Goal: Task Accomplishment & Management: Manage account settings

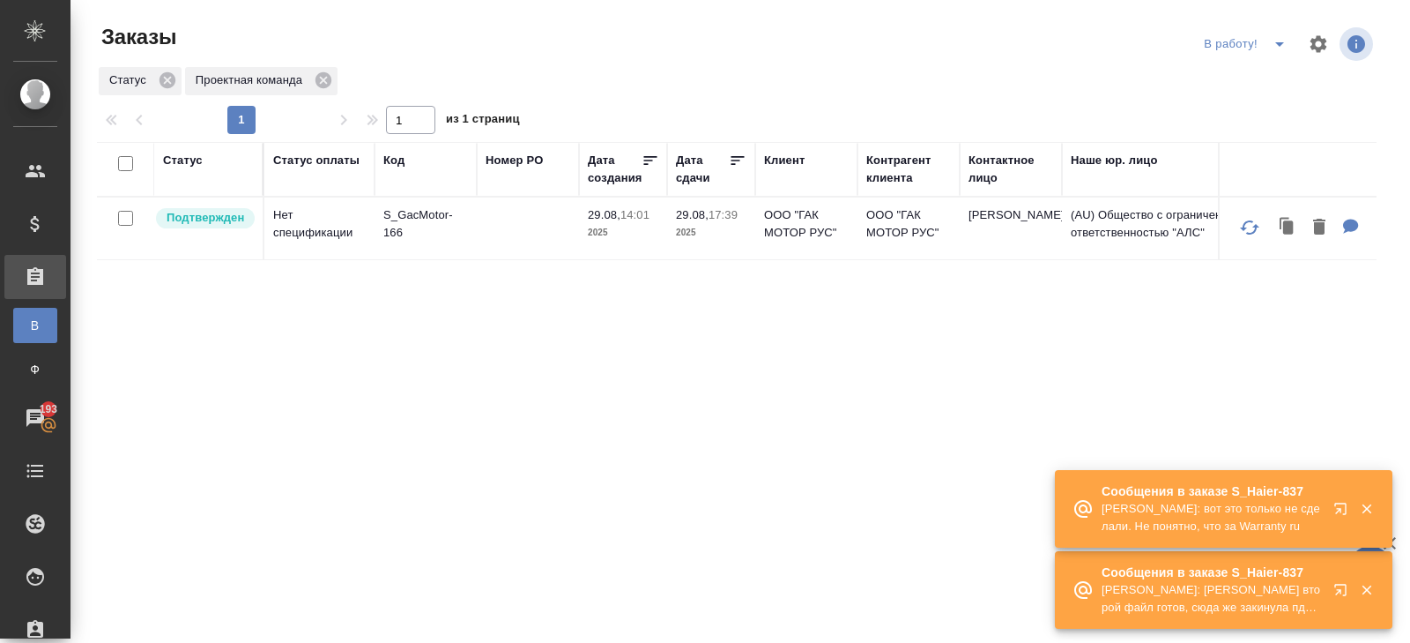
click at [1342, 591] on icon "button" at bounding box center [1343, 593] width 21 height 21
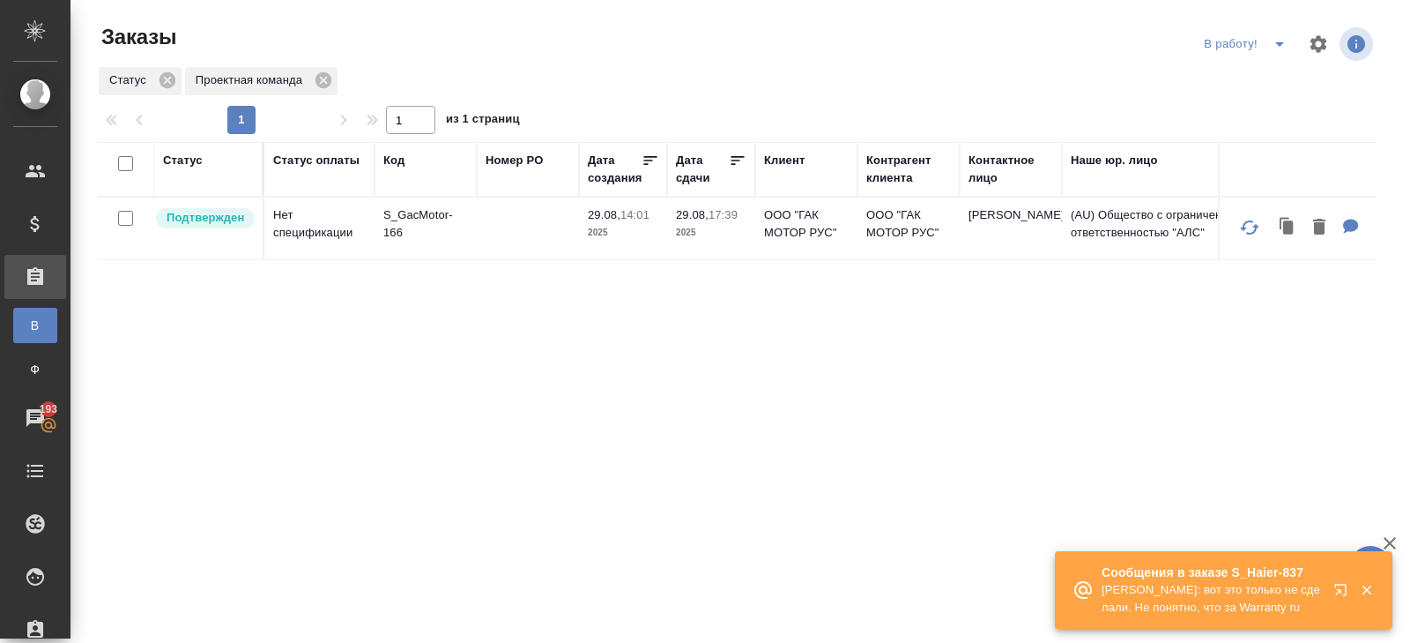
click at [1259, 54] on div "В работу!" at bounding box center [1249, 44] width 98 height 28
click at [1259, 76] on div "Статус Проектная команда" at bounding box center [737, 81] width 1280 height 32
click at [1270, 47] on icon "split button" at bounding box center [1279, 43] width 21 height 21
click at [1270, 74] on li "ПМ" at bounding box center [1248, 79] width 98 height 28
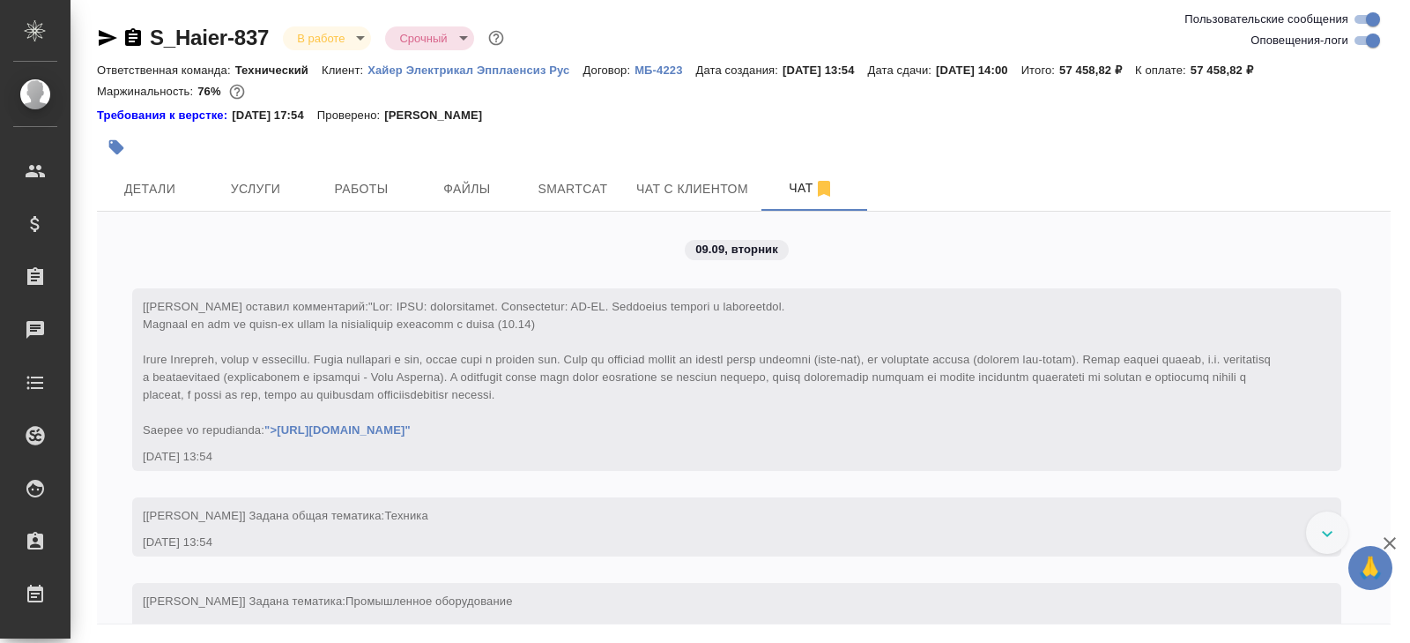
click at [1368, 47] on input "Оповещения-логи" at bounding box center [1372, 40] width 63 height 21
checkbox input "false"
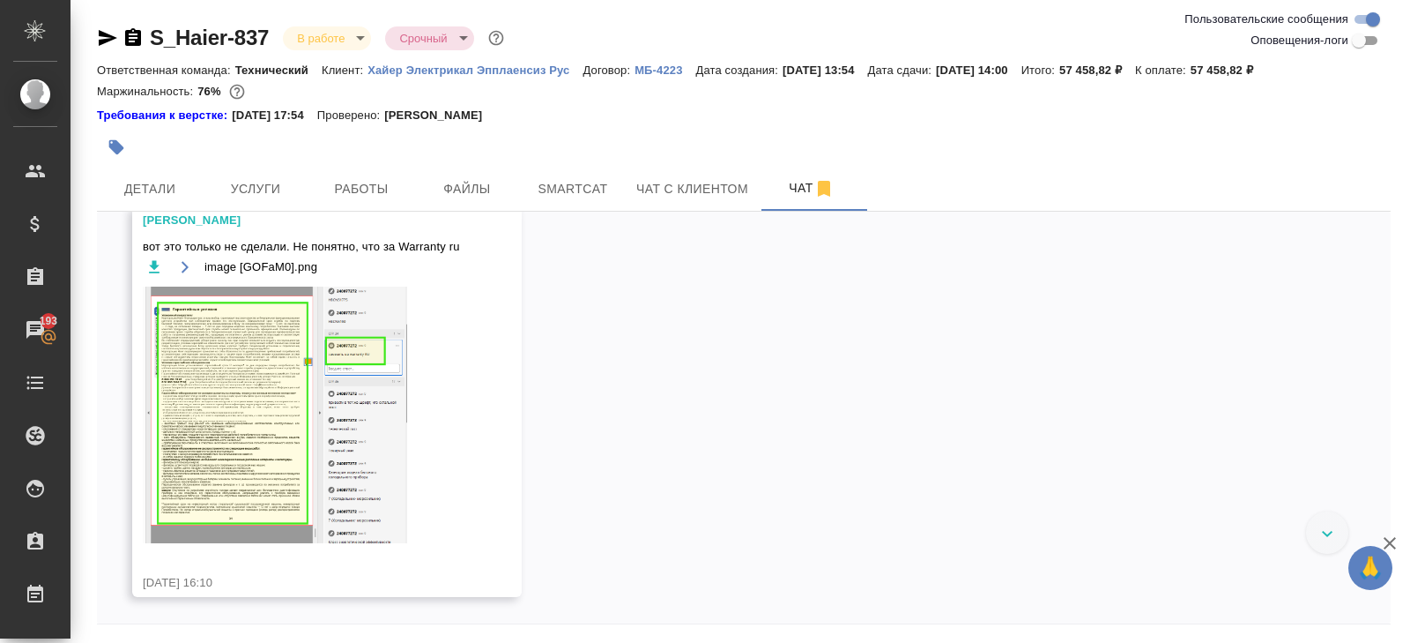
scroll to position [1157, 0]
click at [275, 422] on img at bounding box center [275, 414] width 264 height 256
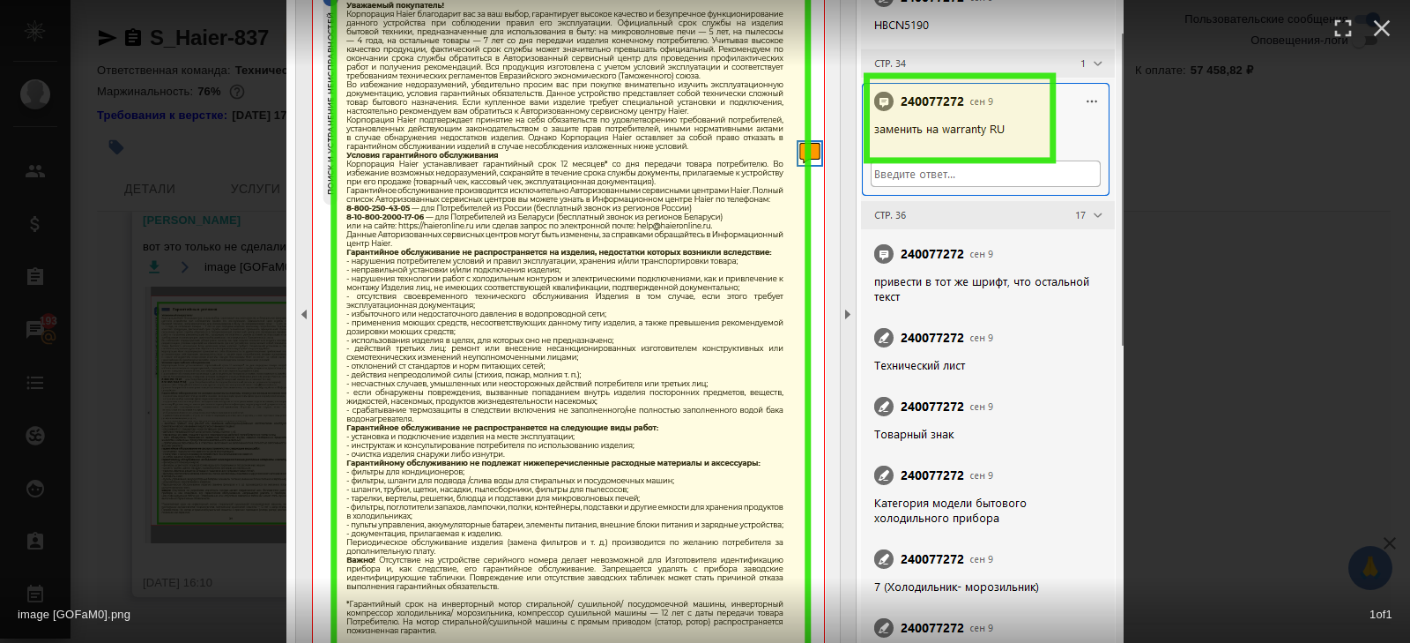
click at [1223, 333] on div "image [GOFaM0].png 1 of 1" at bounding box center [705, 321] width 1410 height 643
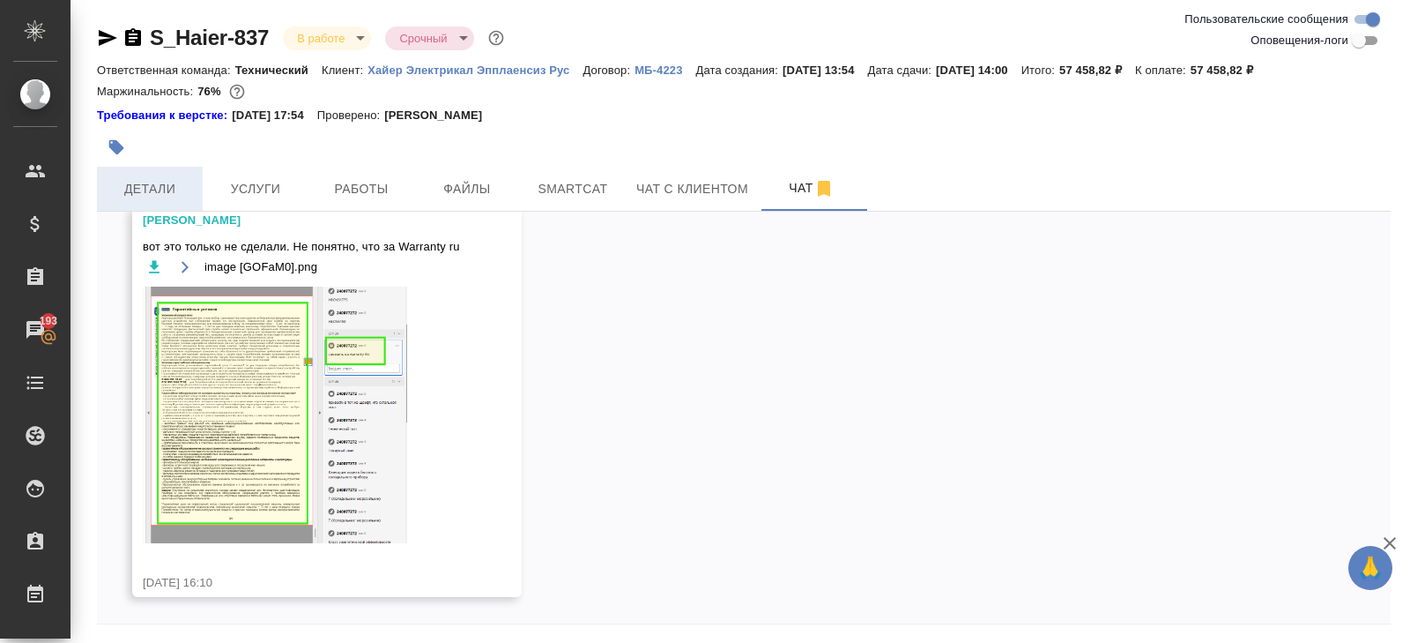
click at [184, 179] on span "Детали" at bounding box center [150, 189] width 85 height 22
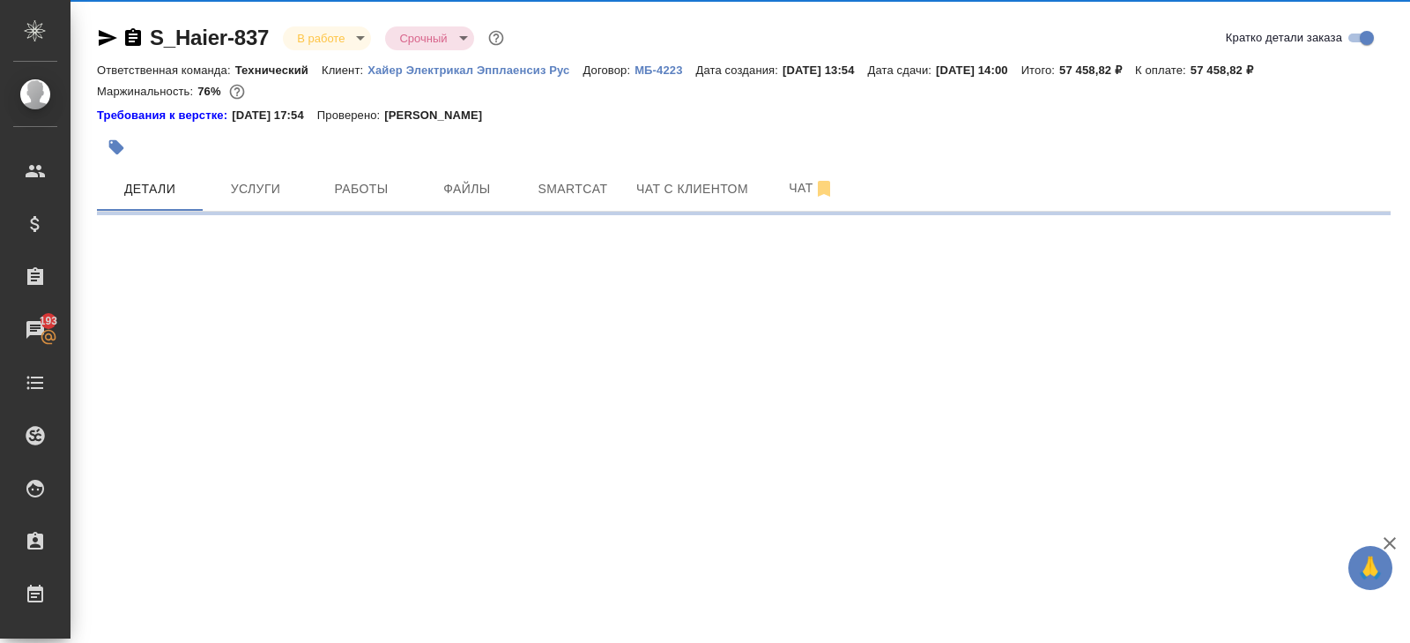
select select "RU"
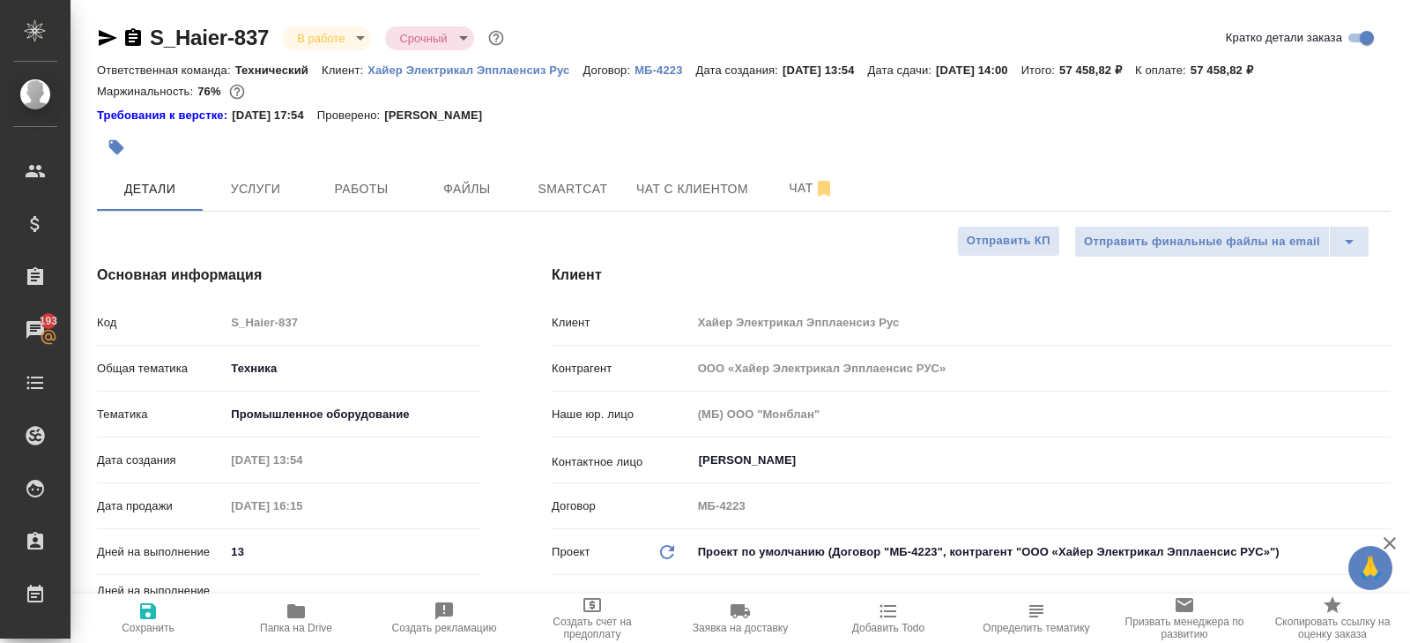
type textarea "x"
click at [806, 195] on span "Чат" at bounding box center [811, 188] width 85 height 22
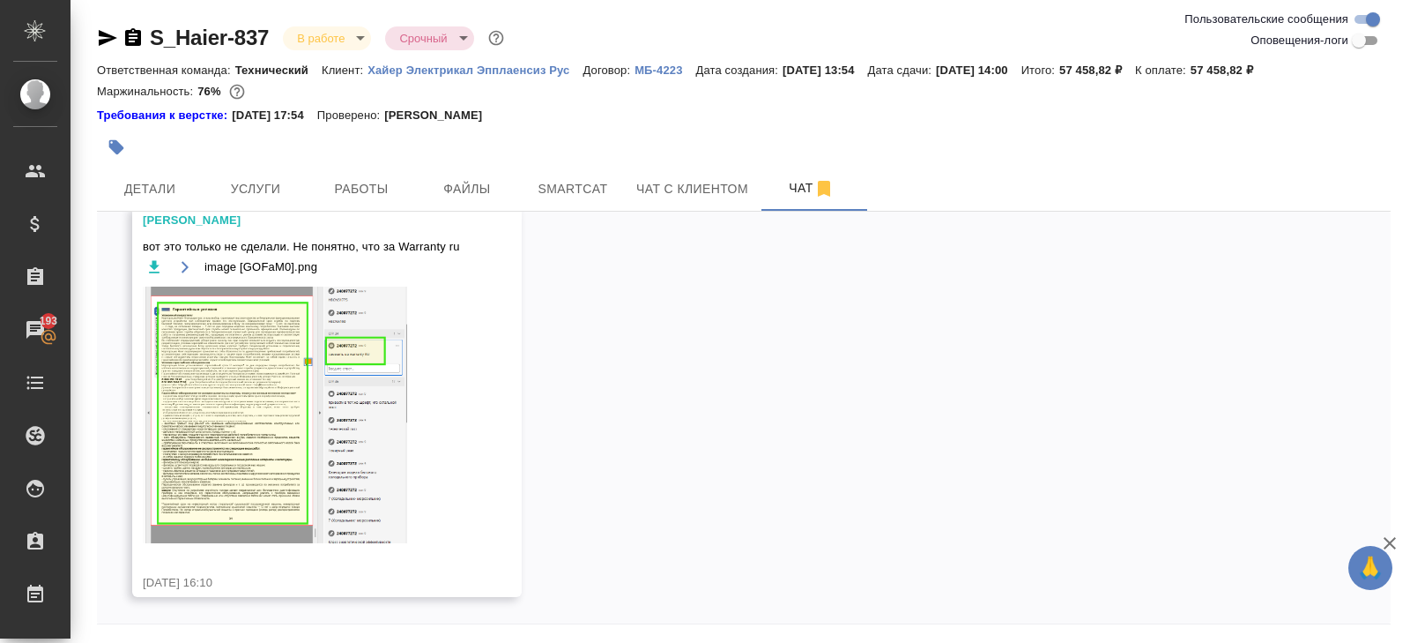
scroll to position [60, 0]
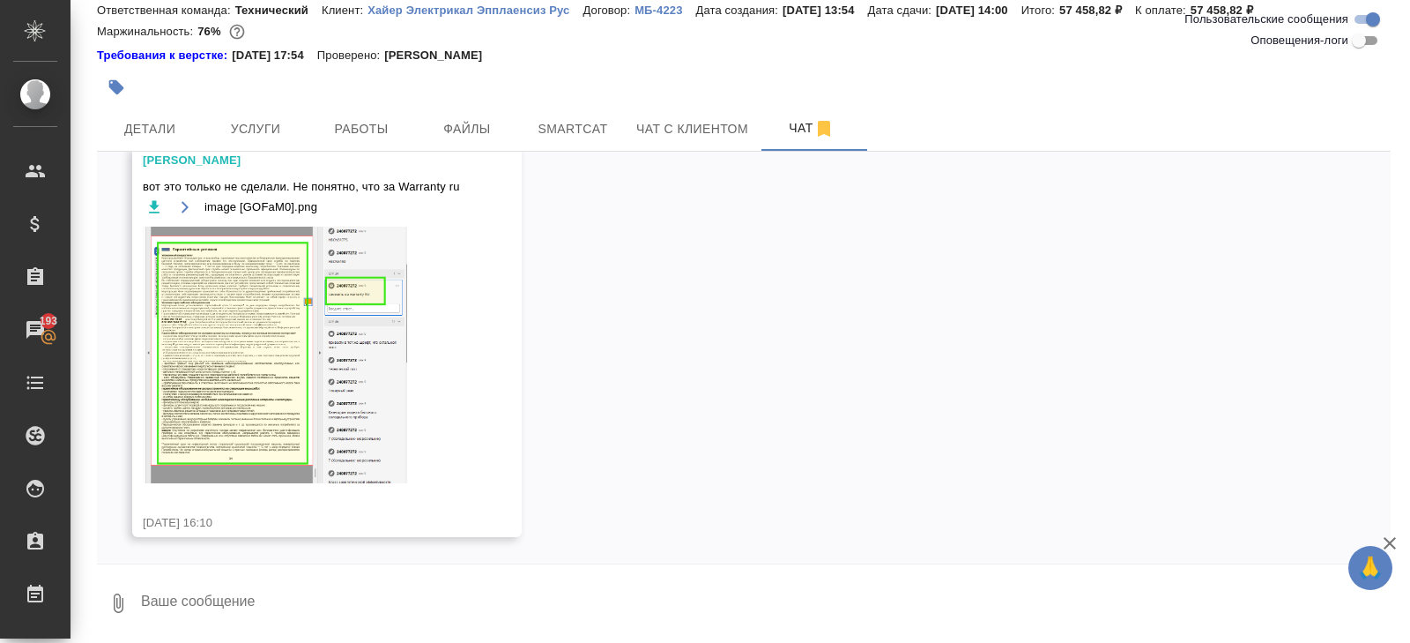
click at [256, 604] on textarea at bounding box center [765, 603] width 1252 height 60
type textarea "давайте пока с клиентом согласуем русскую весрию, до перевода на каз"
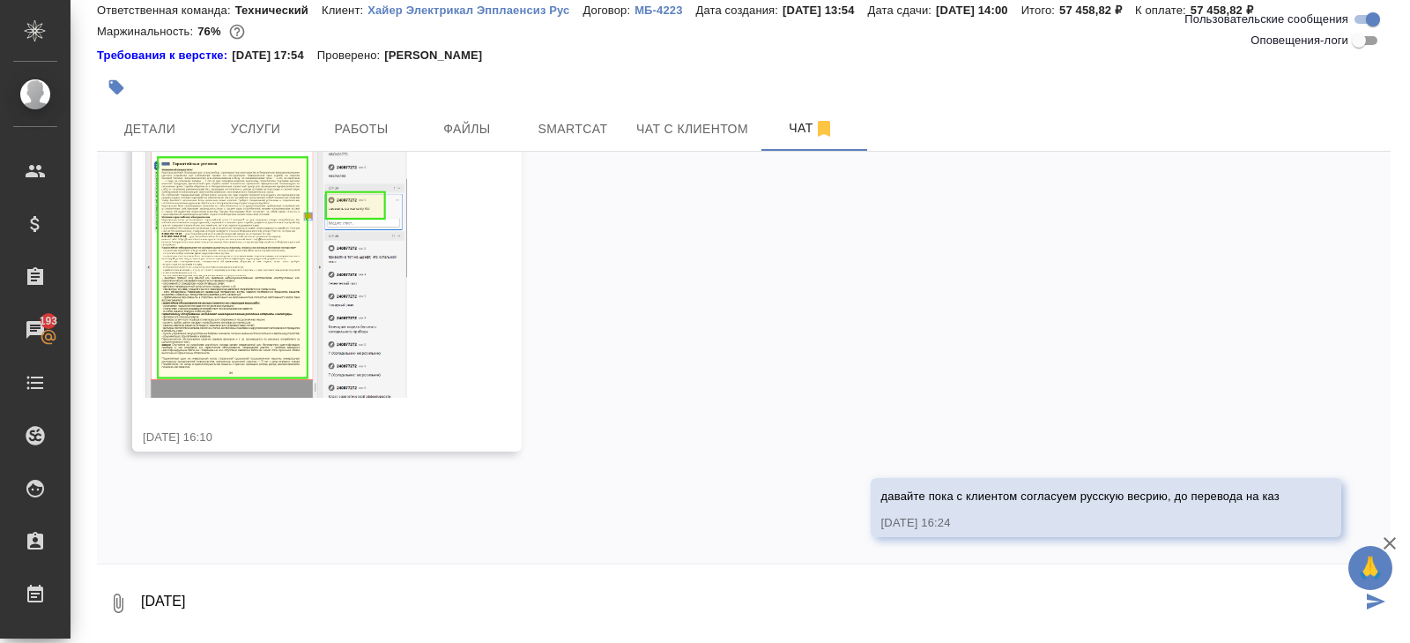
scroll to position [1243, 0]
type textarea "спасибо"
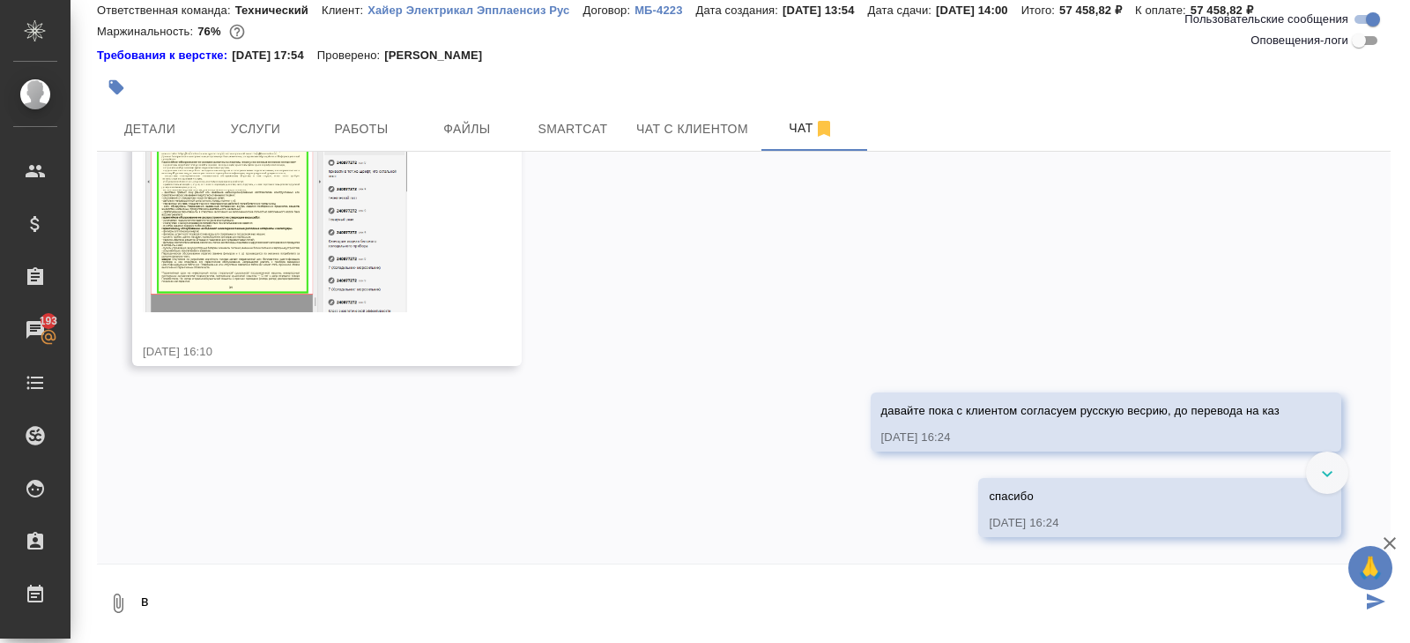
scroll to position [1328, 0]
type textarea "вопрос передадим"
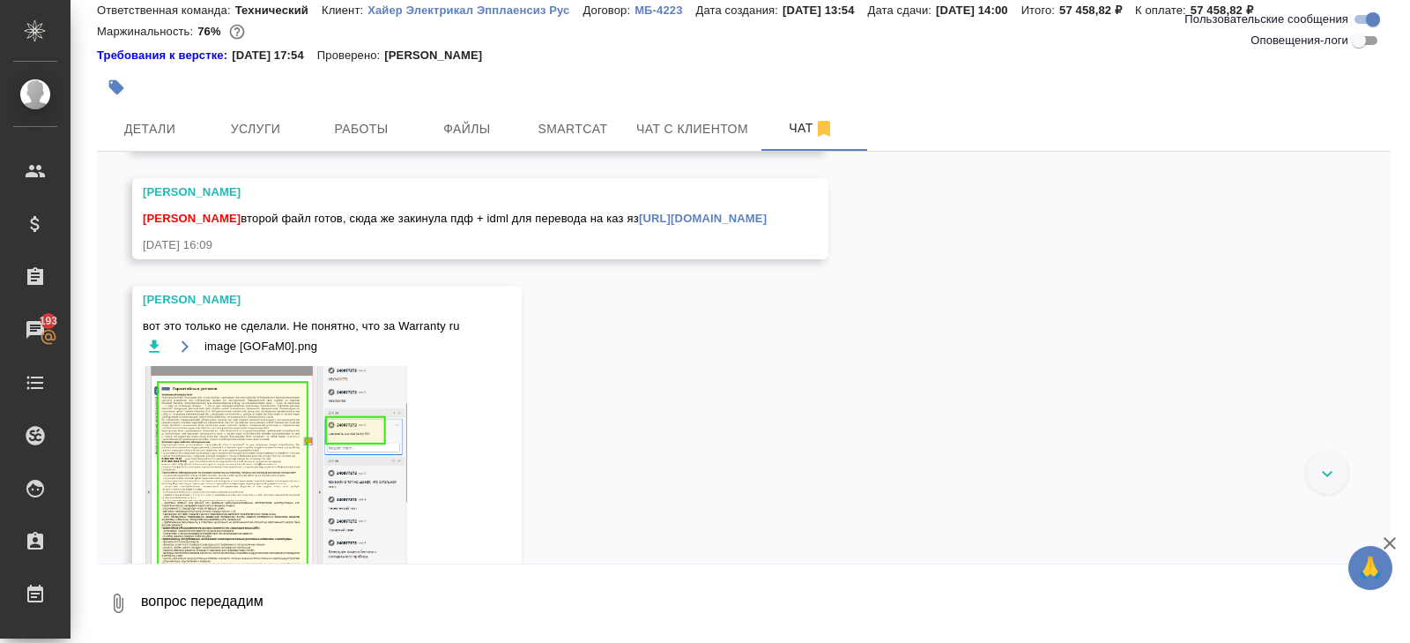
scroll to position [828, 0]
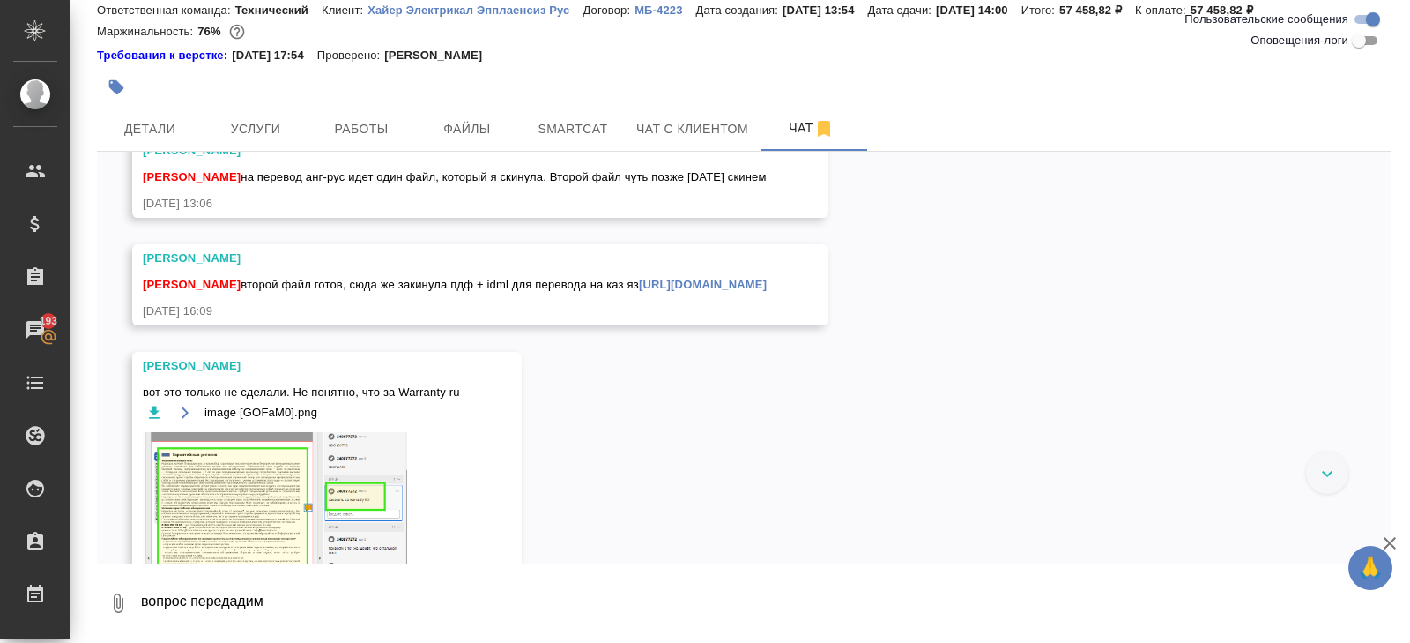
click at [639, 291] on link "https://drive.awatera.com/apps/files/files/10365826?dir=/Shares/%D0%A5%D0%B0%D0…" at bounding box center [703, 284] width 128 height 13
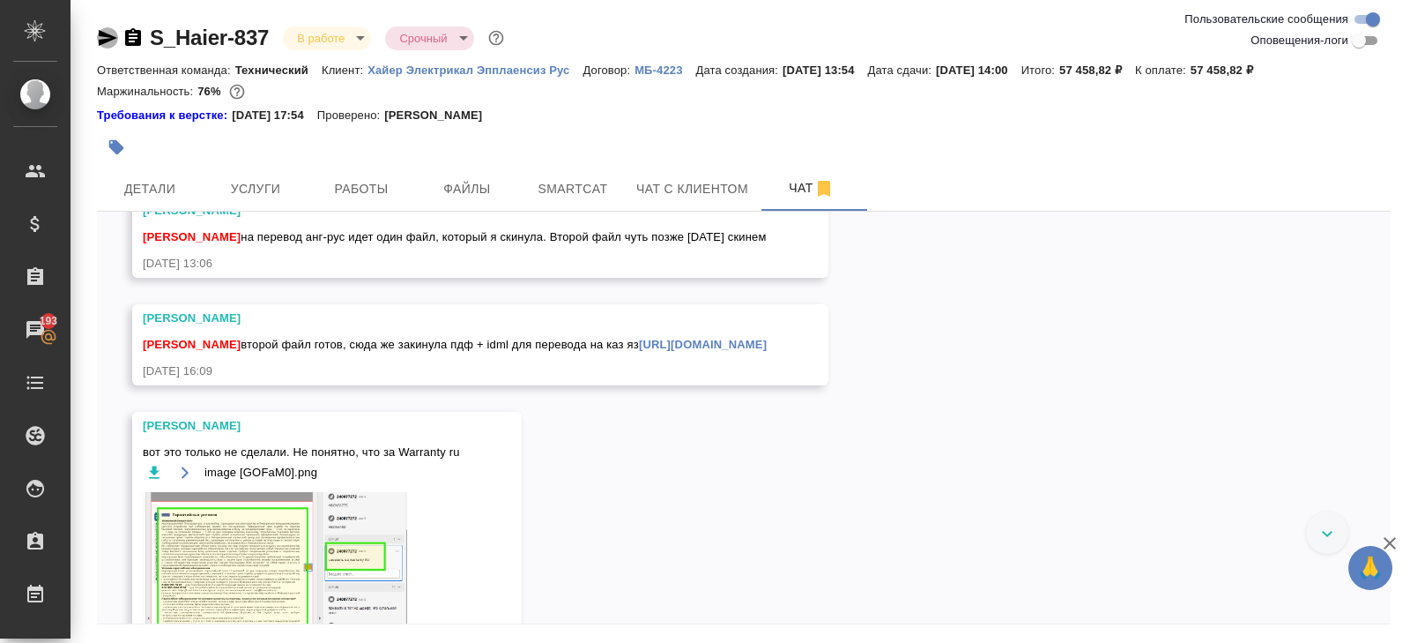
click at [110, 43] on icon "button" at bounding box center [107, 37] width 21 height 21
click at [167, 183] on span "Детали" at bounding box center [150, 189] width 85 height 22
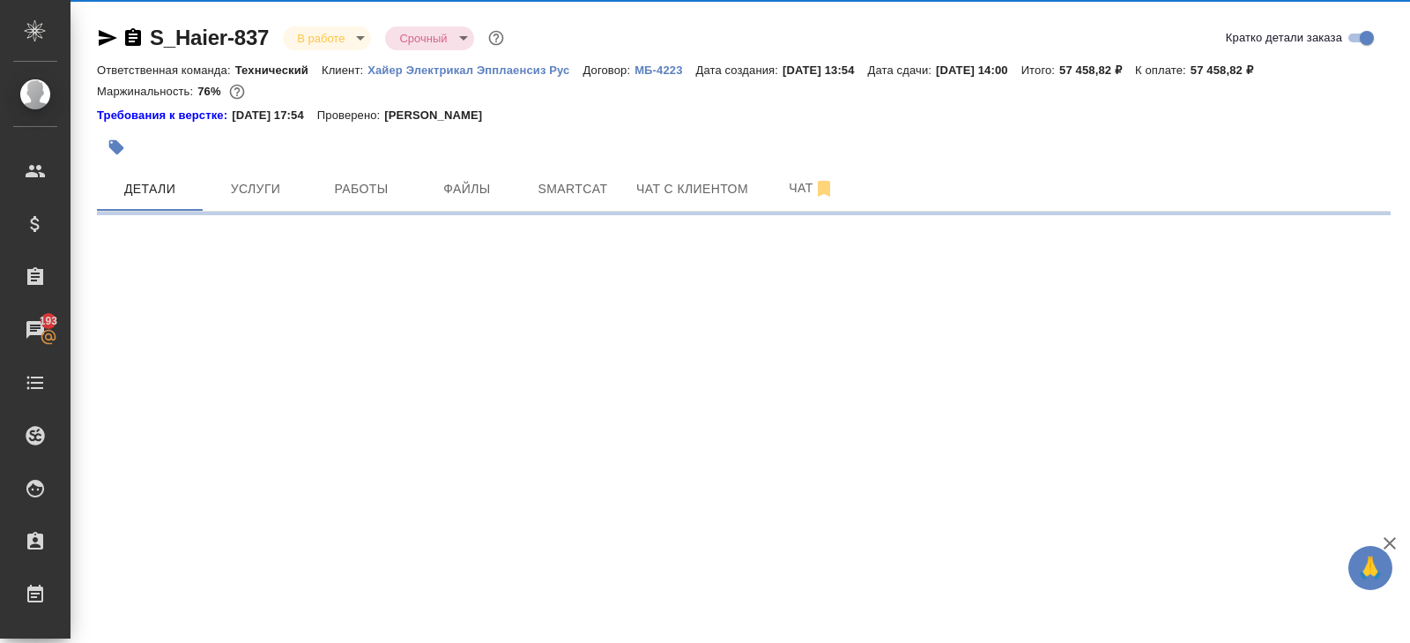
select select "RU"
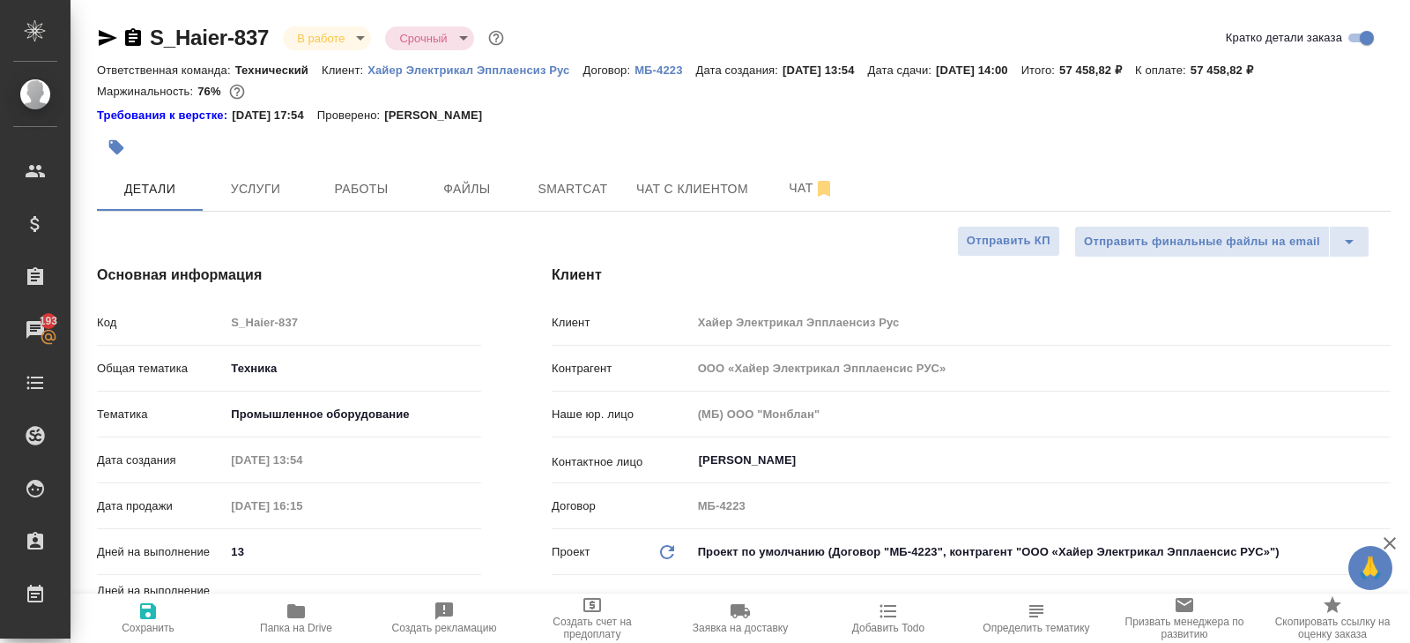
type textarea "x"
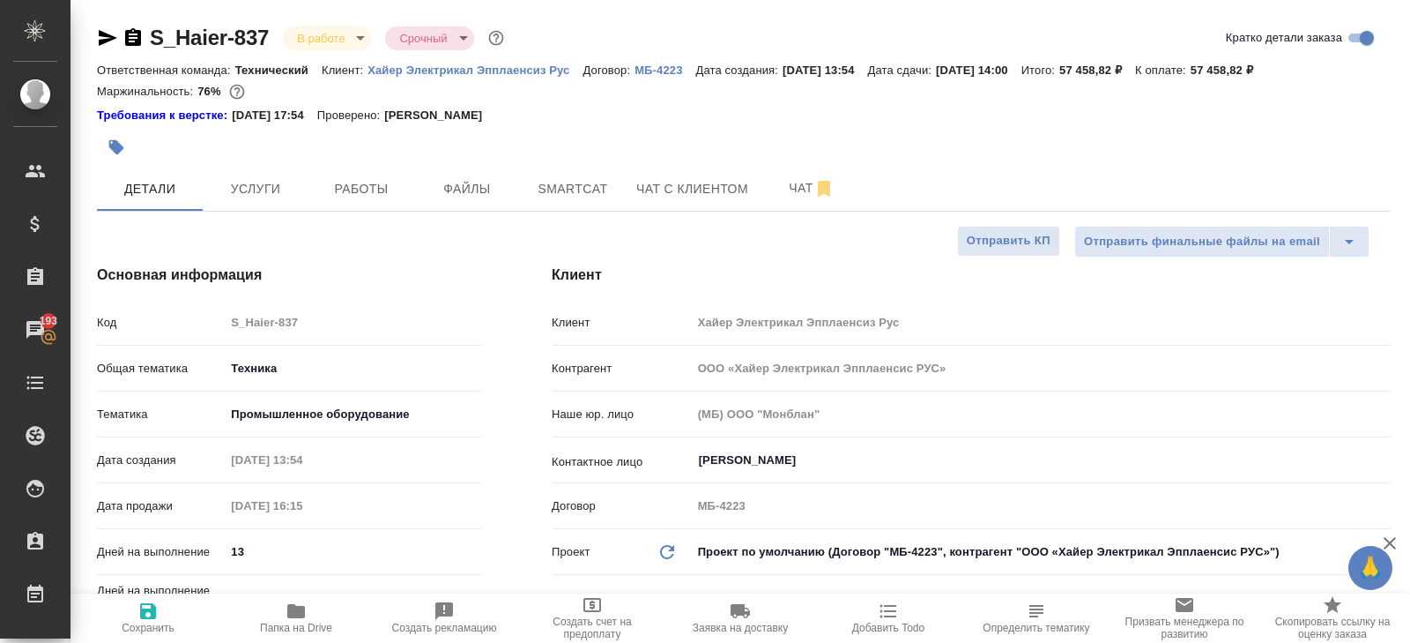
type textarea "x"
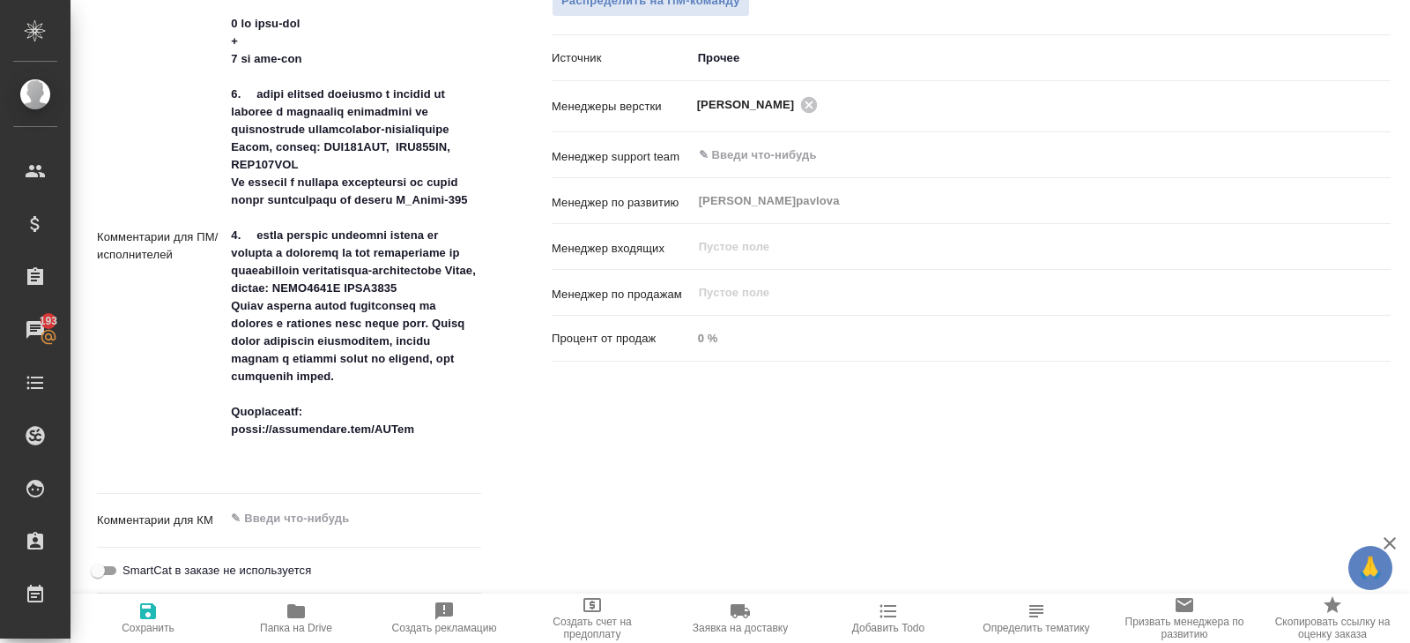
scroll to position [1056, 0]
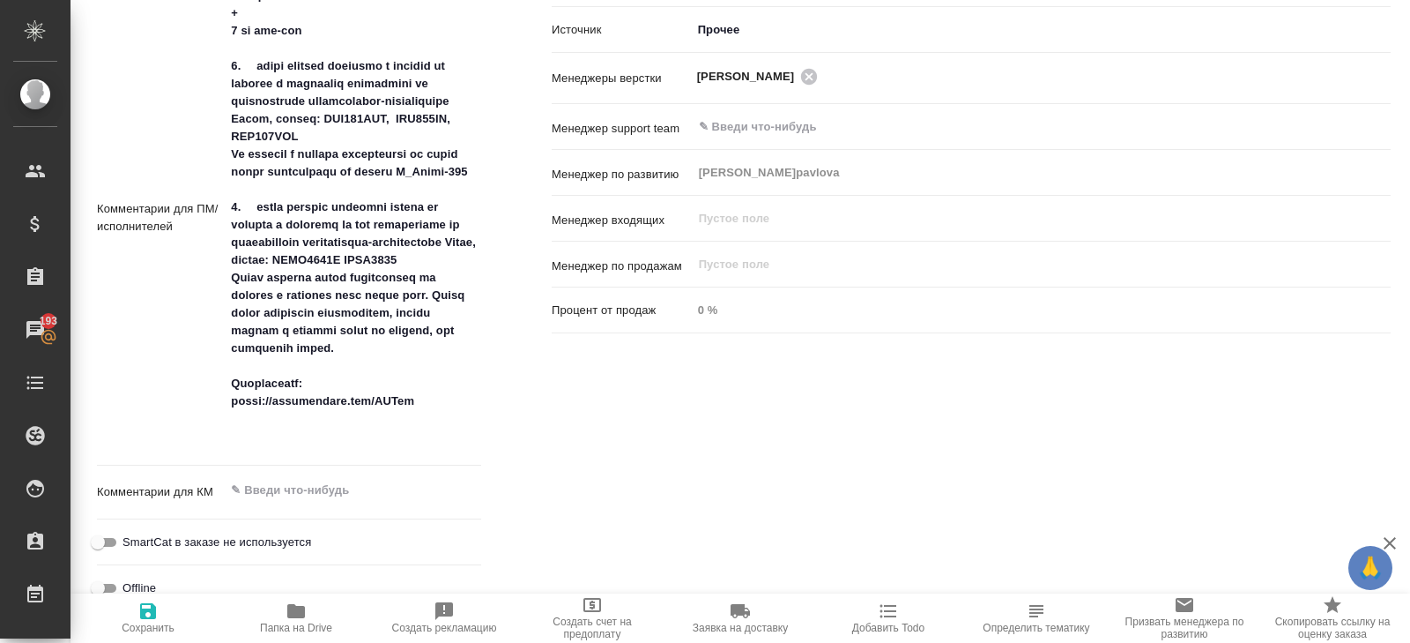
type textarea "x"
drag, startPoint x: 261, startPoint y: 222, endPoint x: 411, endPoint y: 264, distance: 155.5
click at [411, 264] on textarea at bounding box center [353, 216] width 255 height 471
type textarea "x"
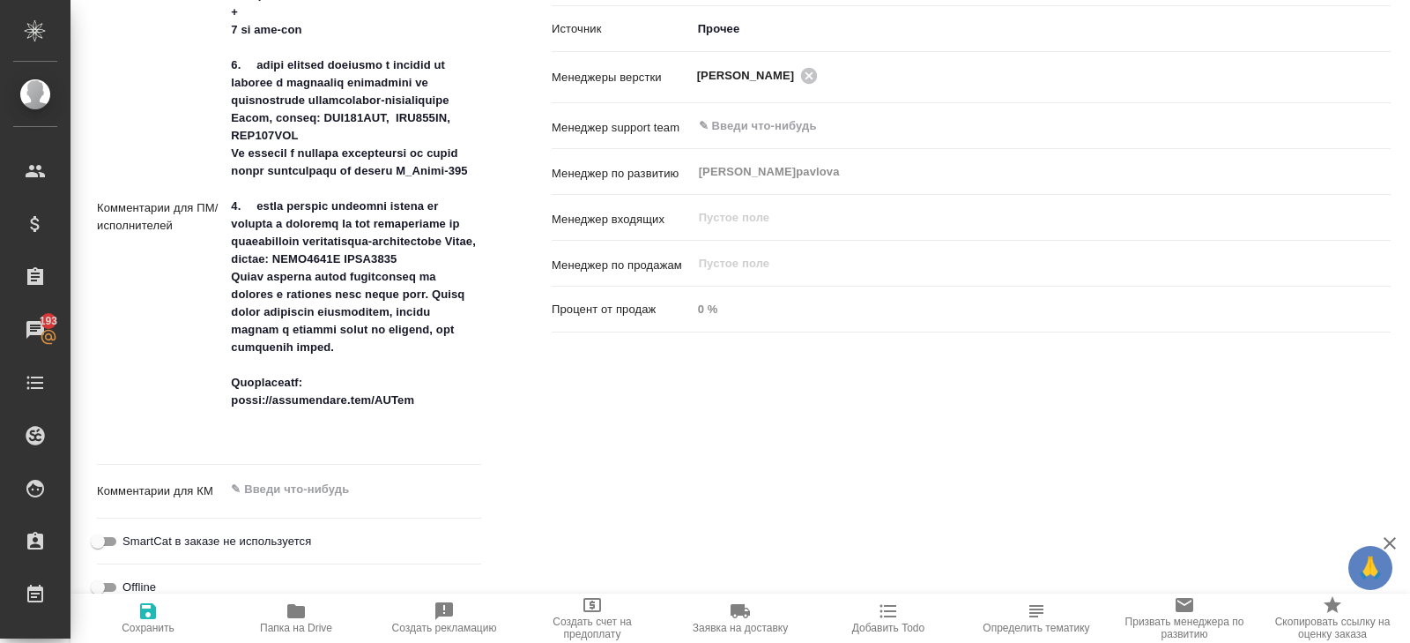
type textarea "x"
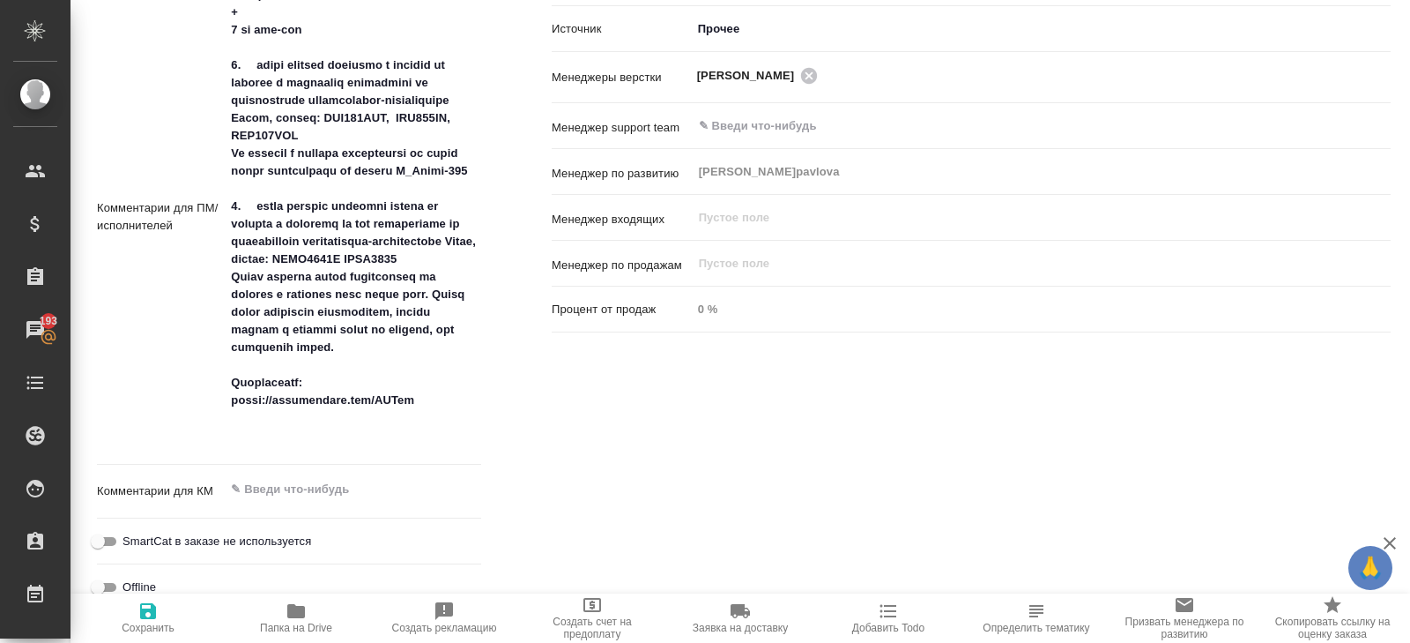
type textarea "x"
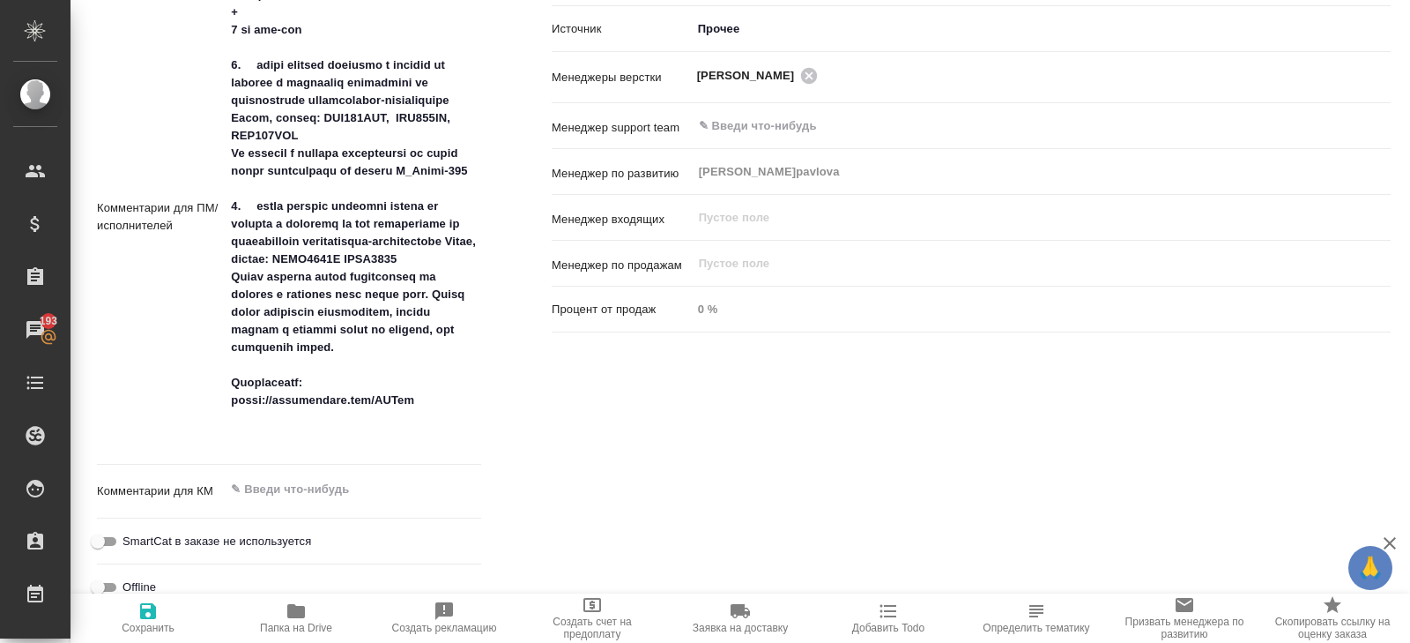
type textarea "x"
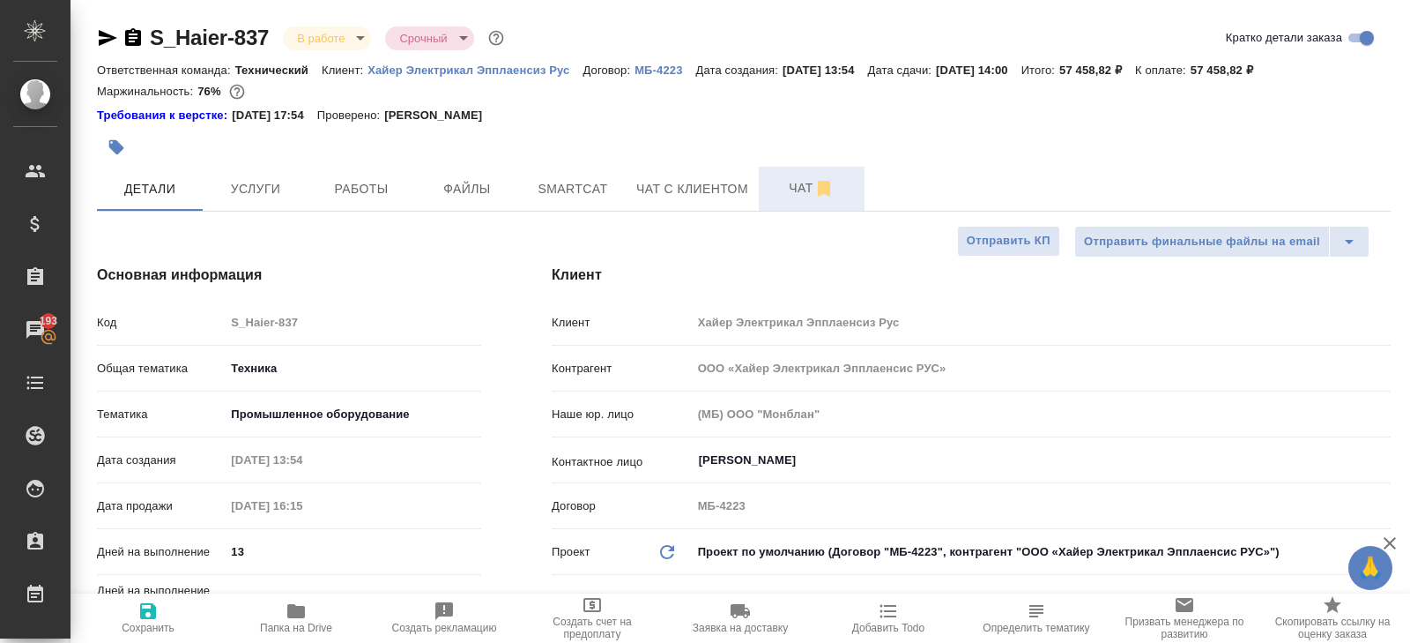
type textarea "x"
click at [789, 202] on button "Чат" at bounding box center [812, 189] width 106 height 44
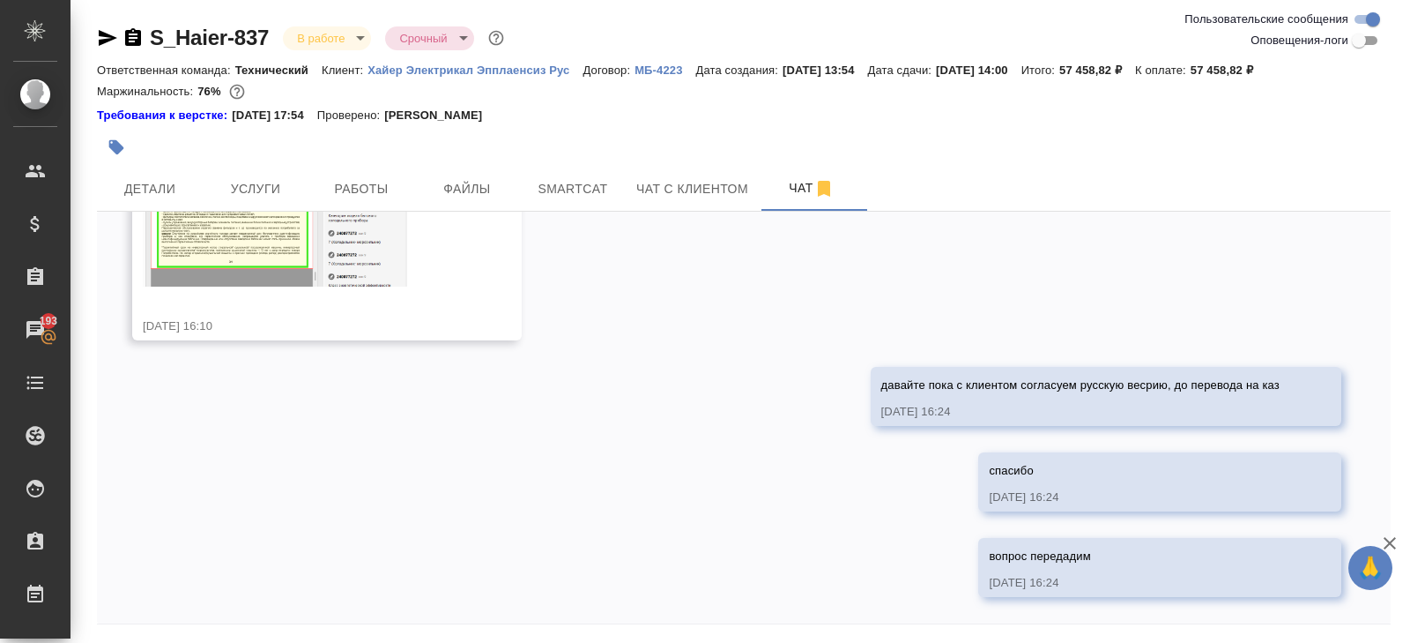
scroll to position [1415, 0]
click at [286, 264] on img at bounding box center [275, 158] width 264 height 256
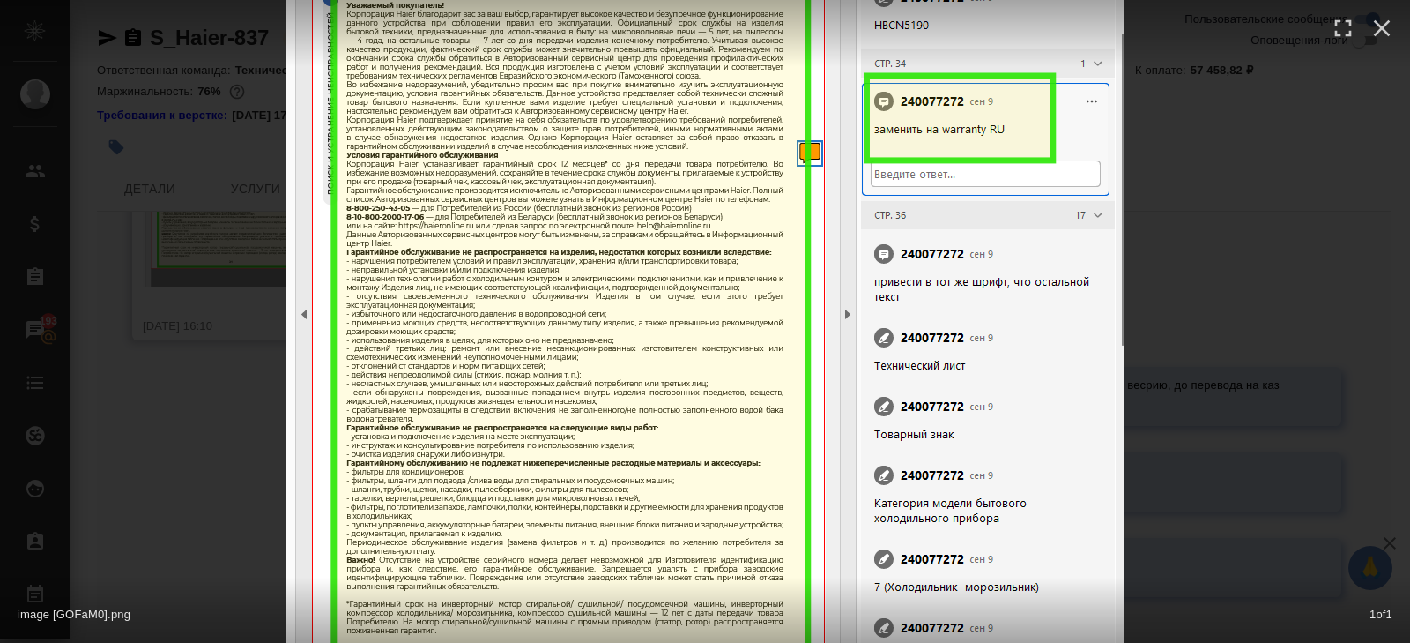
click at [1224, 301] on div "image [GOFaM0].png 1 of 1" at bounding box center [705, 321] width 1410 height 643
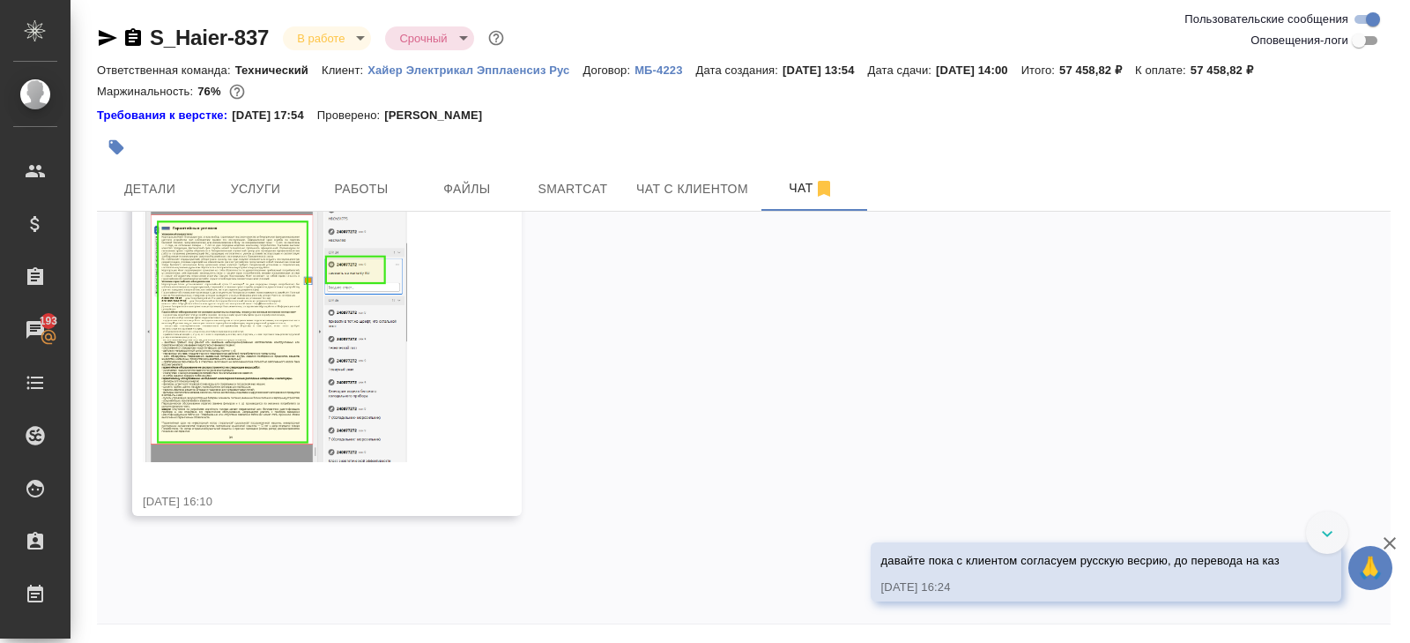
scroll to position [1116, 0]
click at [158, 194] on icon "button" at bounding box center [154, 185] width 18 height 18
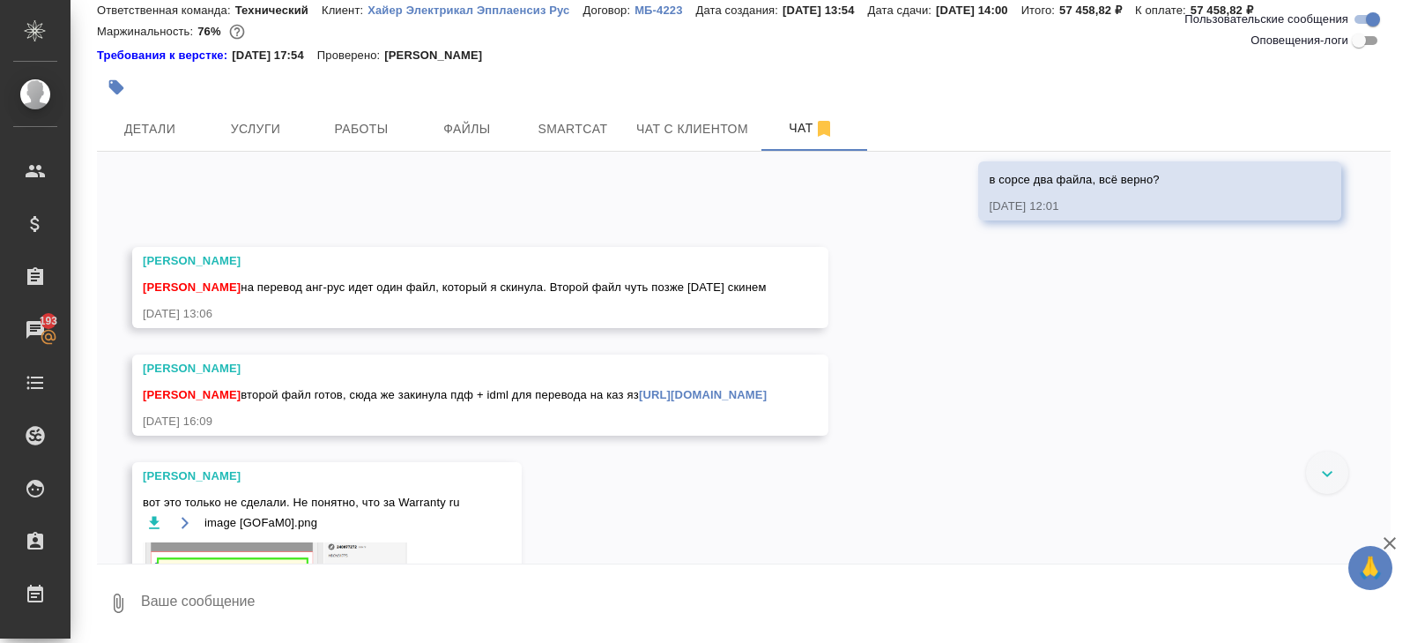
scroll to position [716, 0]
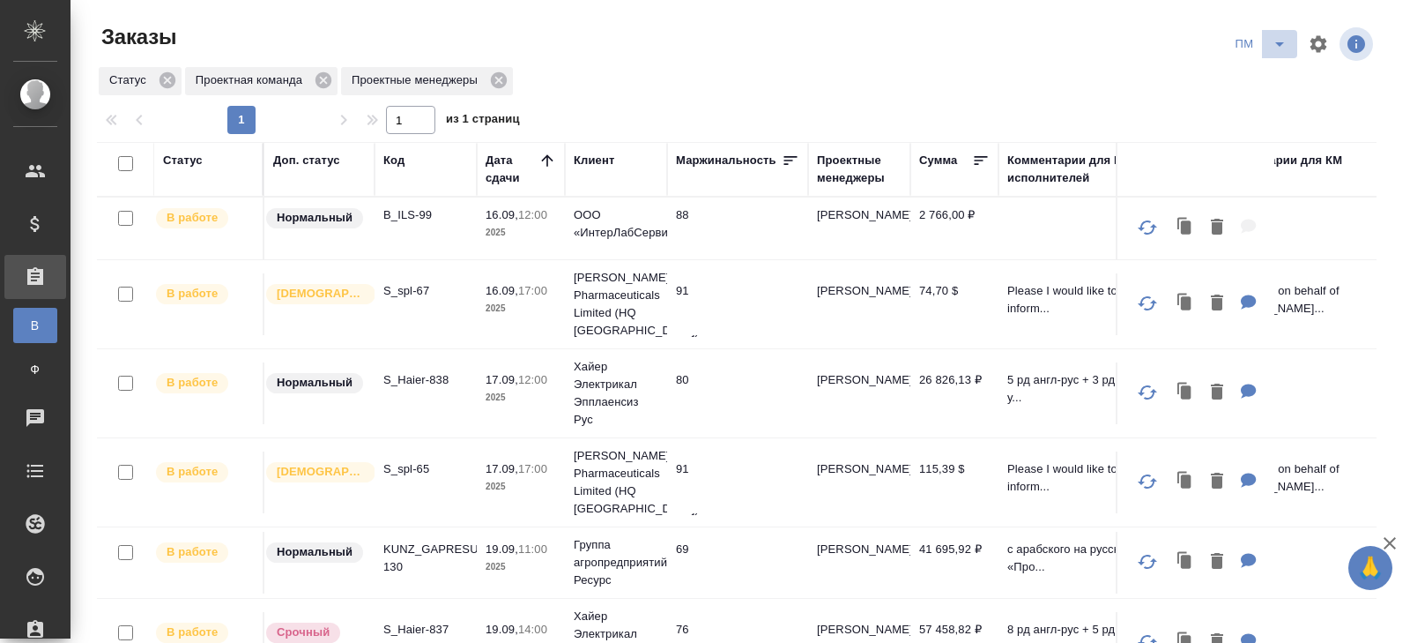
click at [1269, 52] on icon "split button" at bounding box center [1279, 43] width 21 height 21
click at [1269, 63] on ul "В работу! начислить КМ" at bounding box center [1261, 107] width 89 height 99
click at [1273, 84] on li "В работу!" at bounding box center [1261, 79] width 89 height 28
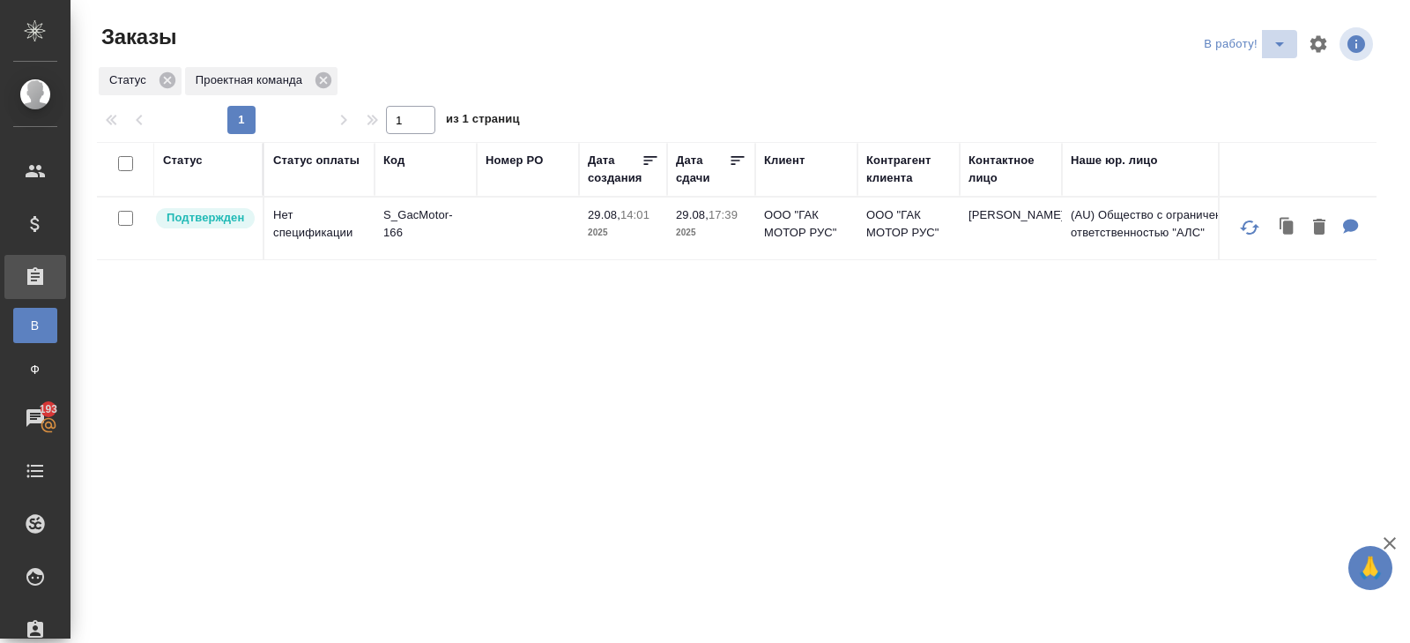
click at [1269, 45] on icon "split button" at bounding box center [1279, 43] width 21 height 21
click at [1253, 74] on li "ПМ" at bounding box center [1248, 79] width 98 height 28
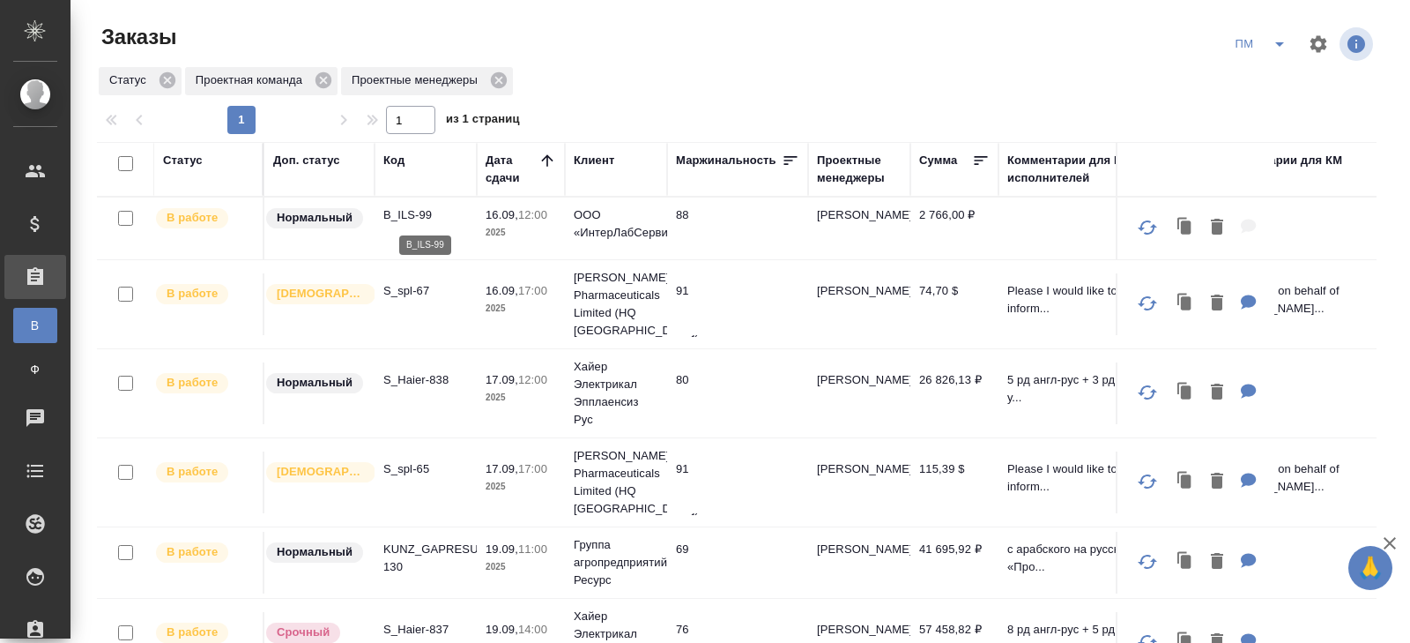
click at [410, 212] on p "B_ILS-99" at bounding box center [425, 215] width 85 height 18
click at [411, 383] on p "S_Haier-838" at bounding box center [425, 380] width 85 height 18
click at [413, 381] on p "S_Haier-838" at bounding box center [425, 380] width 85 height 18
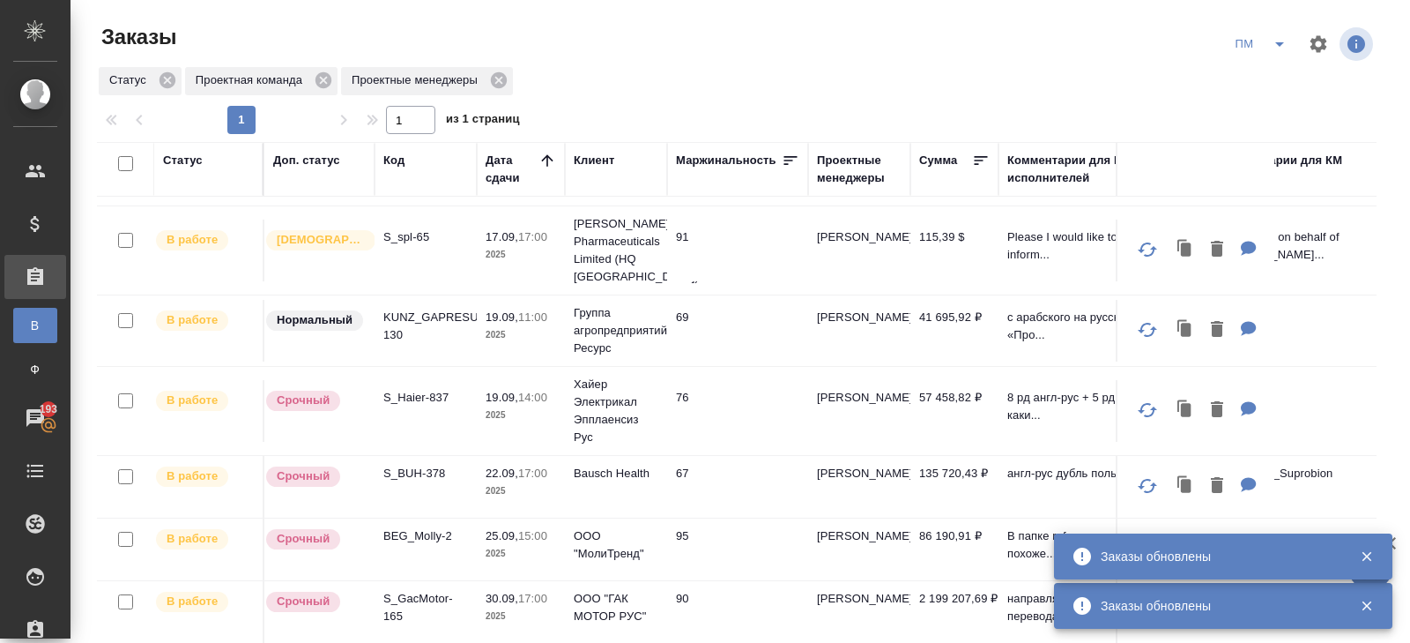
scroll to position [261, 0]
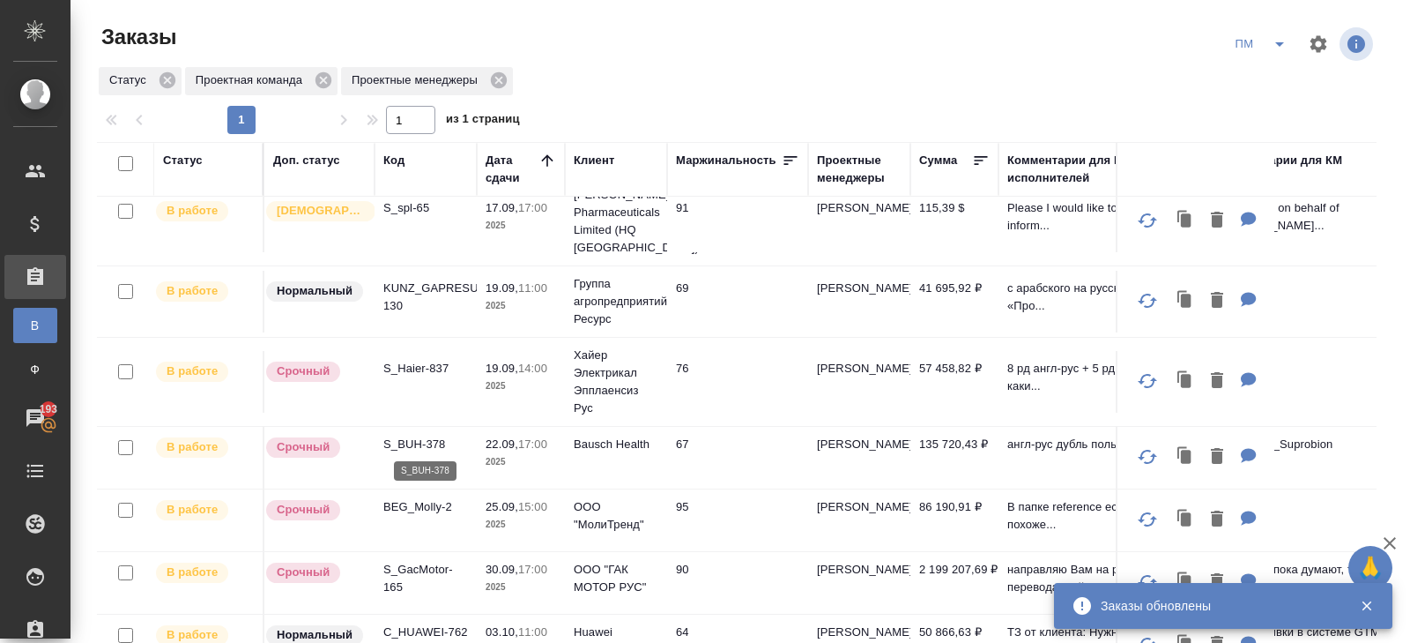
click at [413, 439] on p "S_BUH-378" at bounding box center [425, 444] width 85 height 18
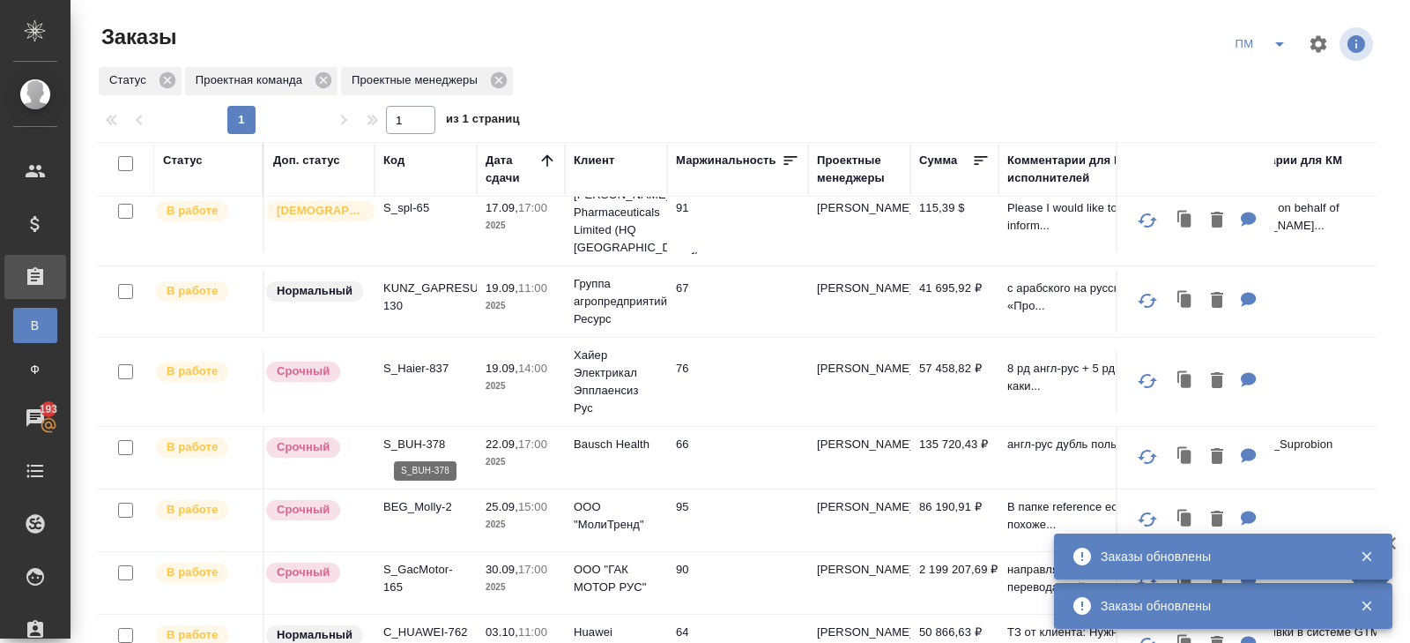
scroll to position [0, 0]
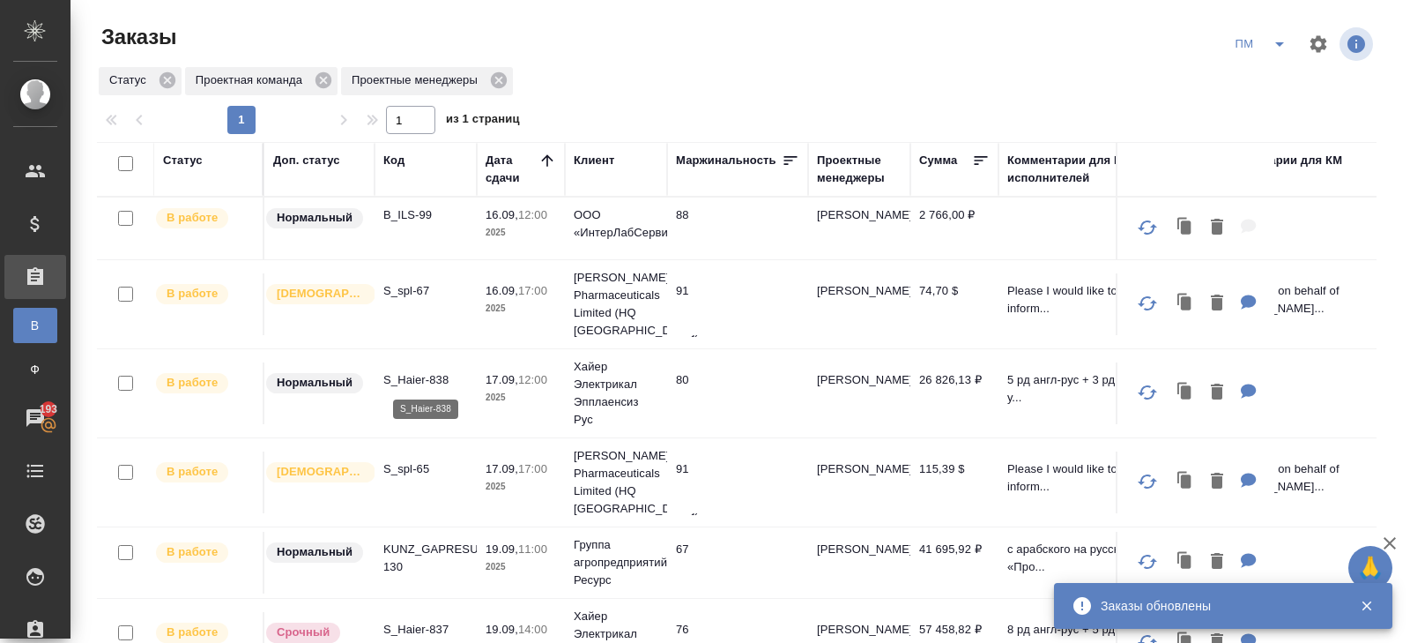
click at [416, 381] on p "S_Haier-838" at bounding box center [425, 380] width 85 height 18
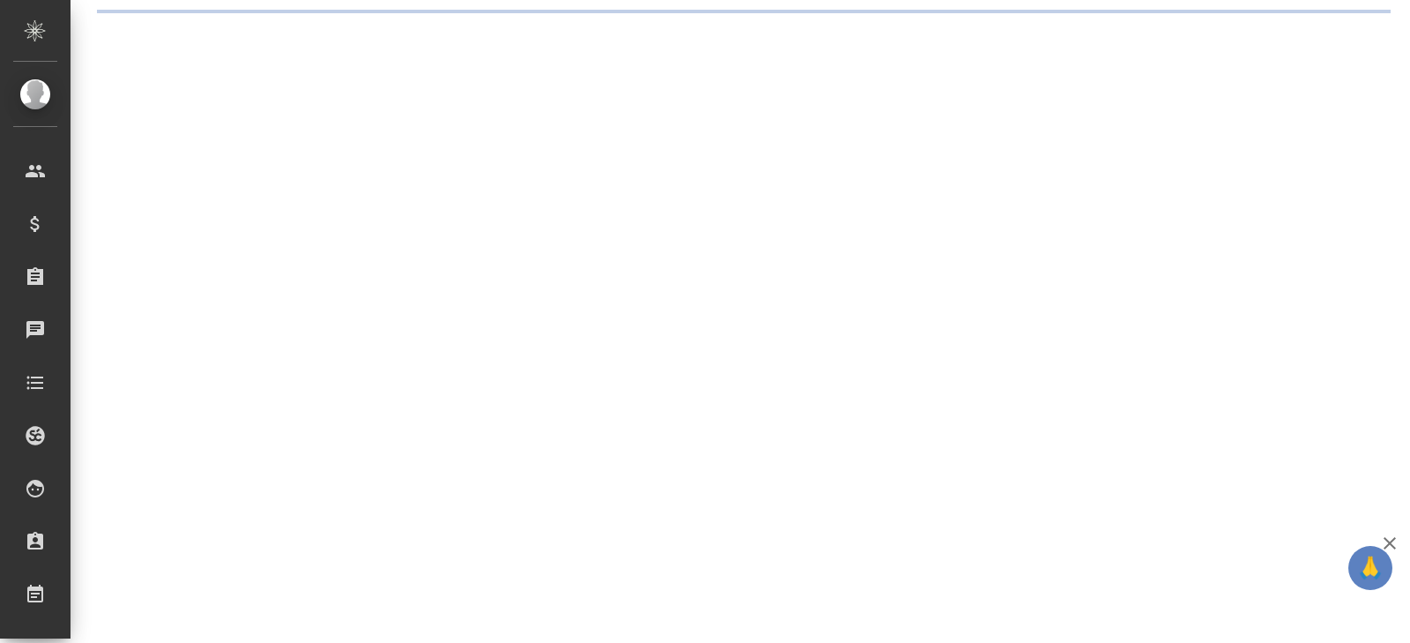
select select "RU"
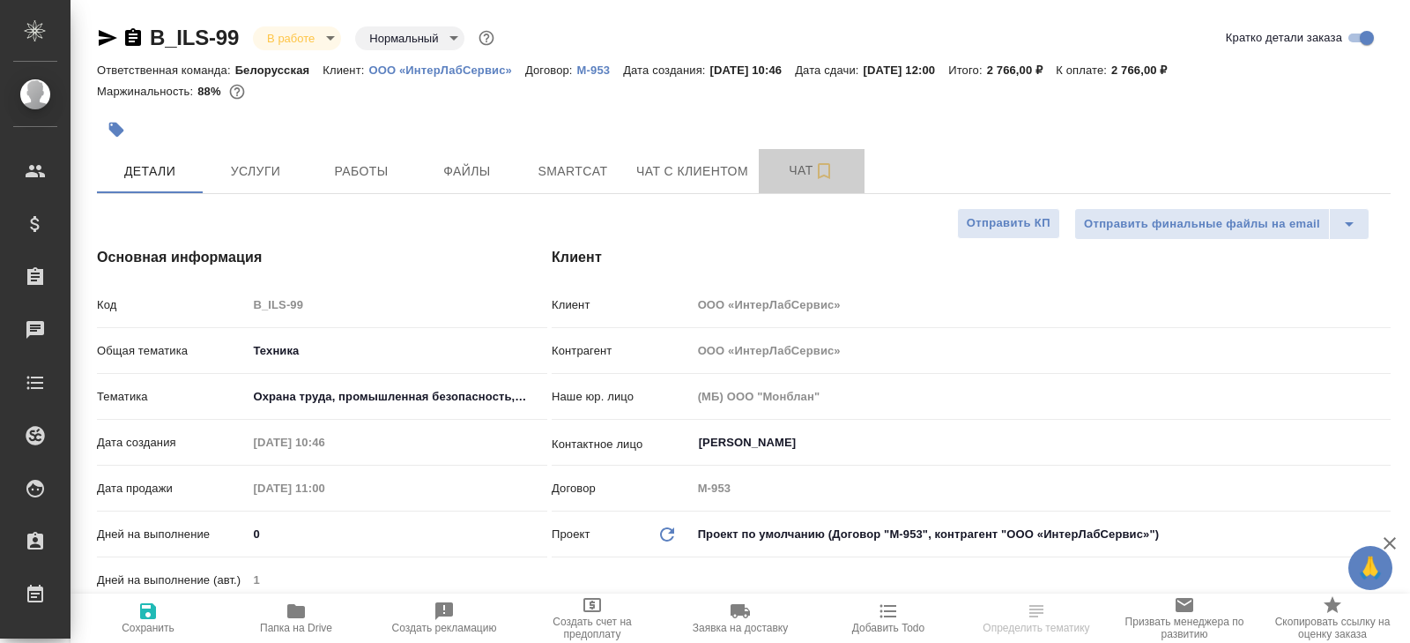
click at [839, 177] on span "Чат" at bounding box center [811, 171] width 85 height 22
type textarea "x"
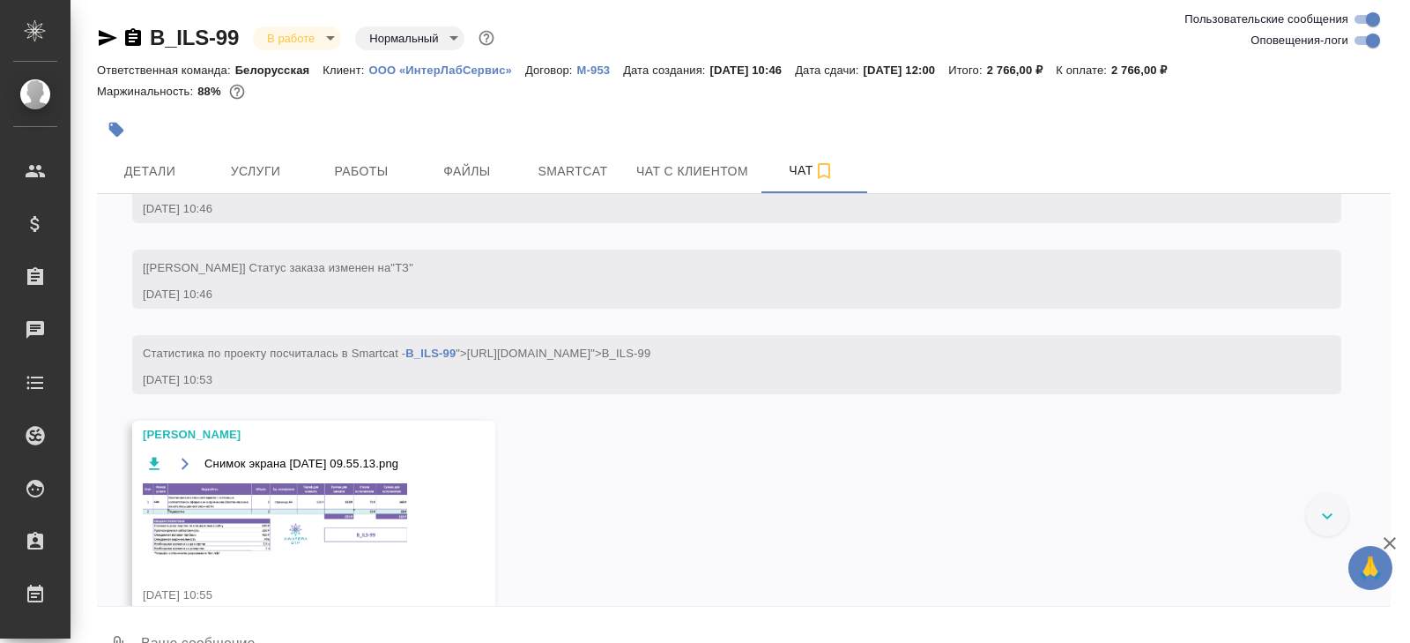
scroll to position [578, 0]
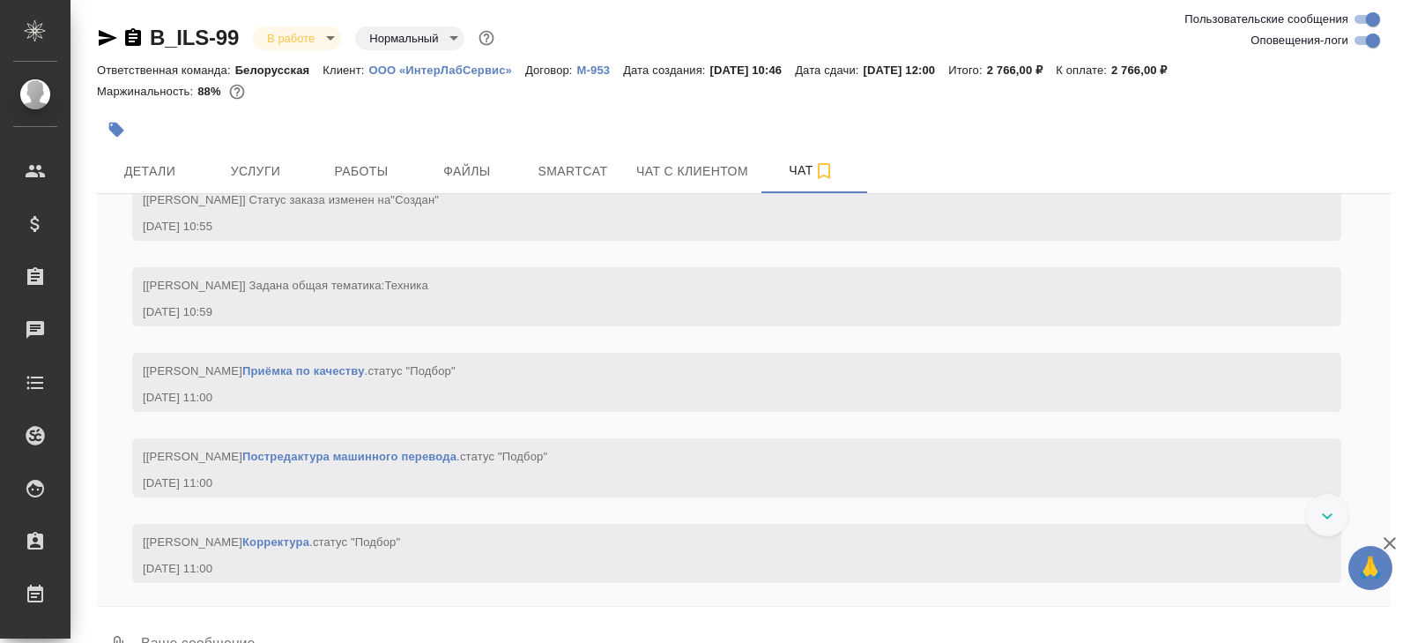
click at [1356, 46] on input "Оповещения-логи" at bounding box center [1372, 40] width 63 height 21
checkbox input "false"
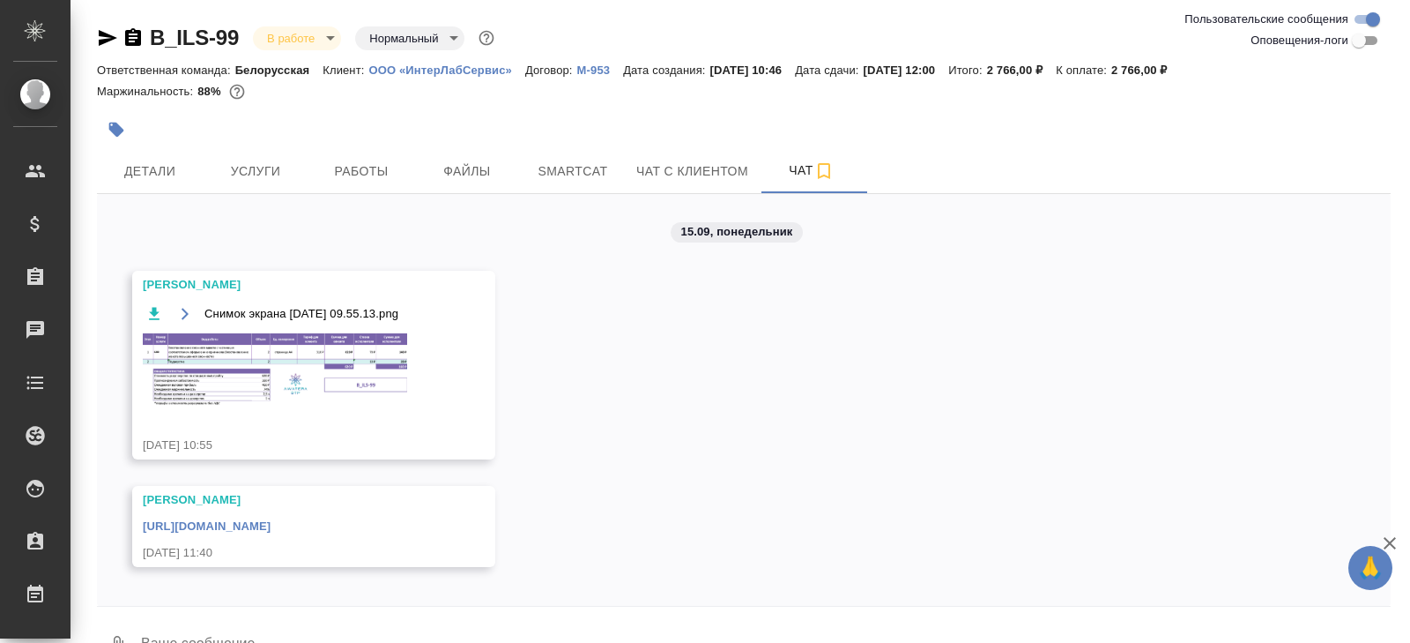
scroll to position [42, 0]
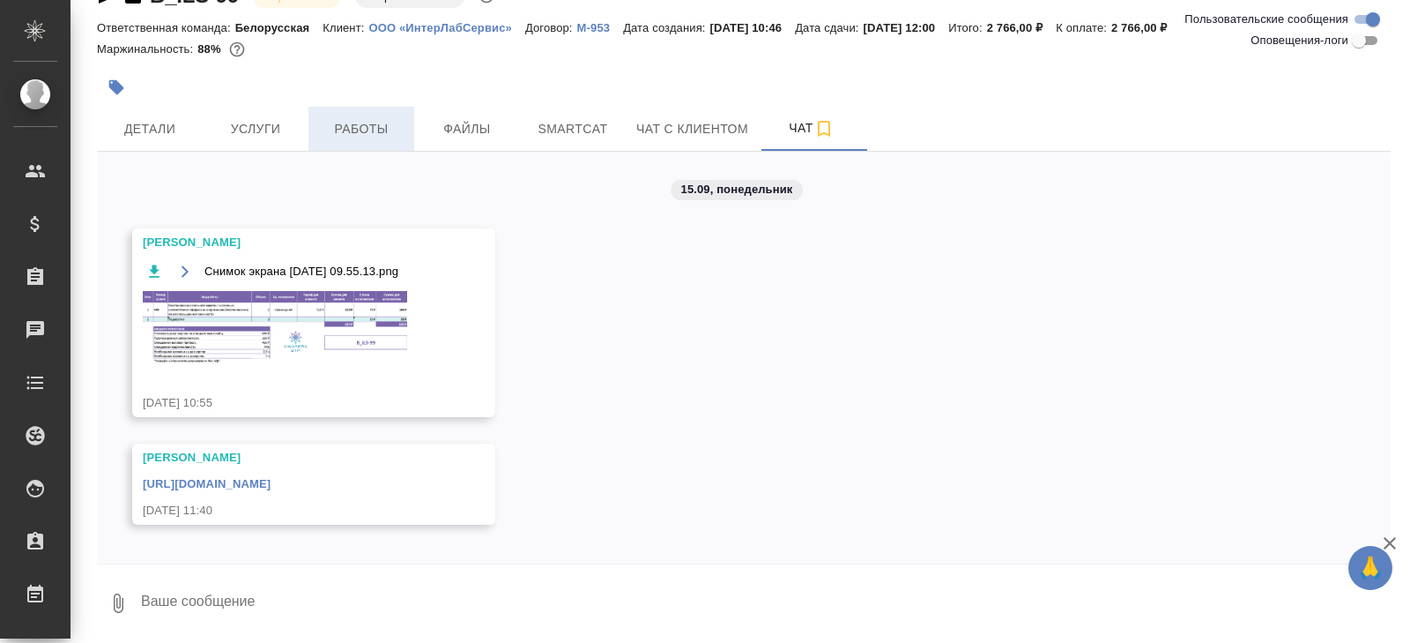
click at [381, 136] on span "Работы" at bounding box center [361, 129] width 85 height 22
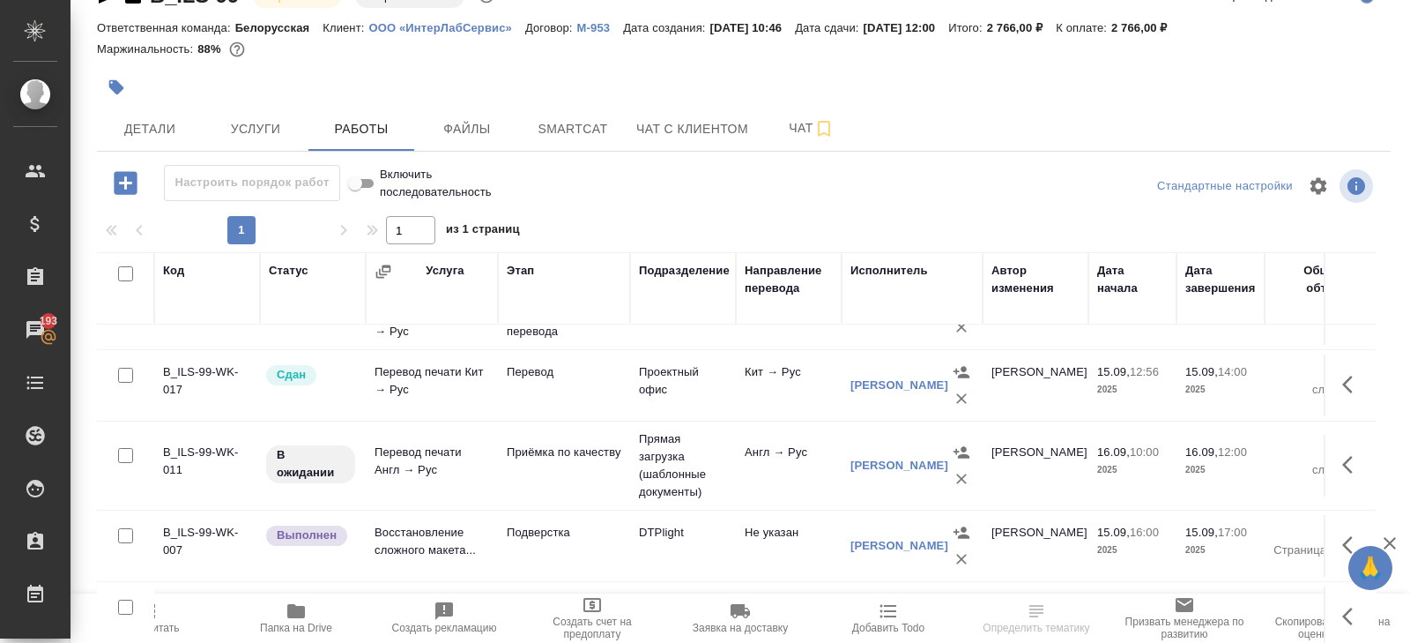
scroll to position [93, 0]
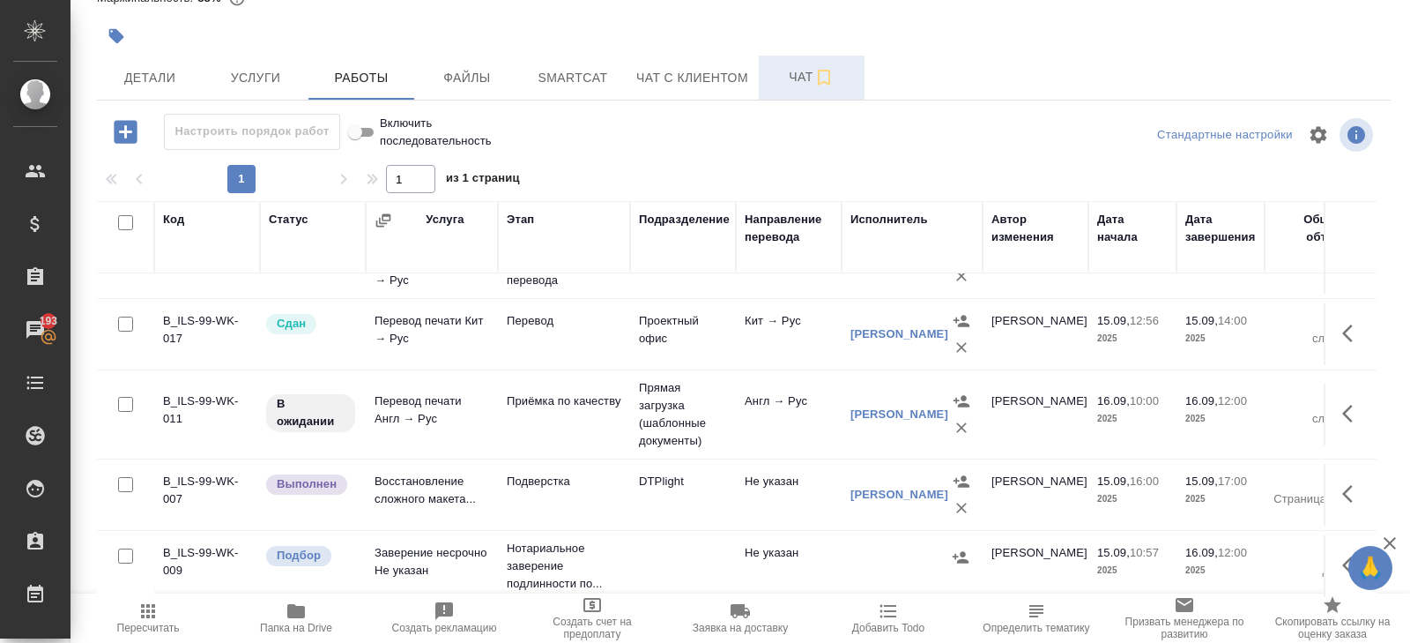
click at [815, 87] on button "Чат" at bounding box center [812, 78] width 106 height 44
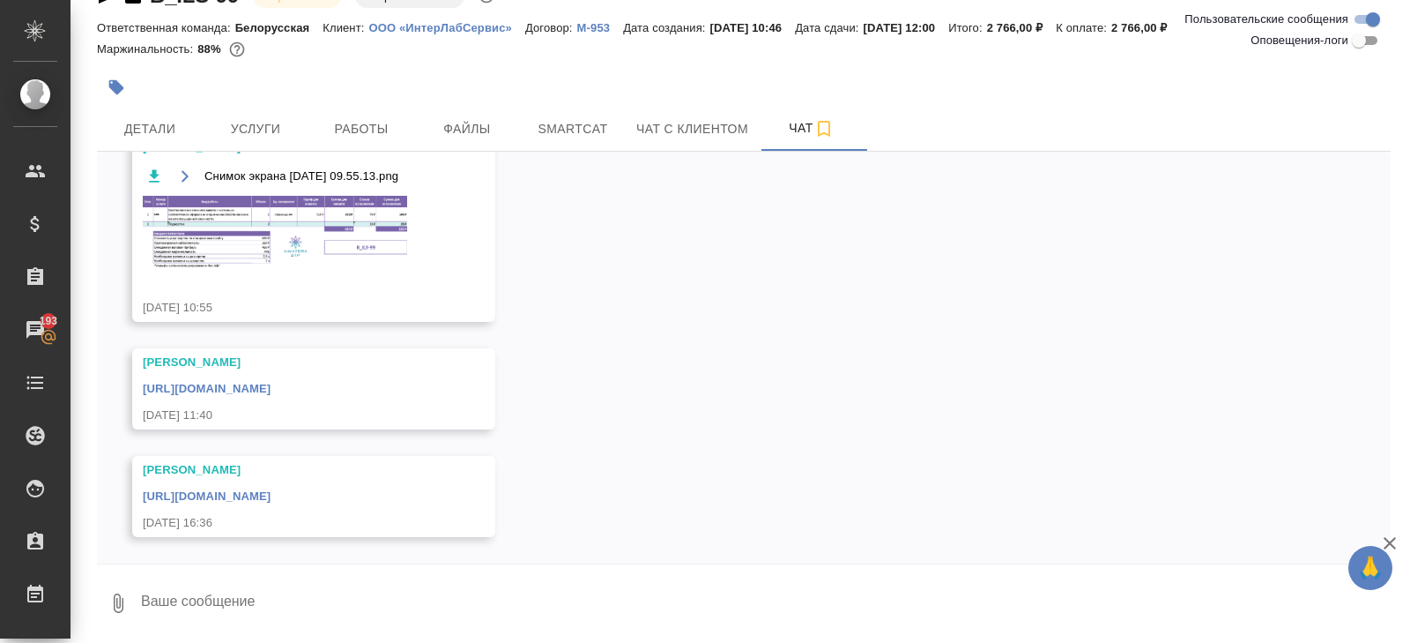
scroll to position [166, 0]
click at [271, 489] on link "[URL][DOMAIN_NAME]" at bounding box center [207, 495] width 128 height 13
click at [386, 118] on span "Работы" at bounding box center [361, 129] width 85 height 22
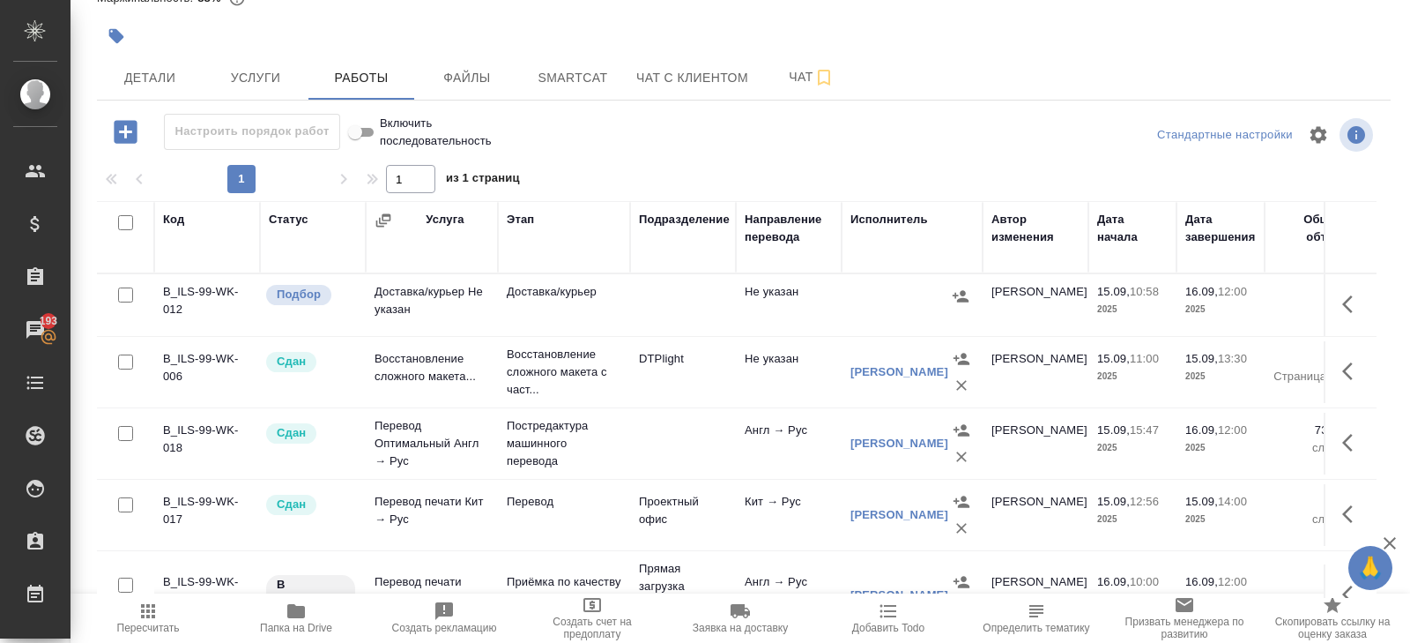
scroll to position [181, 0]
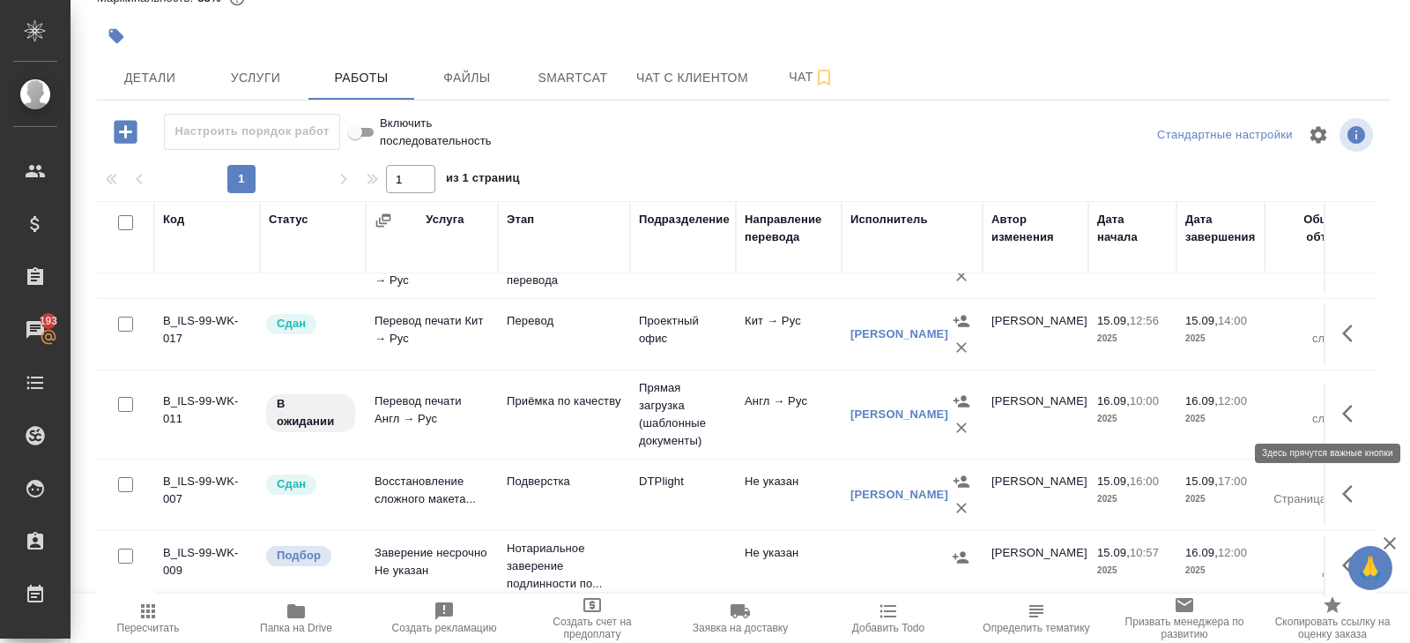
click at [1349, 410] on icon "button" at bounding box center [1352, 413] width 21 height 21
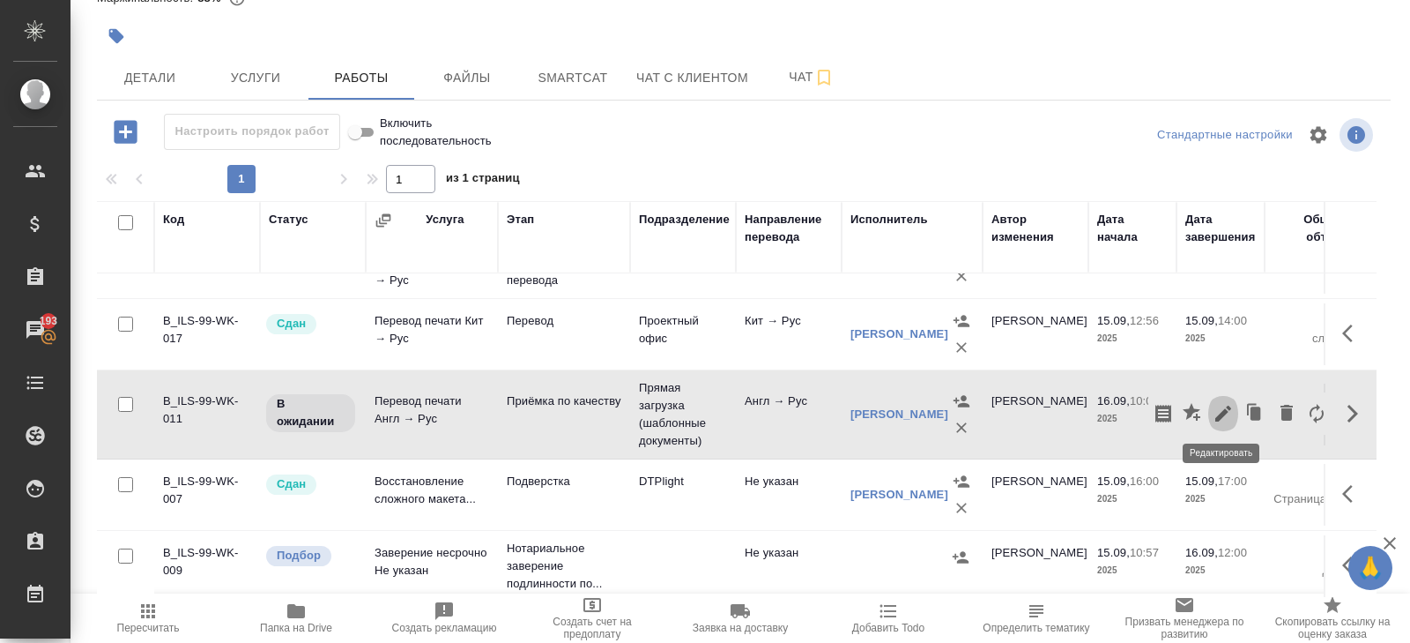
click at [1221, 412] on icon "button" at bounding box center [1223, 413] width 16 height 16
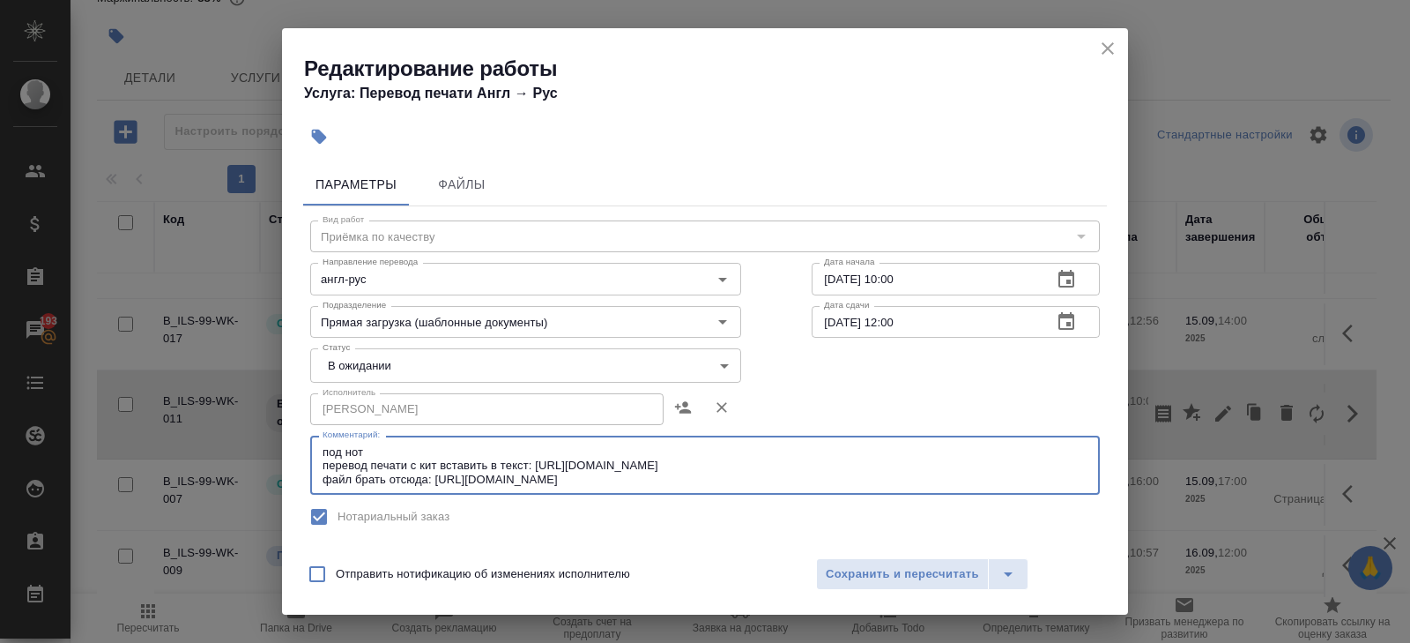
drag, startPoint x: 689, startPoint y: 478, endPoint x: 439, endPoint y: 479, distance: 250.3
click at [439, 479] on textarea "под нот перевод печати с кит вставить в текст: [URL][DOMAIN_NAME] файл брать от…" at bounding box center [705, 465] width 765 height 41
click at [364, 374] on body "🙏 .cls-1 fill:#fff; AWATERA [PERSON_NAME] Спецификации Заказы 193 Чаты Todo Про…" at bounding box center [705, 321] width 1410 height 643
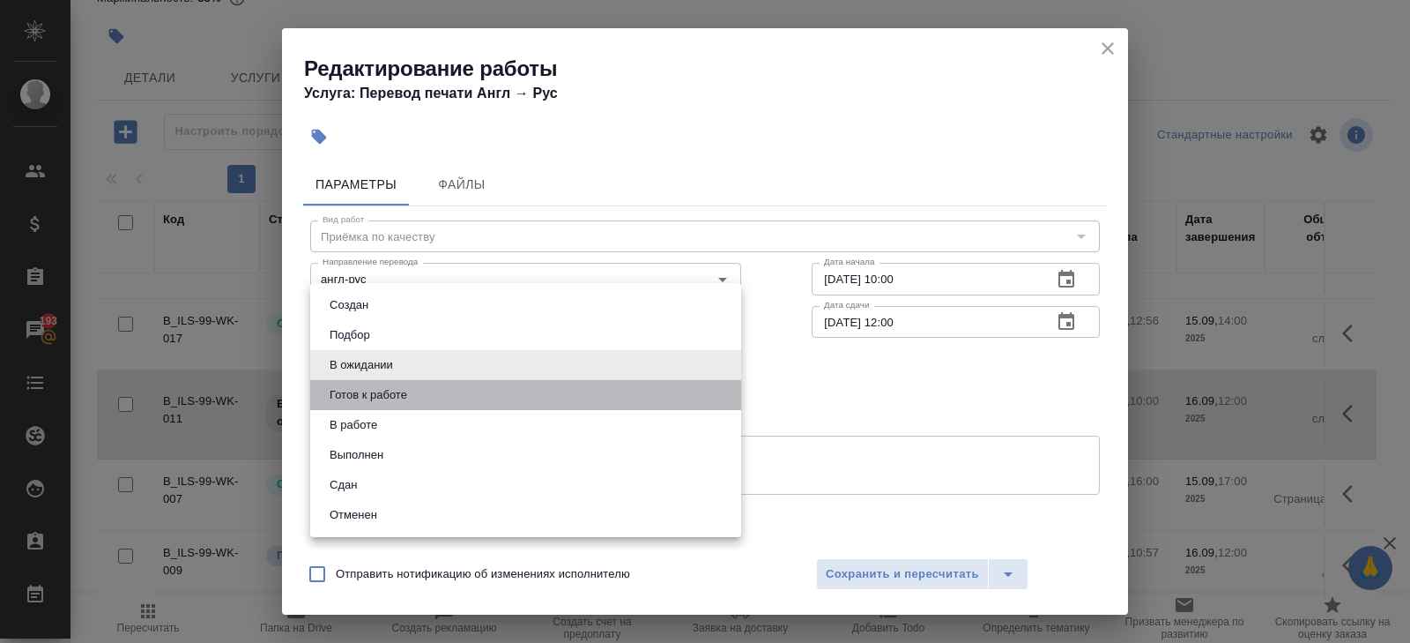
click at [364, 383] on li "Готов к работе" at bounding box center [525, 395] width 431 height 30
type input "readyForWork"
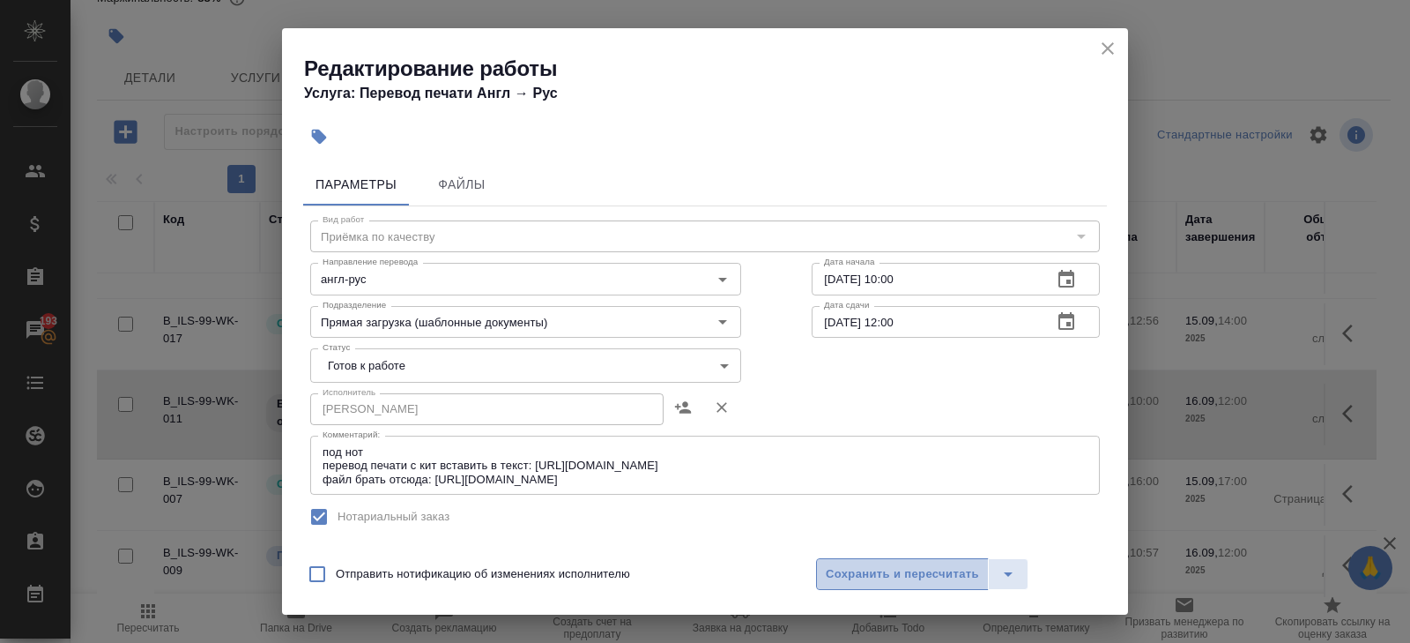
click at [821, 570] on button "Сохранить и пересчитать" at bounding box center [902, 574] width 173 height 32
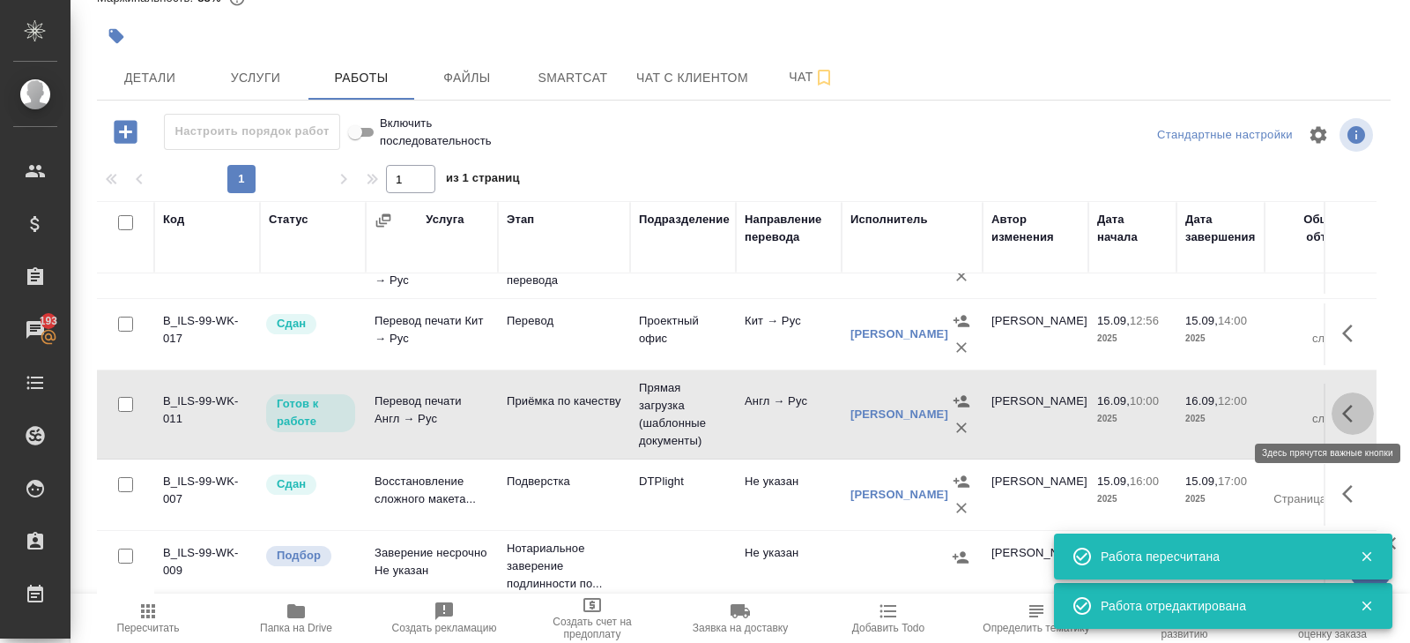
click at [1348, 412] on icon "button" at bounding box center [1352, 413] width 21 height 21
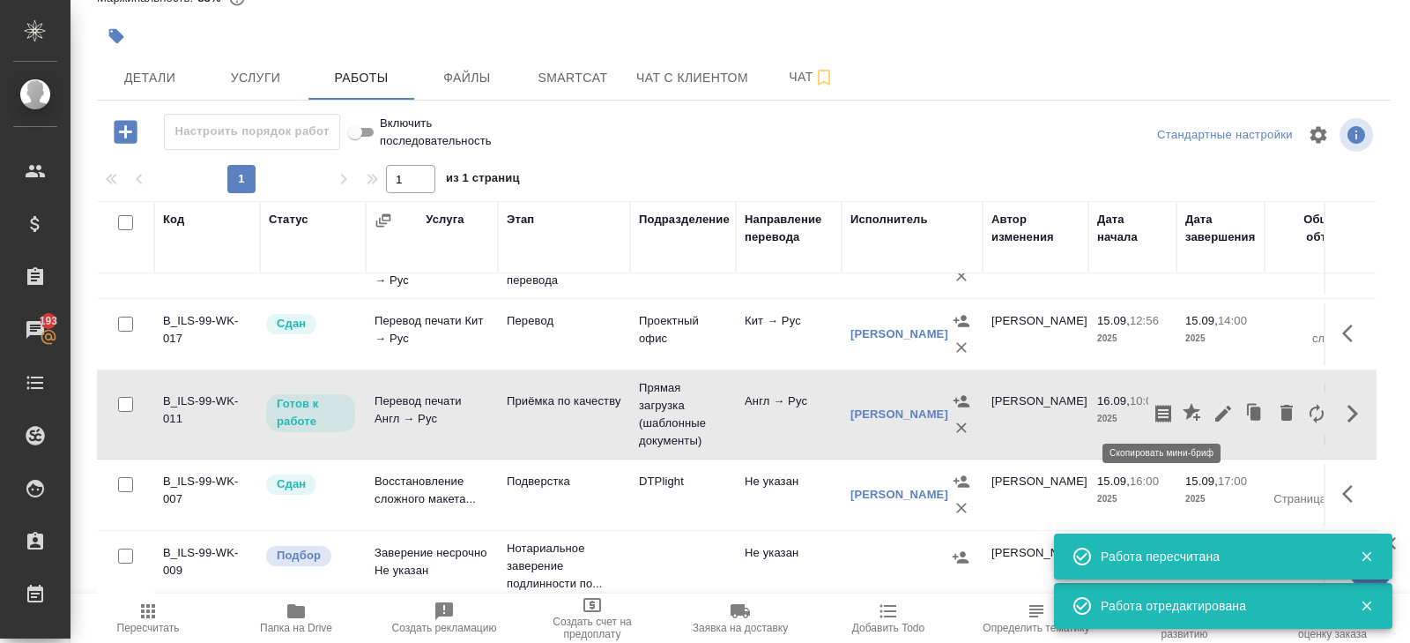
click at [1173, 414] on icon "button" at bounding box center [1163, 413] width 21 height 21
click at [857, 119] on div at bounding box center [743, 135] width 431 height 42
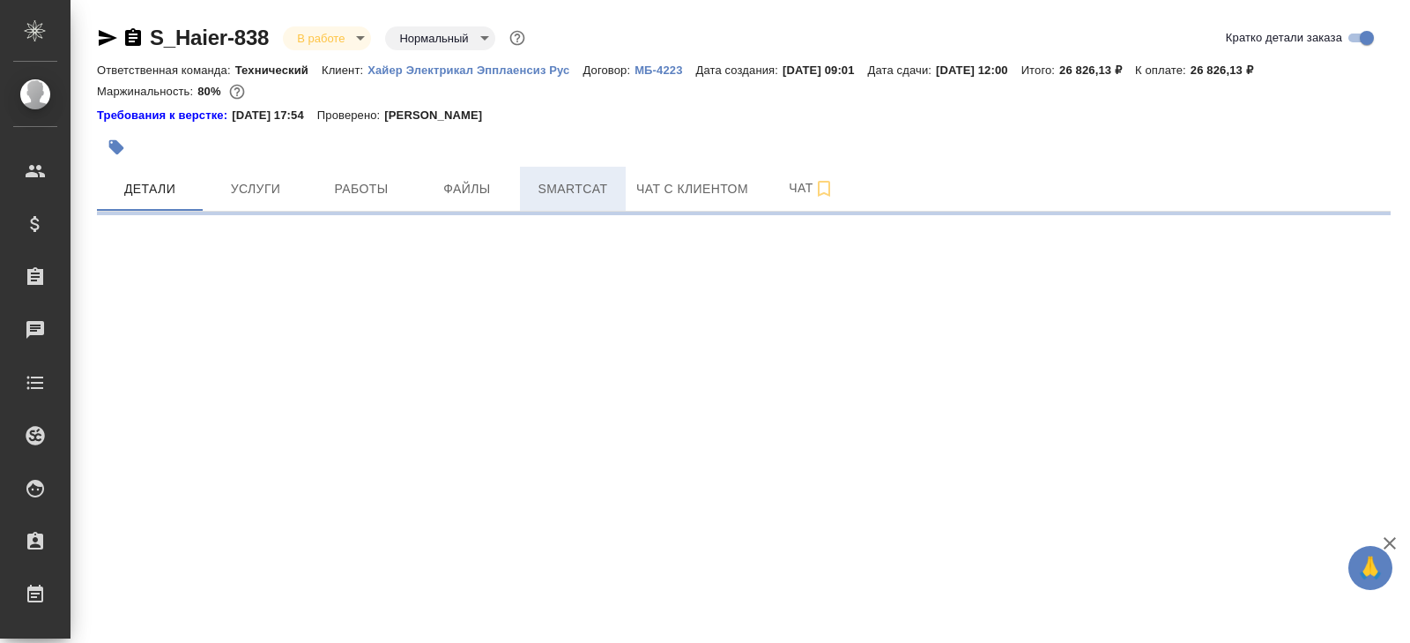
select select "RU"
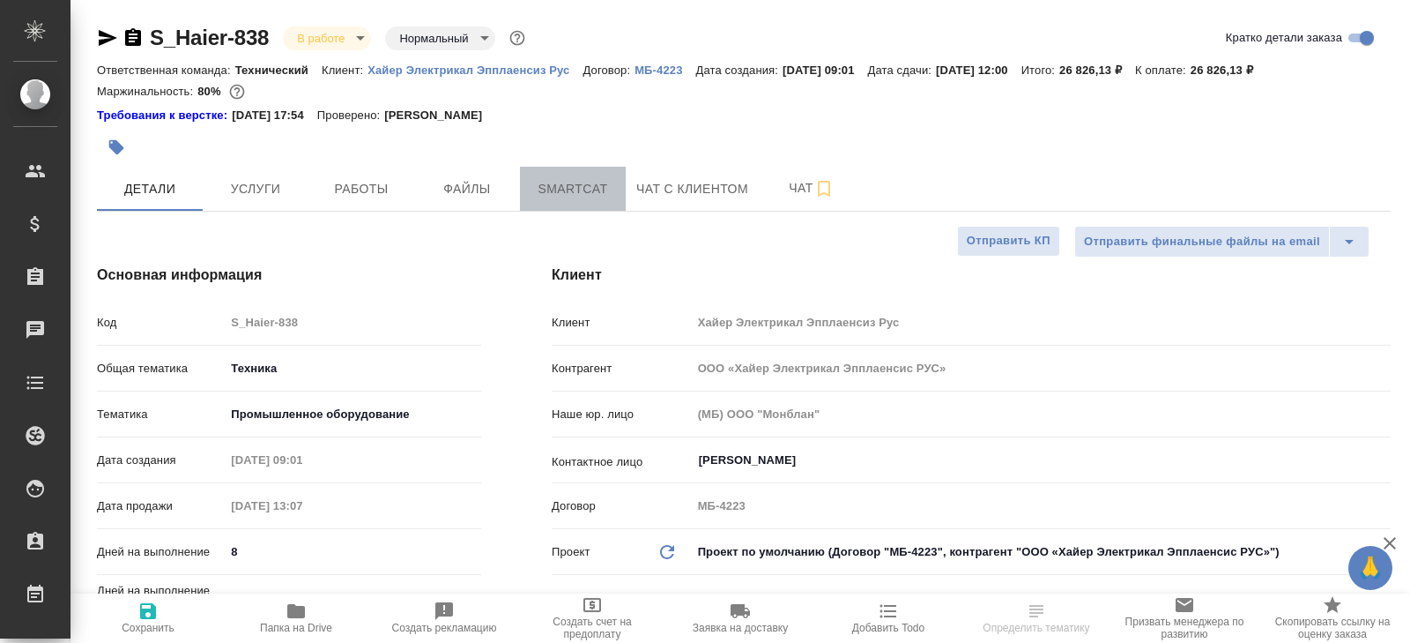
click at [556, 183] on span "Smartcat" at bounding box center [573, 189] width 85 height 22
type textarea "x"
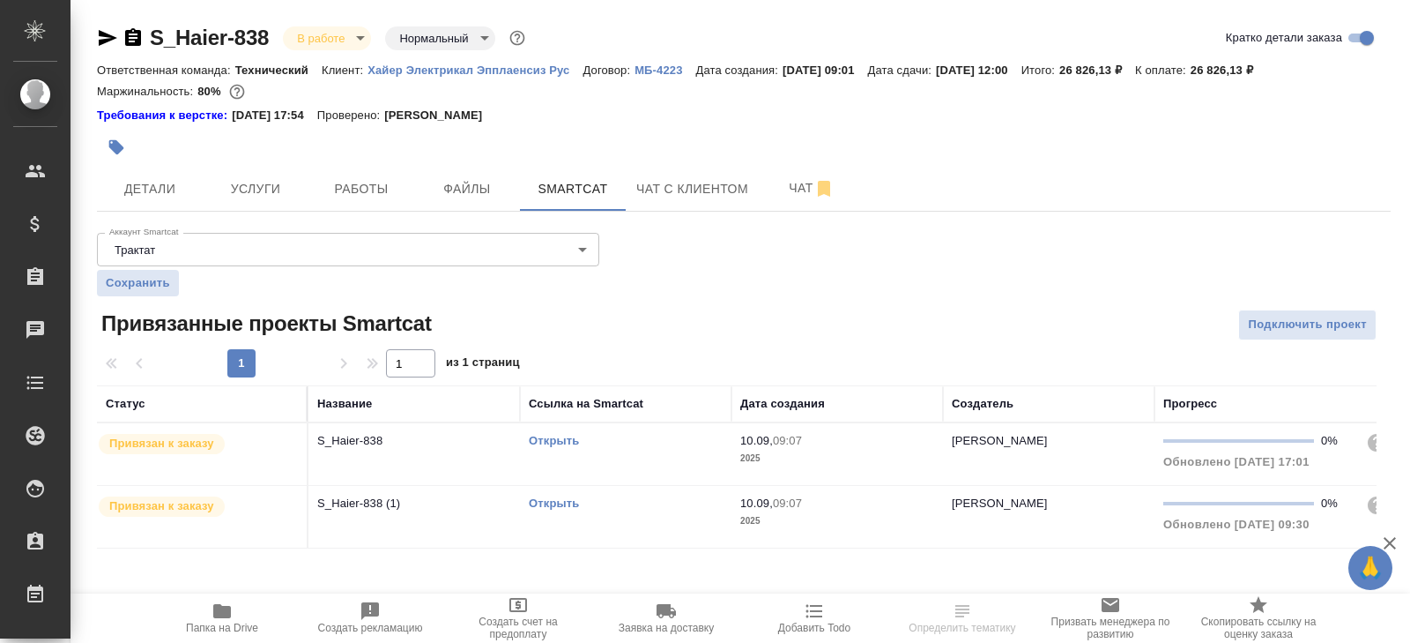
click at [561, 439] on link "Открыть" at bounding box center [554, 440] width 50 height 13
click at [349, 199] on button "Работы" at bounding box center [361, 189] width 106 height 44
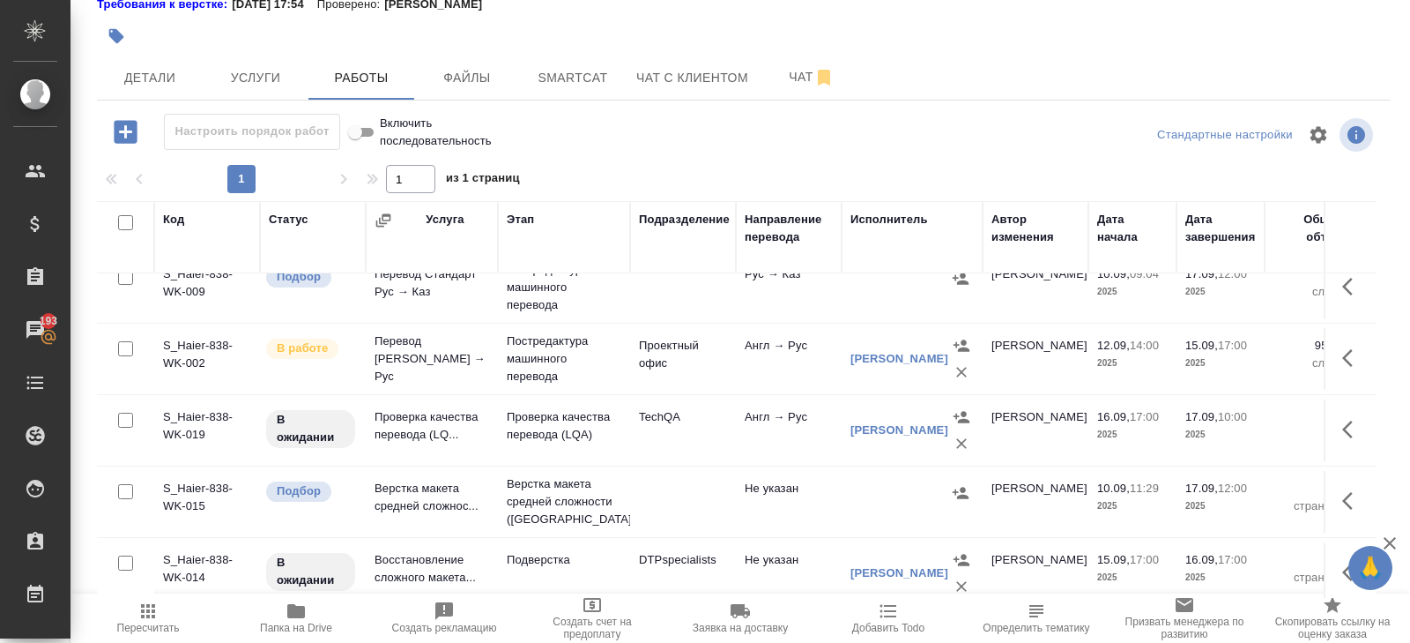
scroll to position [172, 0]
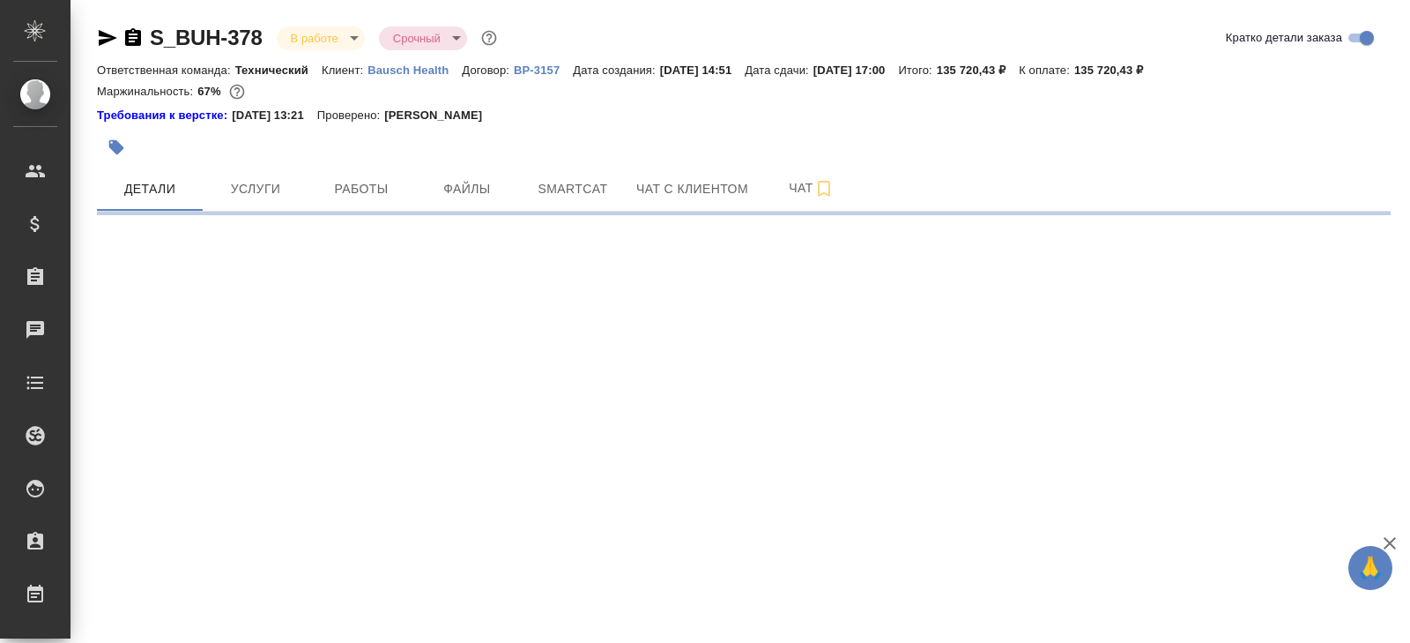
click at [598, 200] on button "Smartcat" at bounding box center [573, 189] width 106 height 44
select select "RU"
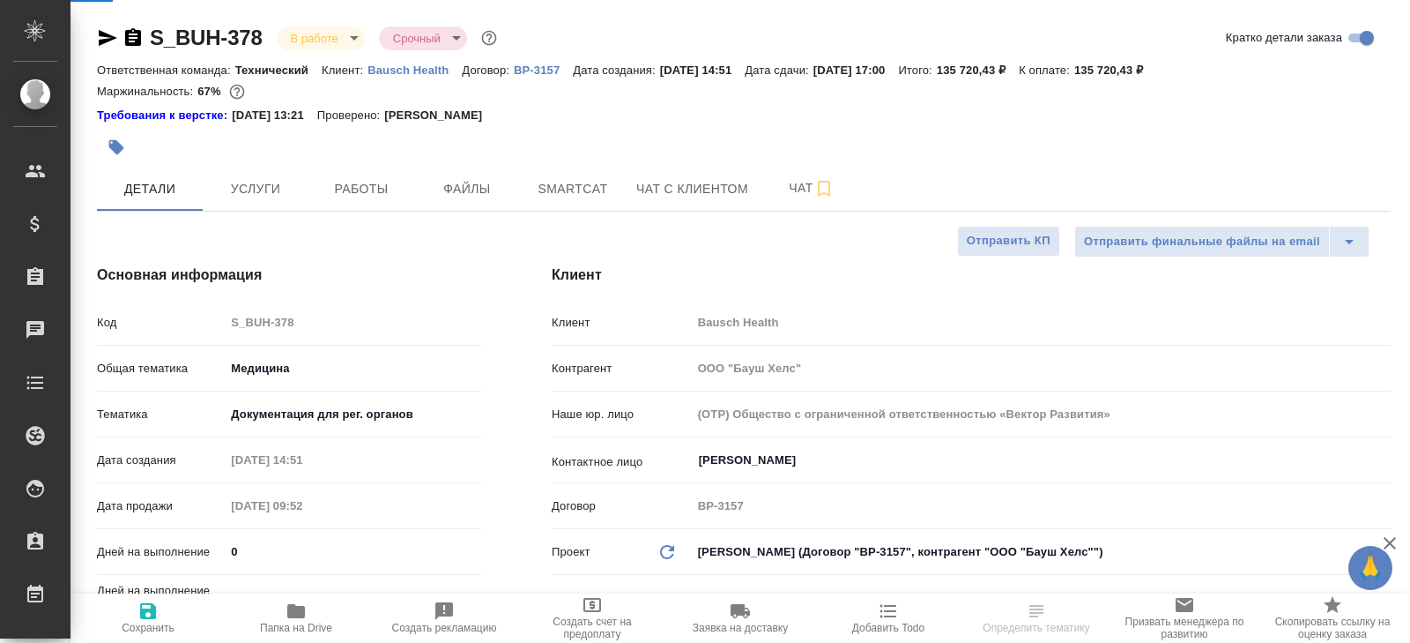
type textarea "x"
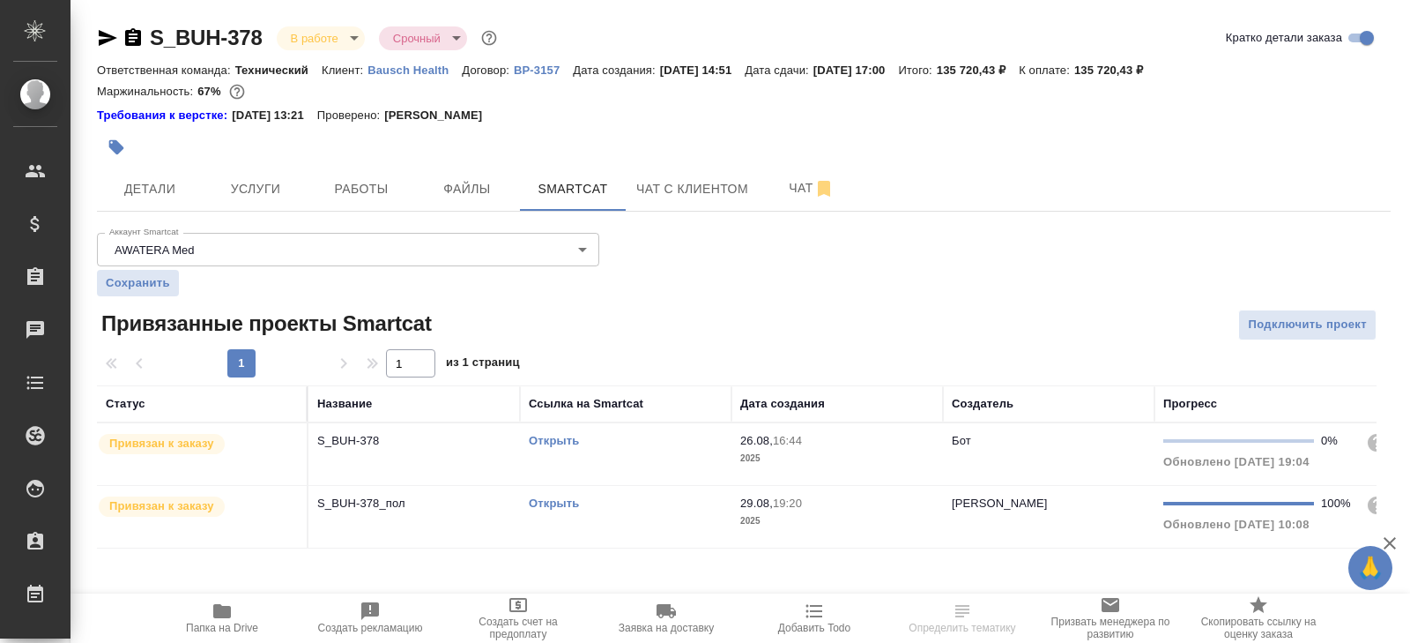
click at [554, 442] on link "Открыть" at bounding box center [554, 440] width 50 height 13
click at [355, 209] on button "Работы" at bounding box center [361, 189] width 106 height 44
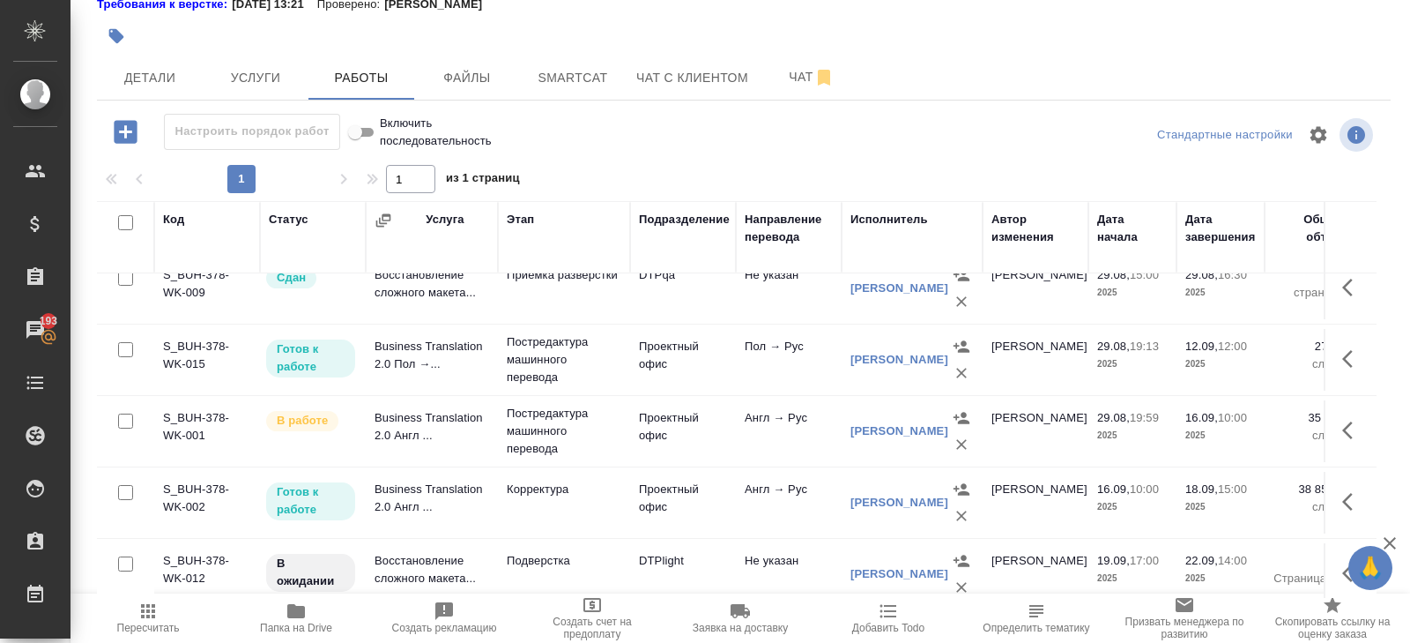
scroll to position [234, 0]
click at [1348, 420] on icon "button" at bounding box center [1352, 430] width 21 height 21
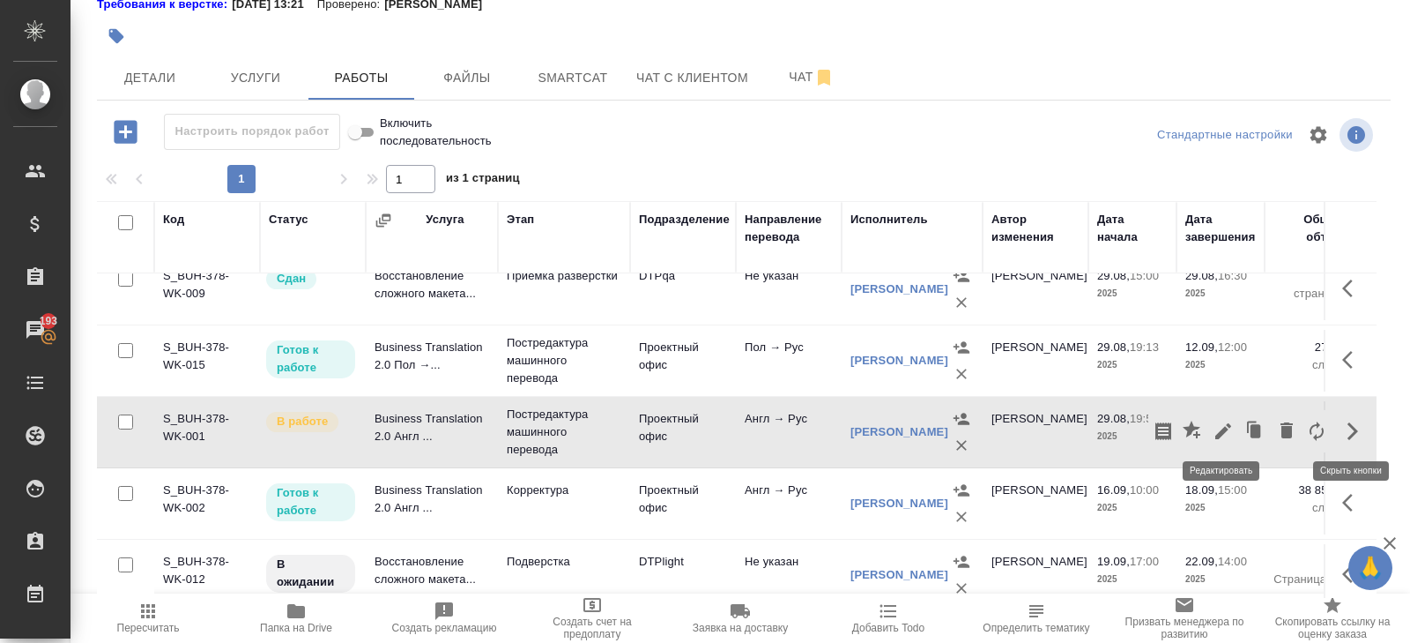
click at [1229, 424] on icon "button" at bounding box center [1223, 430] width 21 height 21
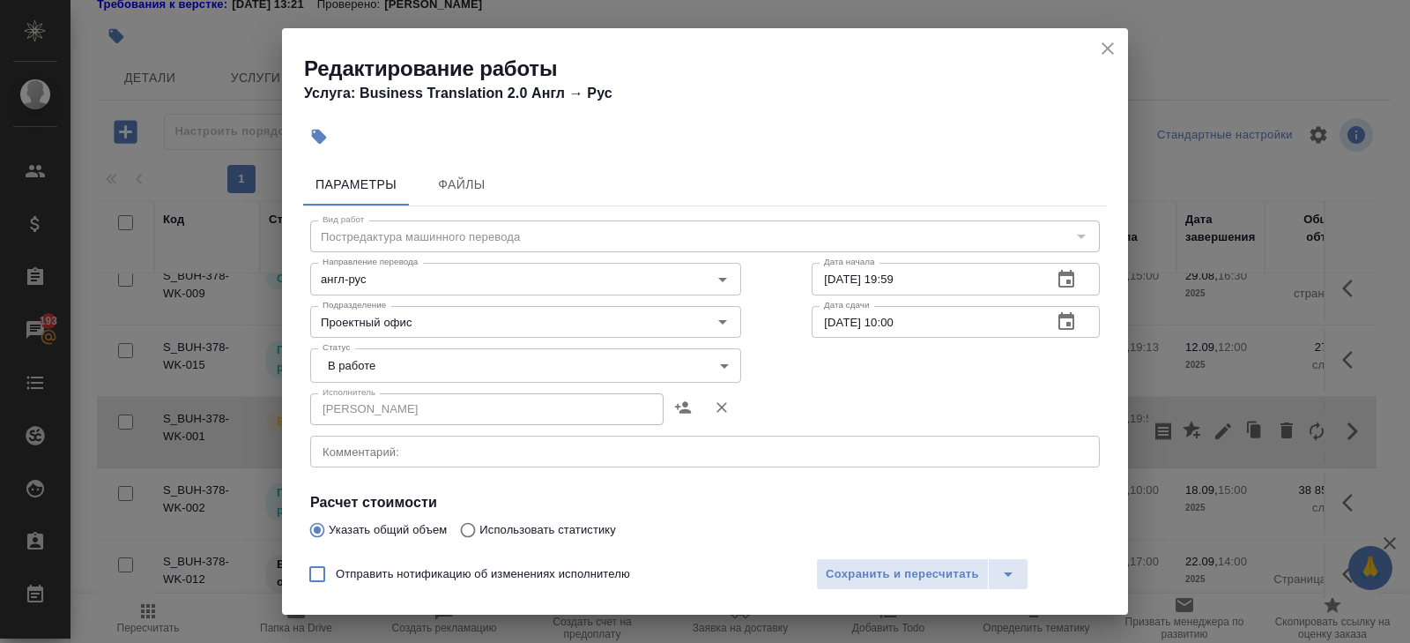
click at [364, 375] on body "🙏 .cls-1 fill:#fff; AWATERA Belyakova Yulia Клиенты Спецификации Заказы 193 Чат…" at bounding box center [705, 321] width 1410 height 643
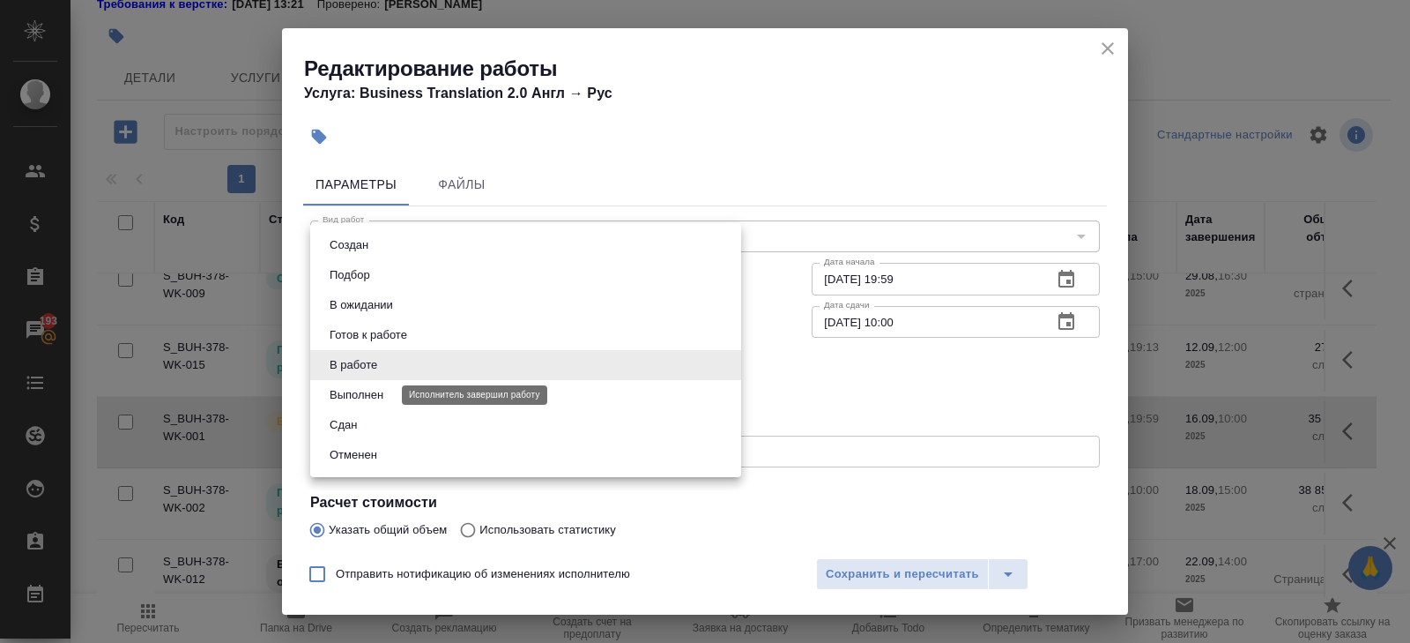
click at [364, 405] on li "Выполнен" at bounding box center [525, 395] width 431 height 30
type input "completed"
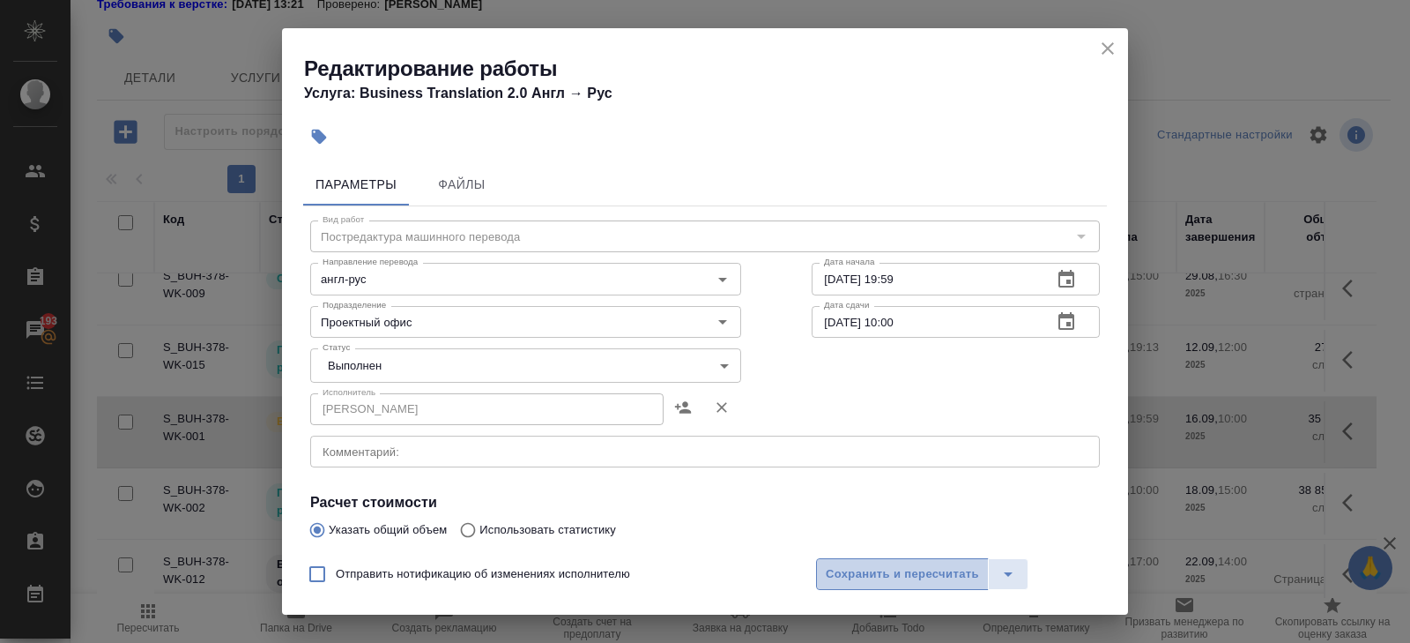
click at [843, 570] on span "Сохранить и пересчитать" at bounding box center [902, 574] width 153 height 20
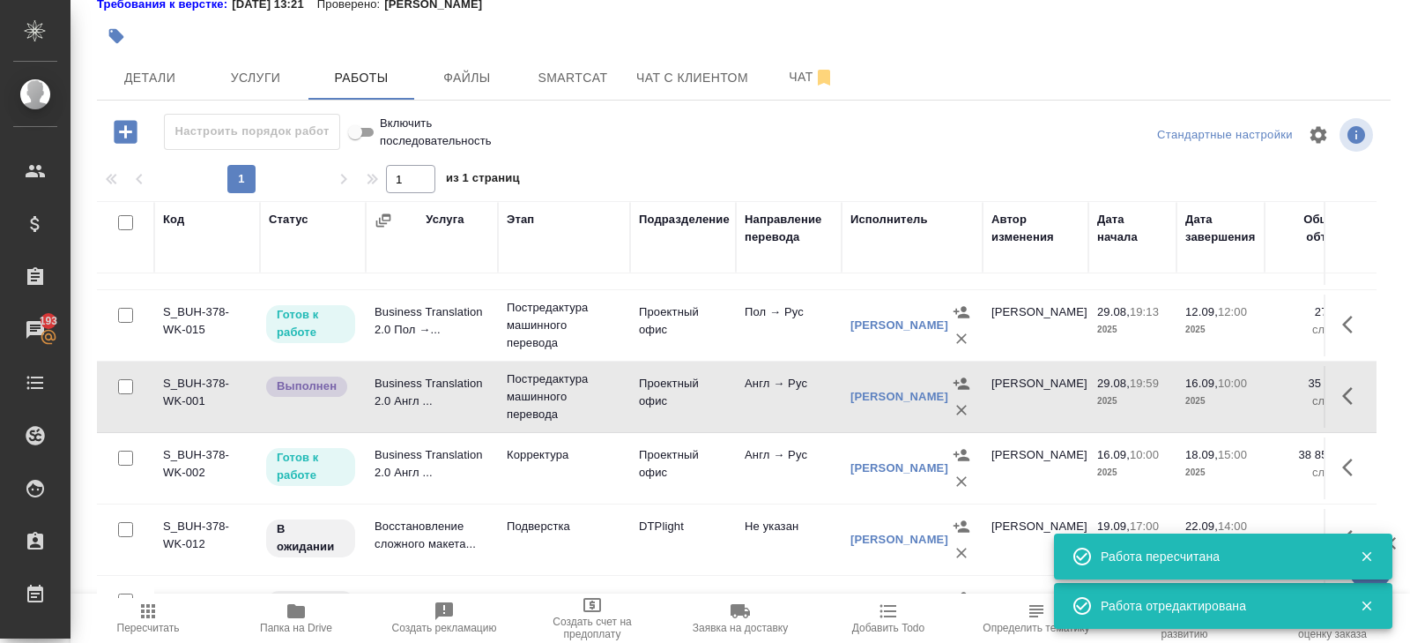
scroll to position [266, 0]
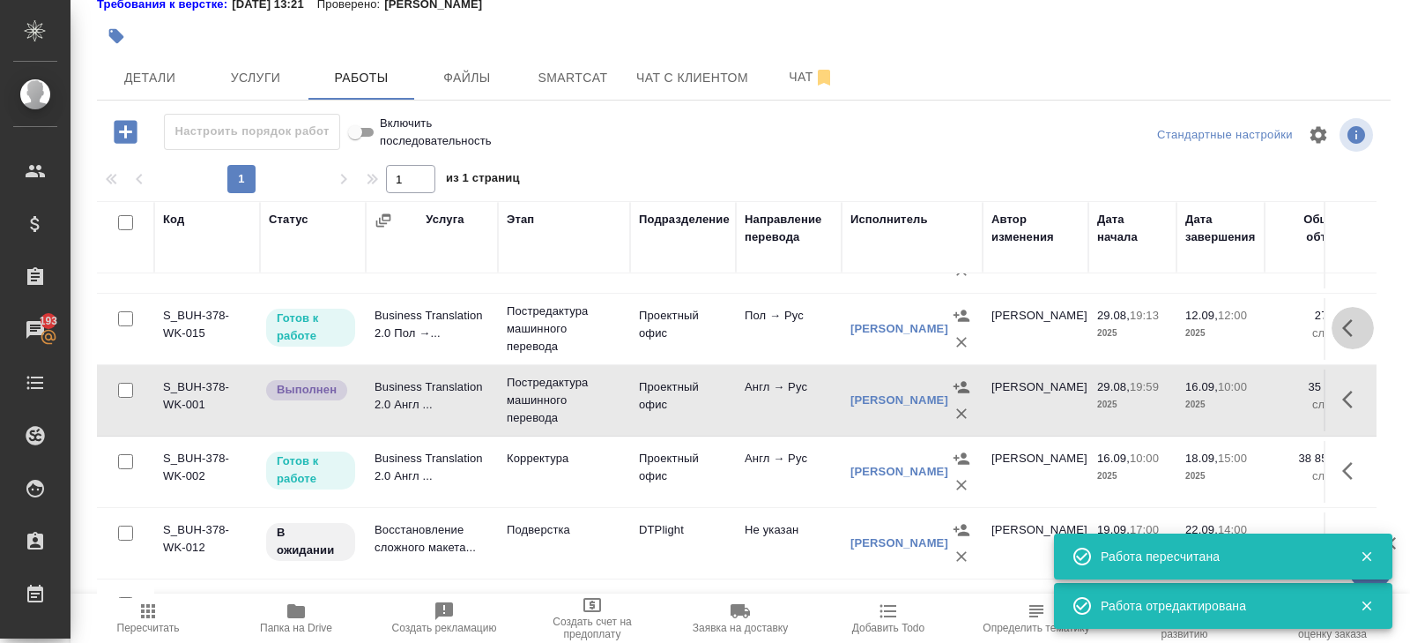
click at [1350, 317] on icon "button" at bounding box center [1352, 327] width 21 height 21
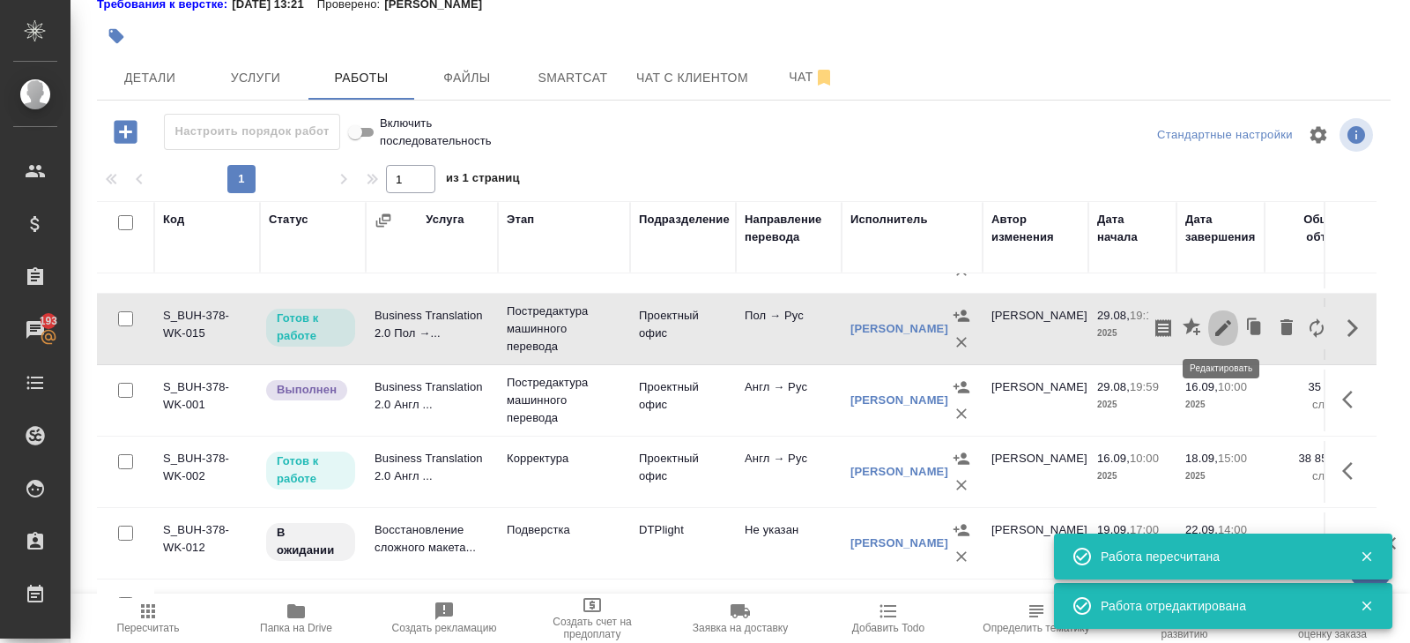
click at [1217, 333] on icon "button" at bounding box center [1223, 327] width 21 height 21
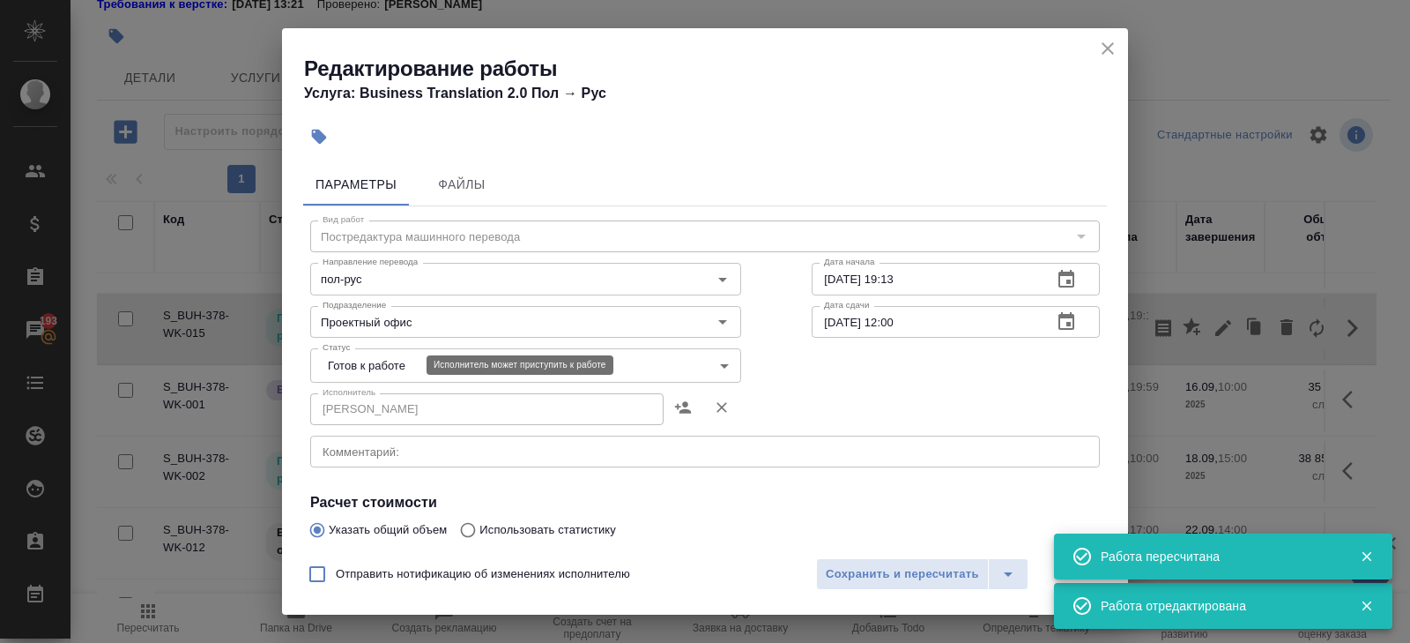
click at [374, 360] on body "🙏 .cls-1 fill:#fff; AWATERA Belyakova Yulia Клиенты Спецификации Заказы 193 Чат…" at bounding box center [705, 321] width 1410 height 643
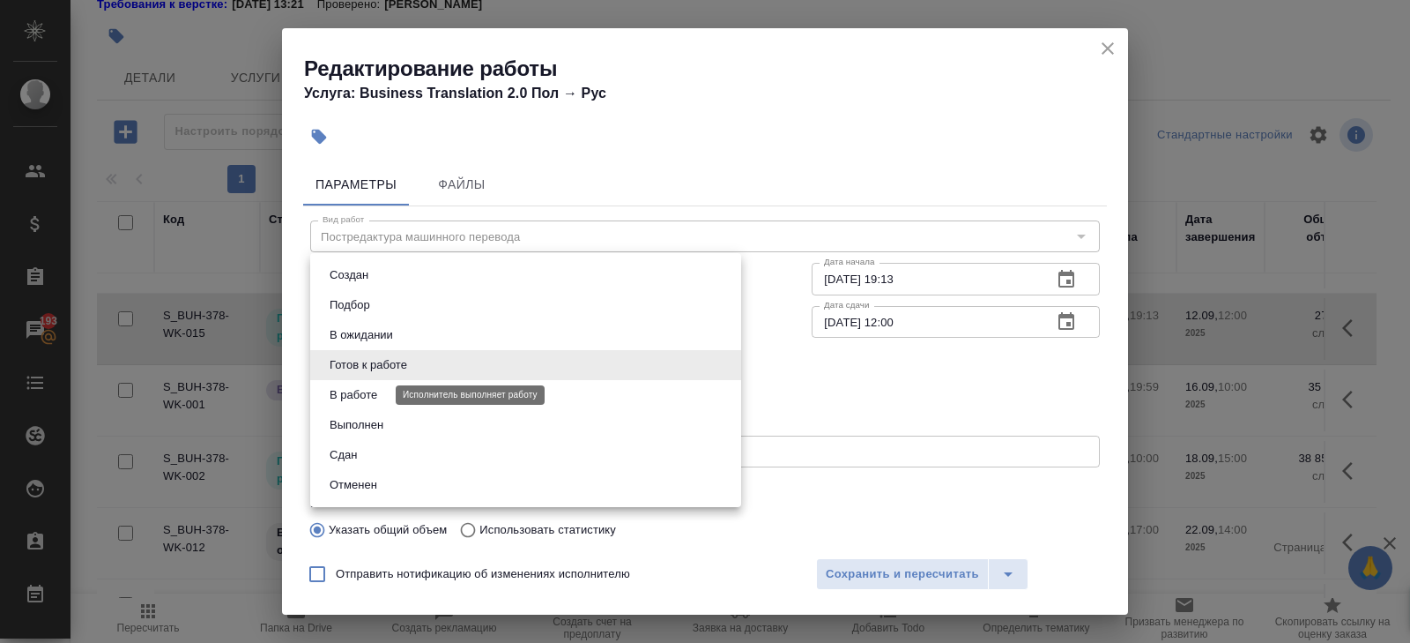
click at [374, 398] on button "В работе" at bounding box center [353, 394] width 58 height 19
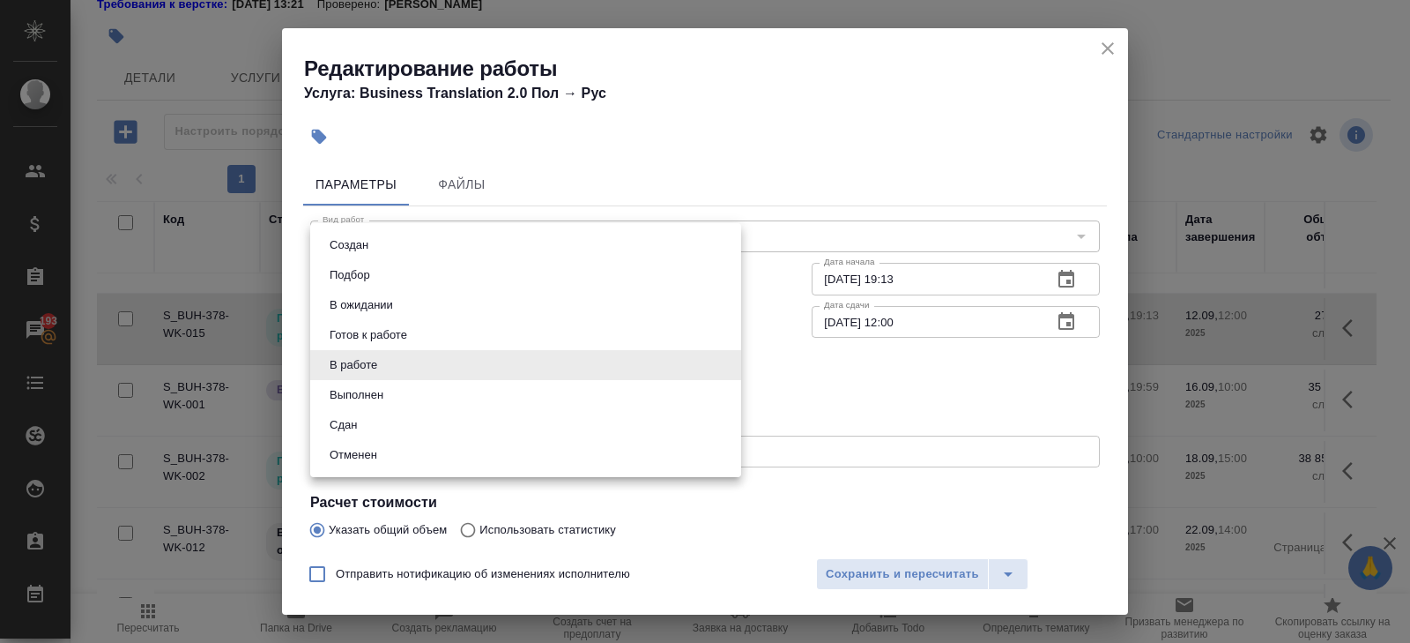
click at [367, 370] on body "🙏 .cls-1 fill:#fff; AWATERA Belyakova Yulia Клиенты Спецификации Заказы 193 Чат…" at bounding box center [705, 321] width 1410 height 643
click at [367, 392] on button "Выполнен" at bounding box center [356, 394] width 64 height 19
type input "completed"
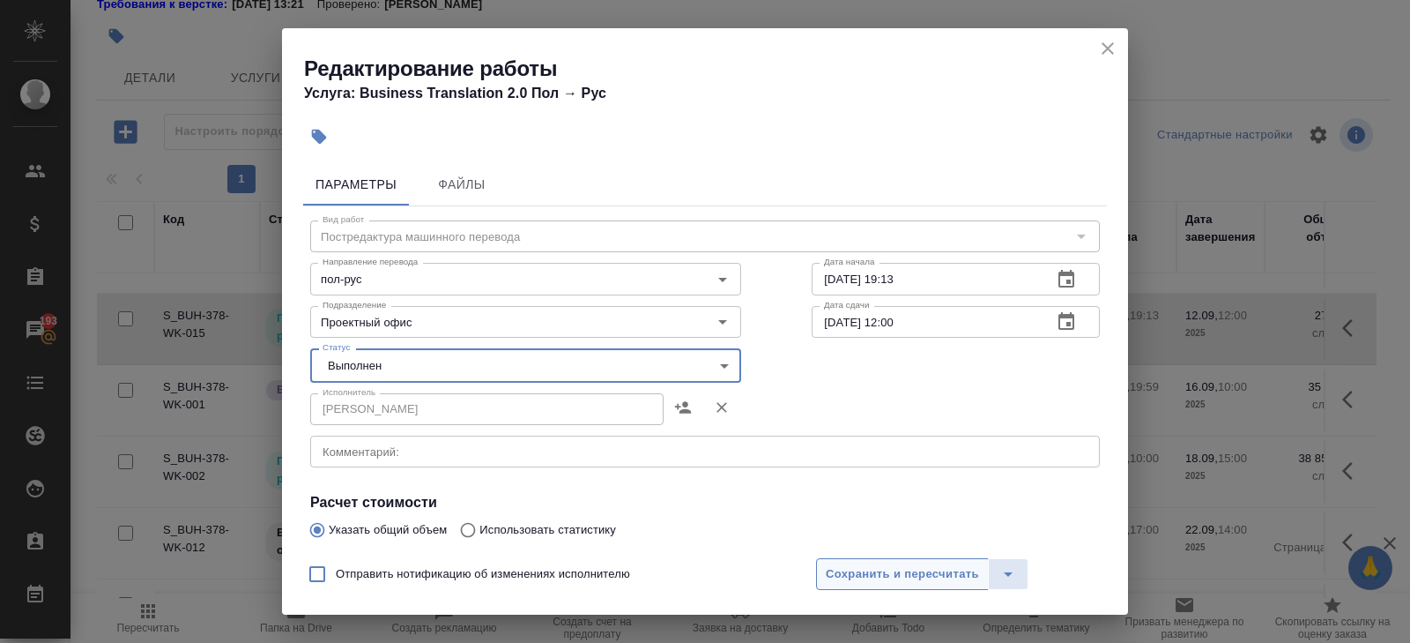
click at [853, 573] on span "Сохранить и пересчитать" at bounding box center [902, 574] width 153 height 20
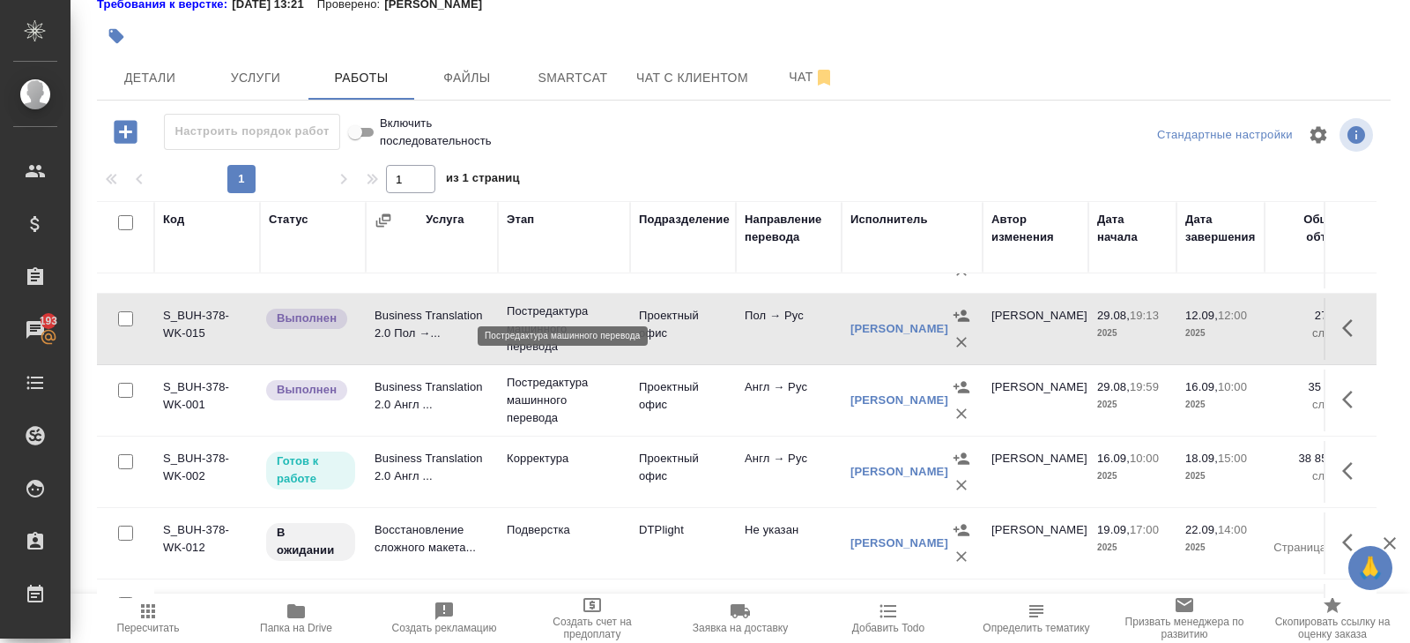
scroll to position [456, 0]
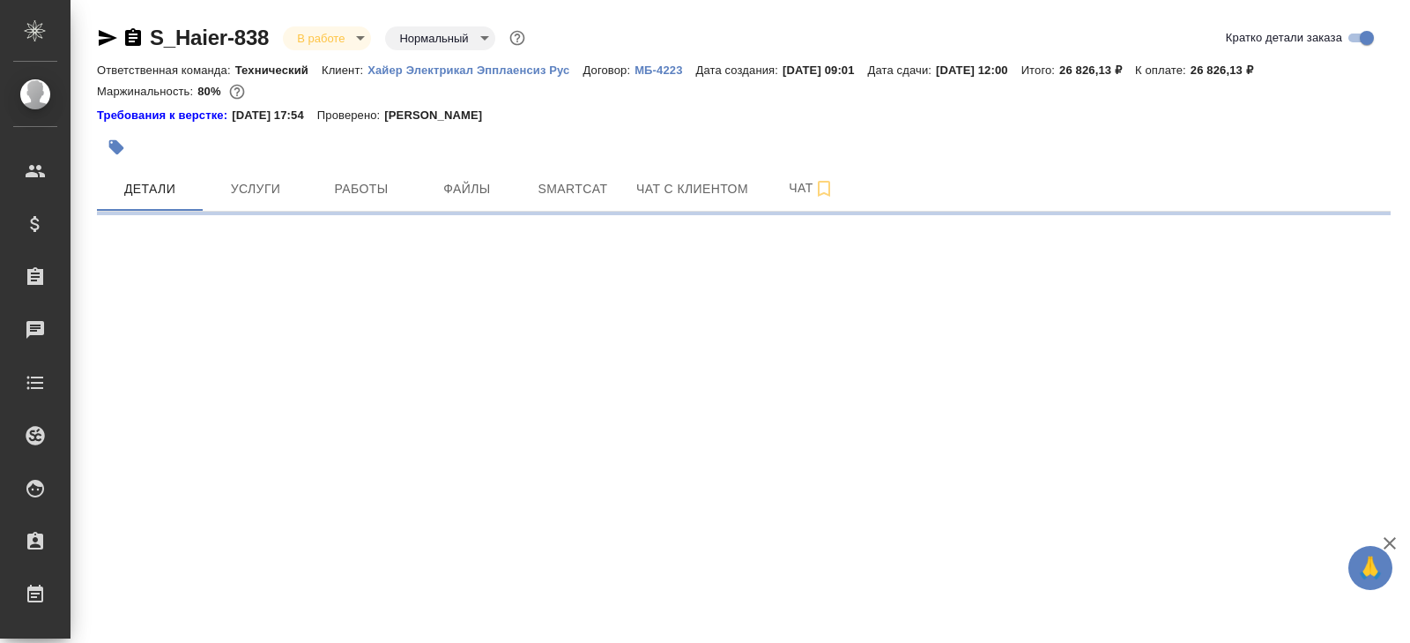
select select "RU"
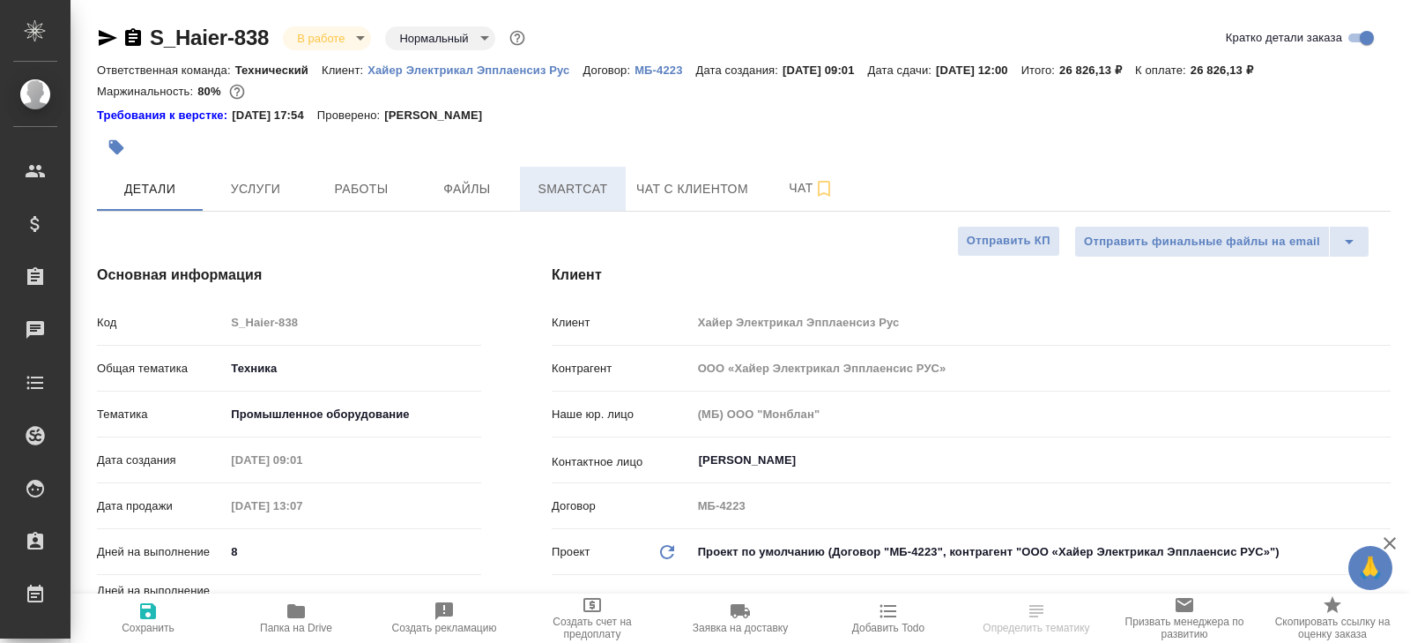
click at [569, 205] on button "Smartcat" at bounding box center [573, 189] width 106 height 44
type textarea "x"
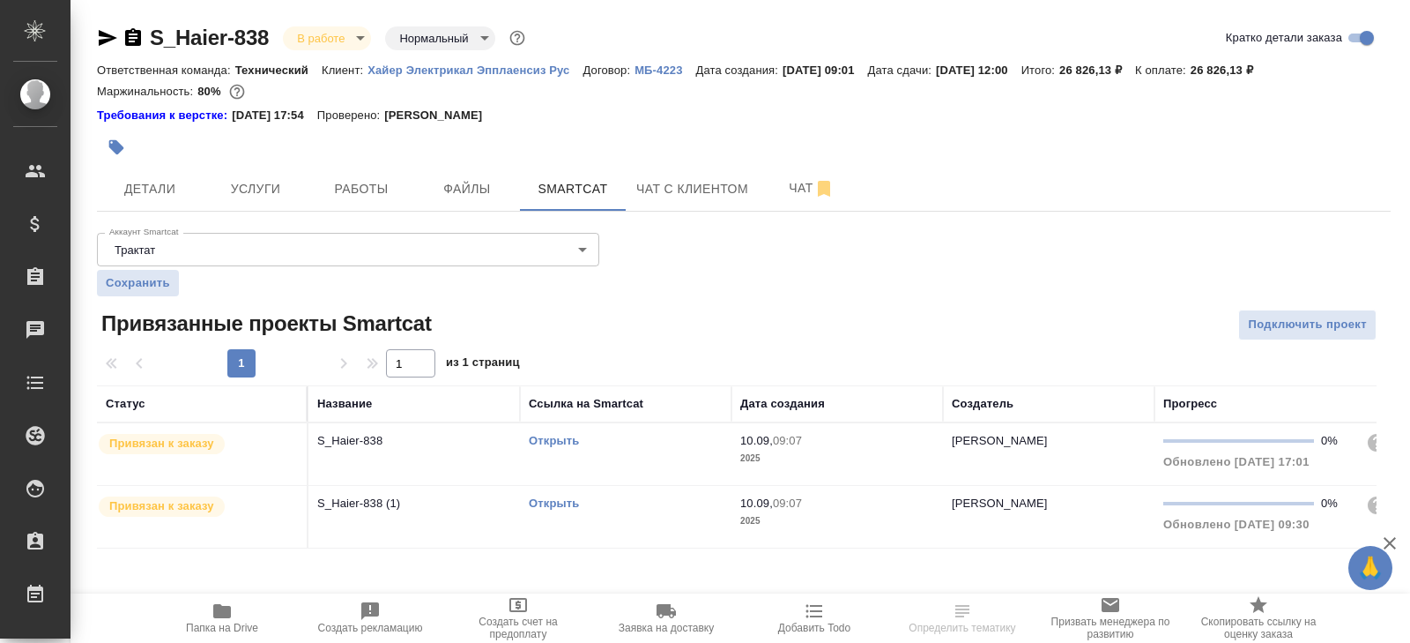
click at [558, 440] on link "Открыть" at bounding box center [554, 440] width 50 height 13
click at [795, 183] on span "Чат" at bounding box center [811, 188] width 85 height 22
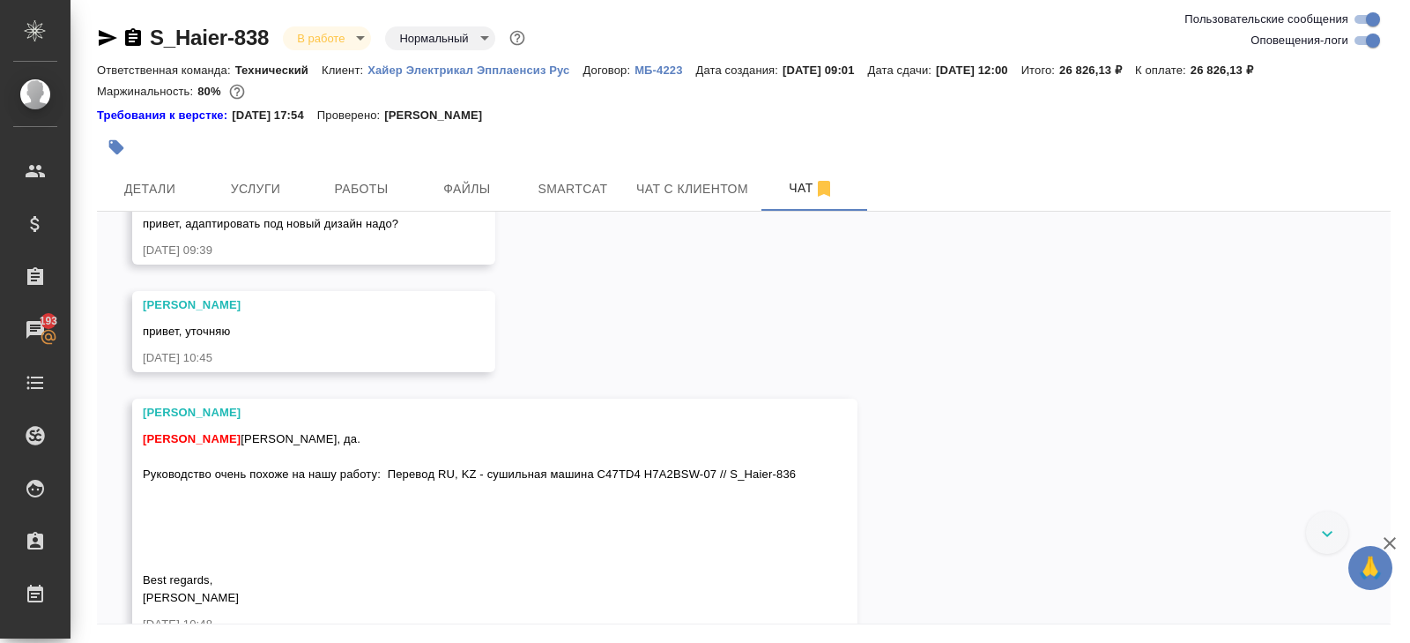
click at [1358, 41] on input "Оповещения-логи" at bounding box center [1372, 40] width 63 height 21
checkbox input "false"
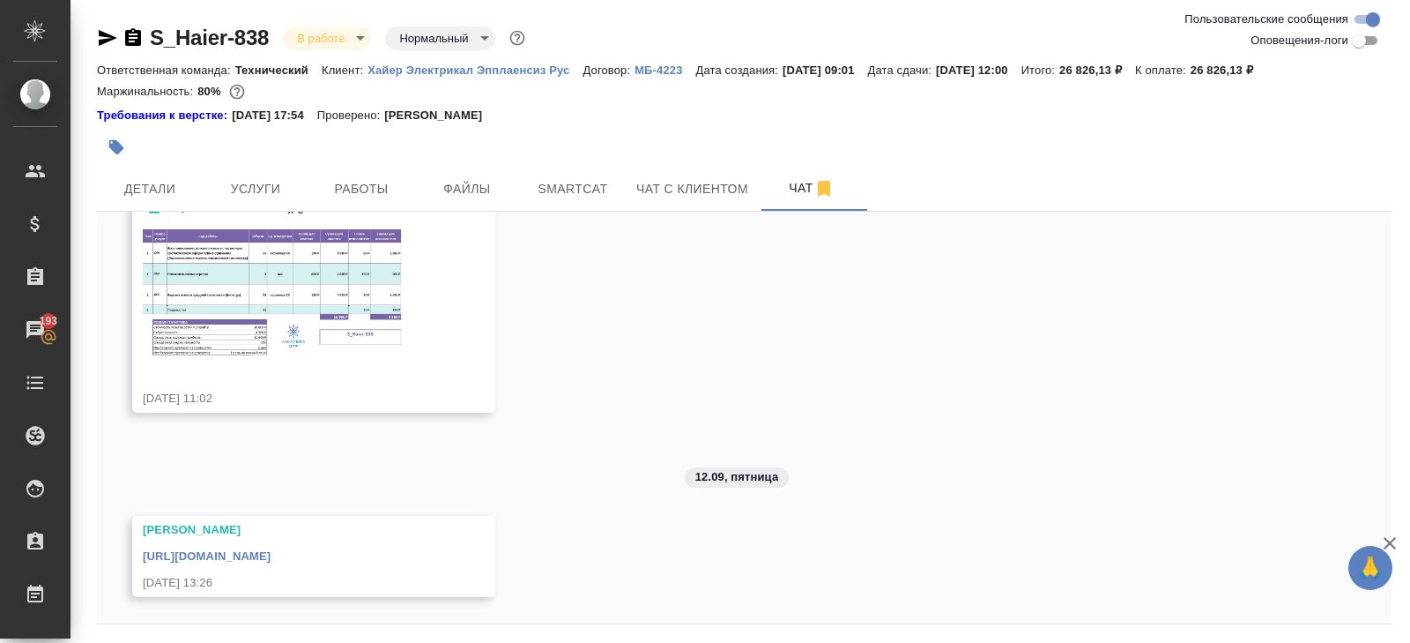
scroll to position [60, 0]
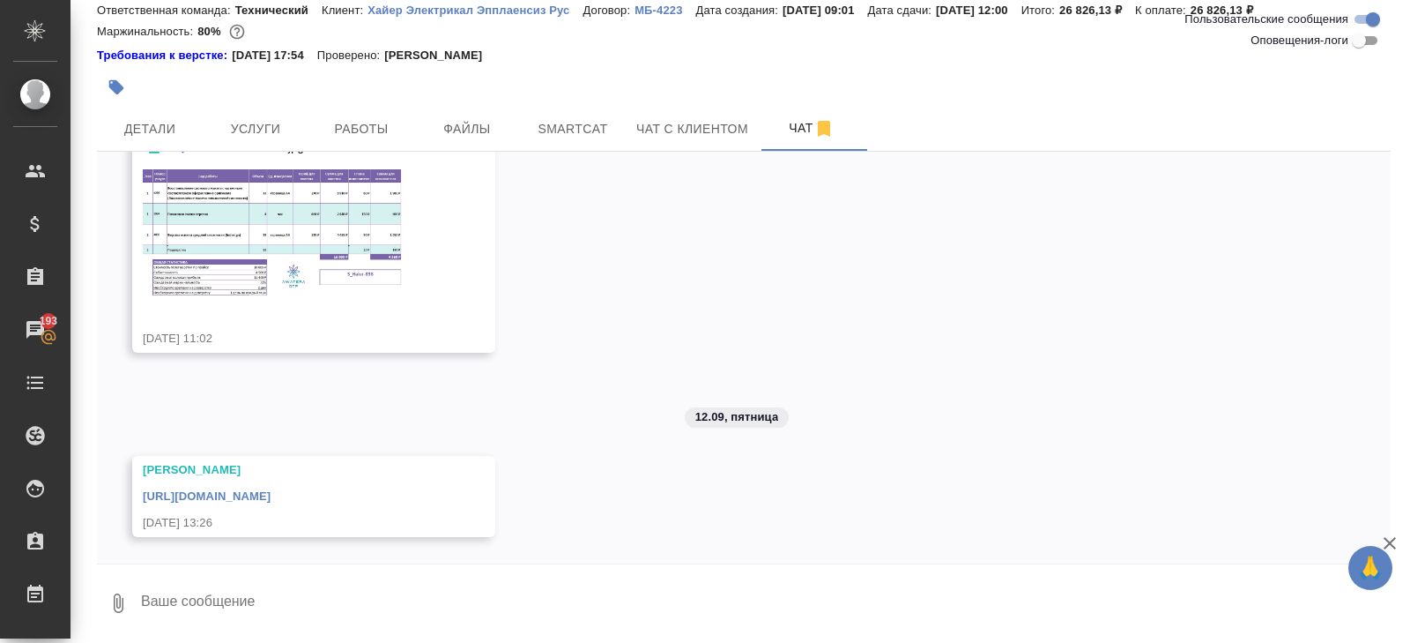
click at [200, 610] on textarea at bounding box center [765, 603] width 1252 height 60
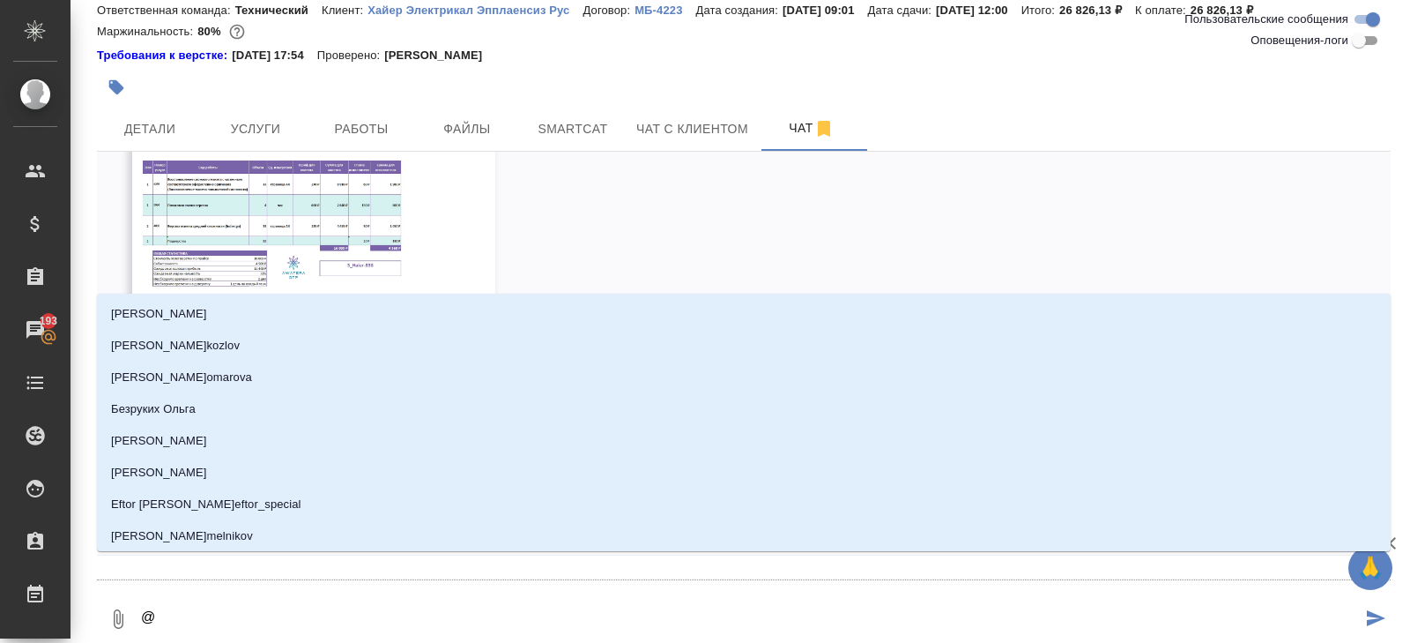
type textarea "@а"
type input "а"
type textarea "@ар"
type input "ар"
type textarea "@арс"
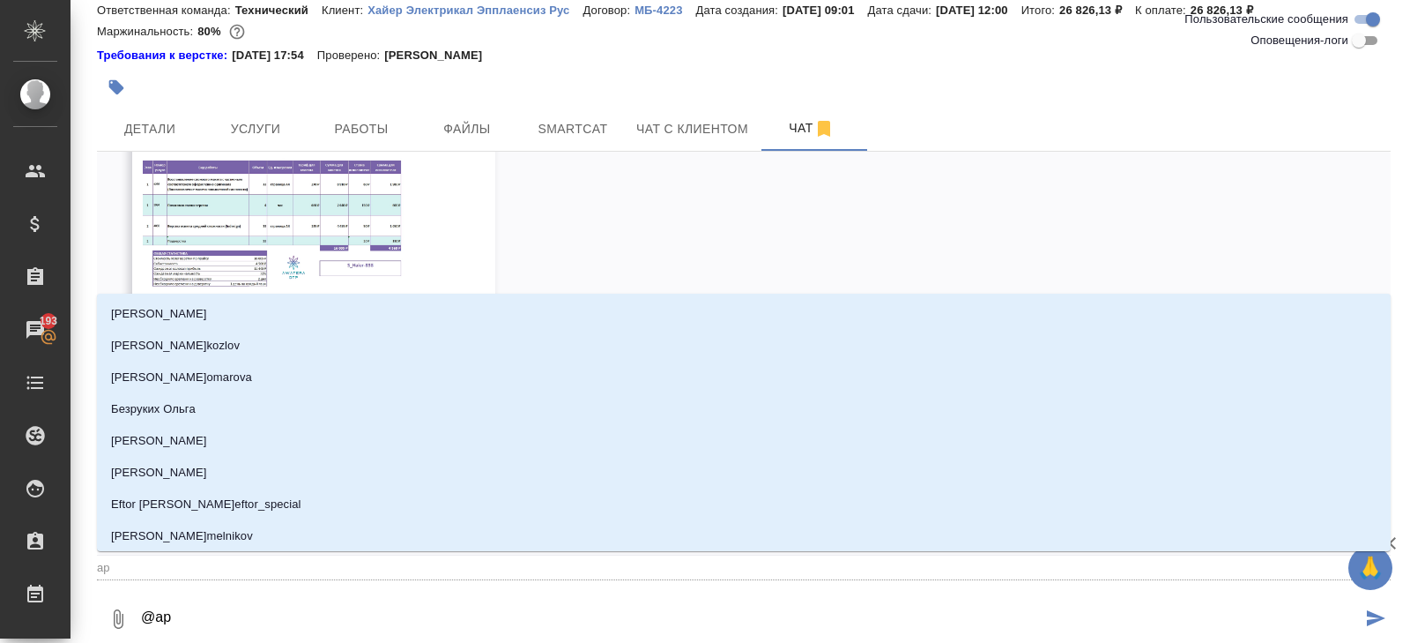
type input "арс"
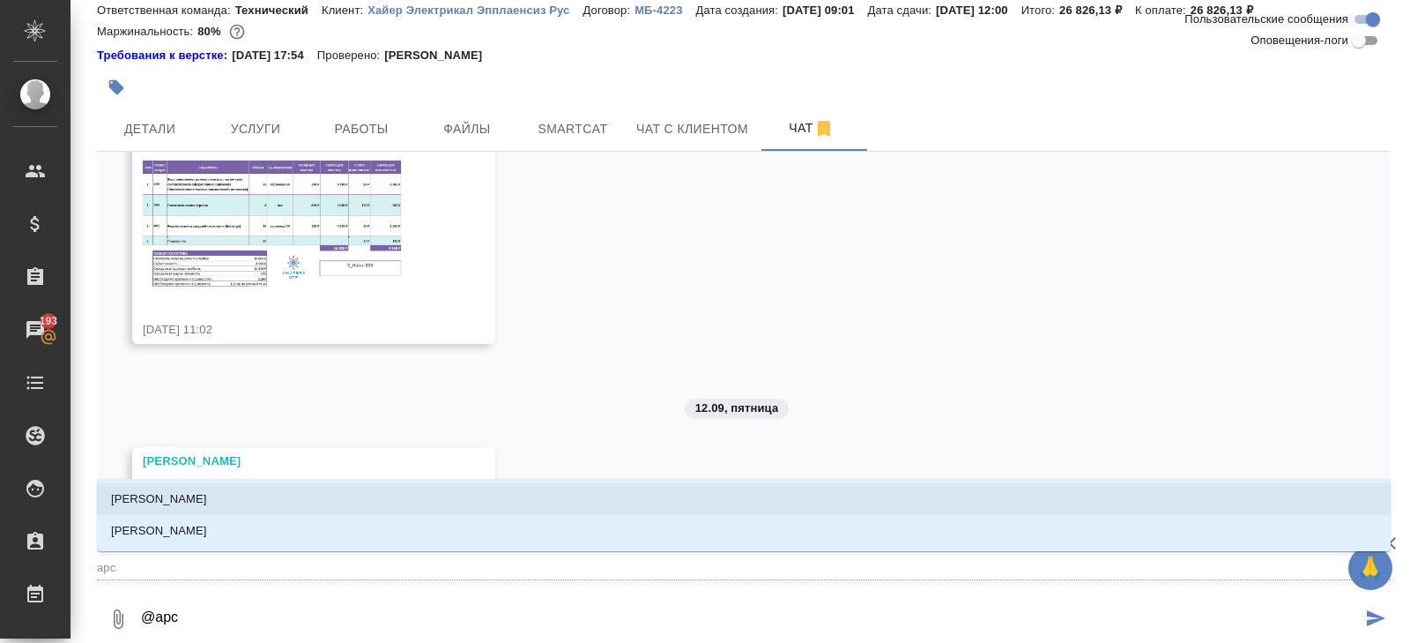
click at [184, 495] on p "Арсеньева Вера" at bounding box center [159, 499] width 96 height 18
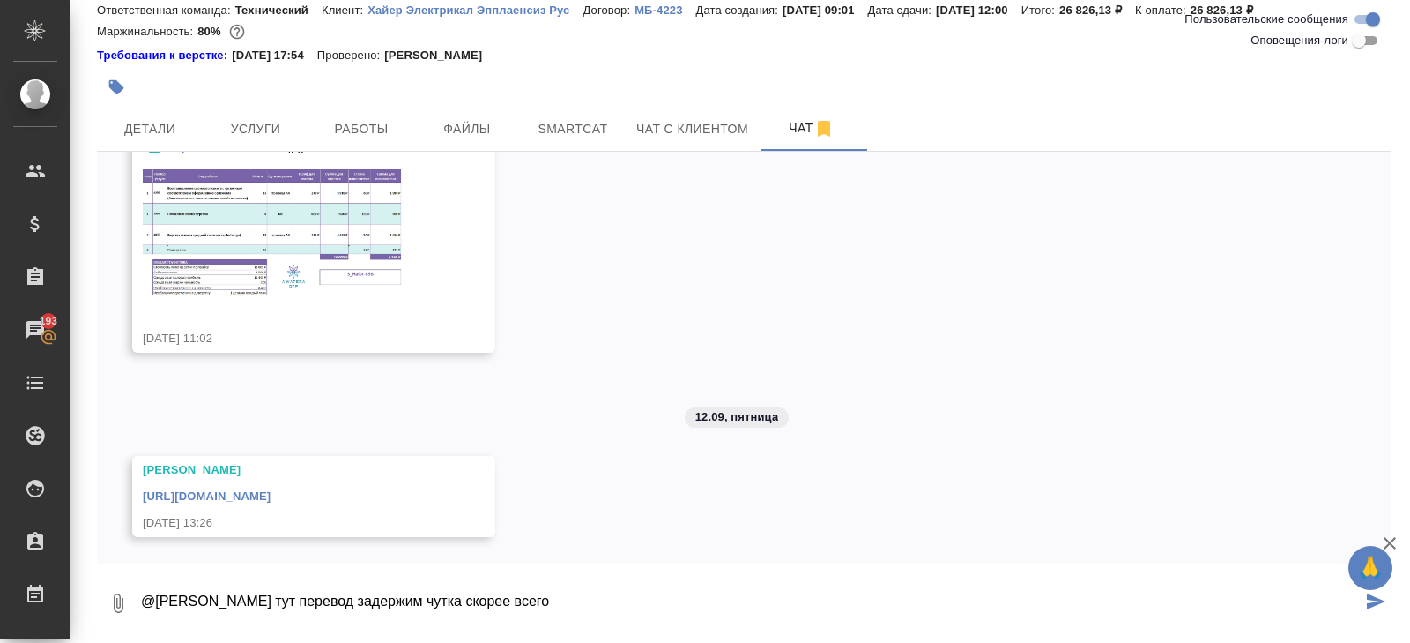
type textarea "@Арсеньева Вера тут перевод задержим чутка скорее всего"
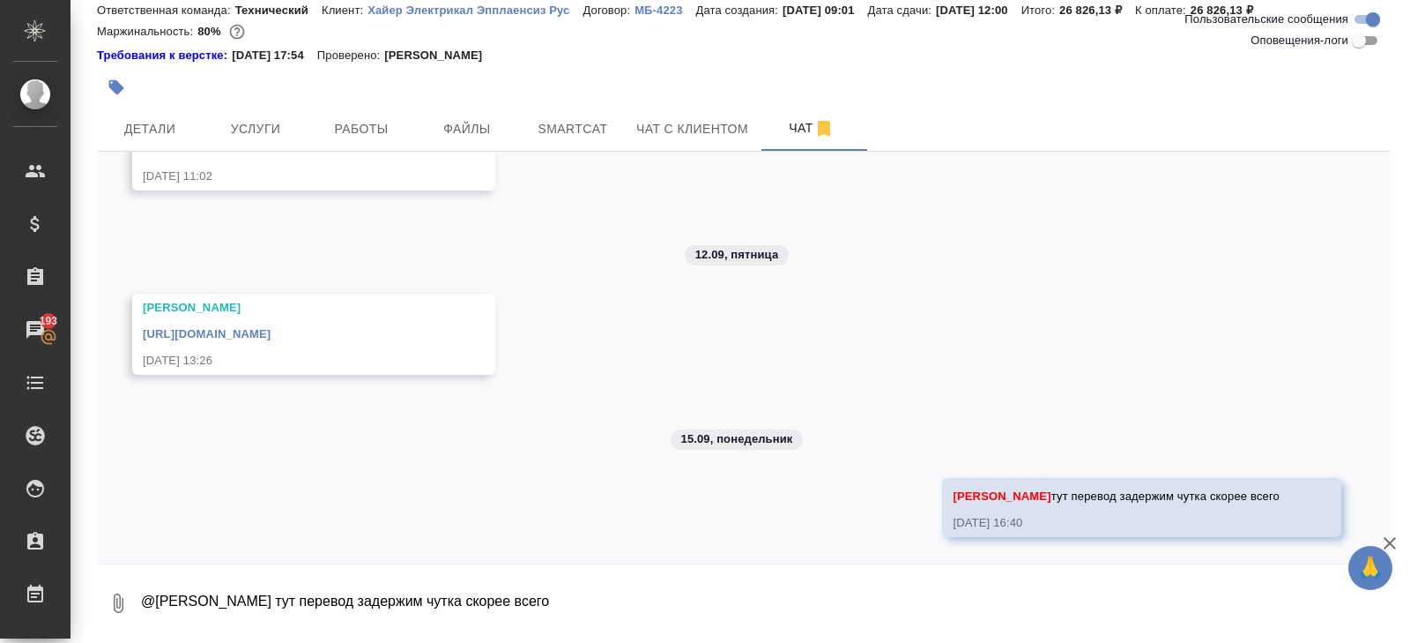
scroll to position [821, 0]
type textarea "к 19 где-то отдаим"
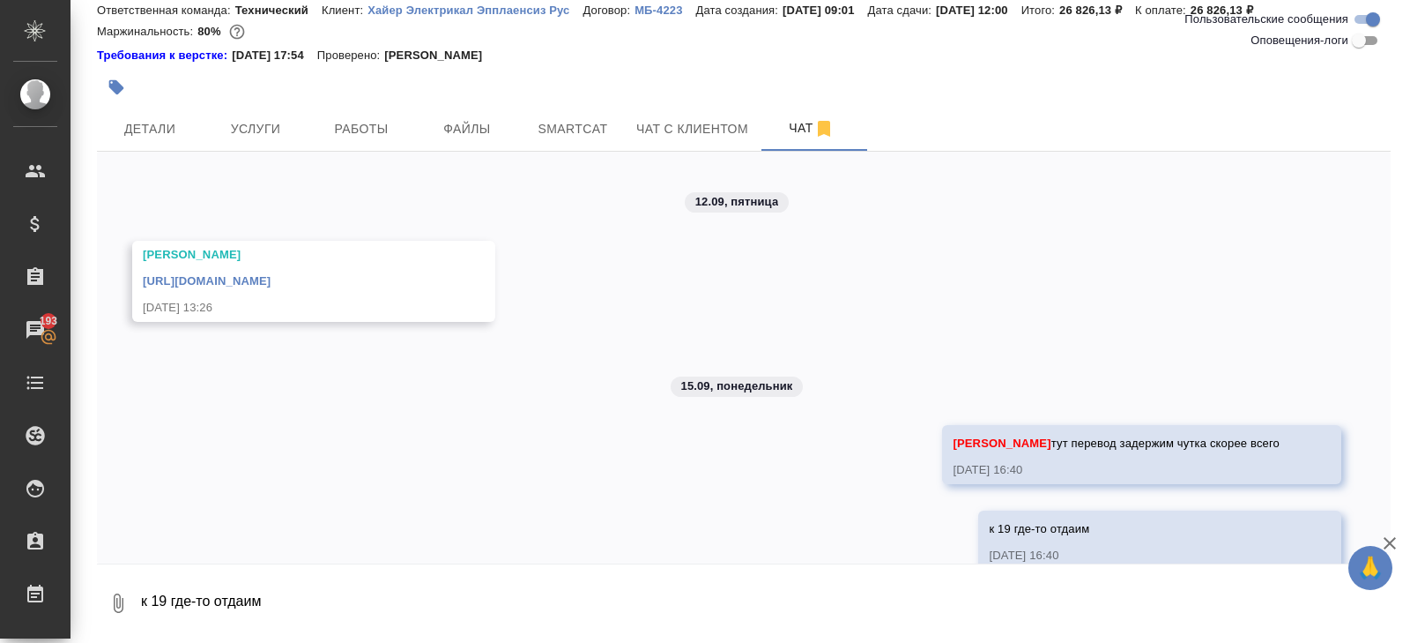
scroll to position [905, 0]
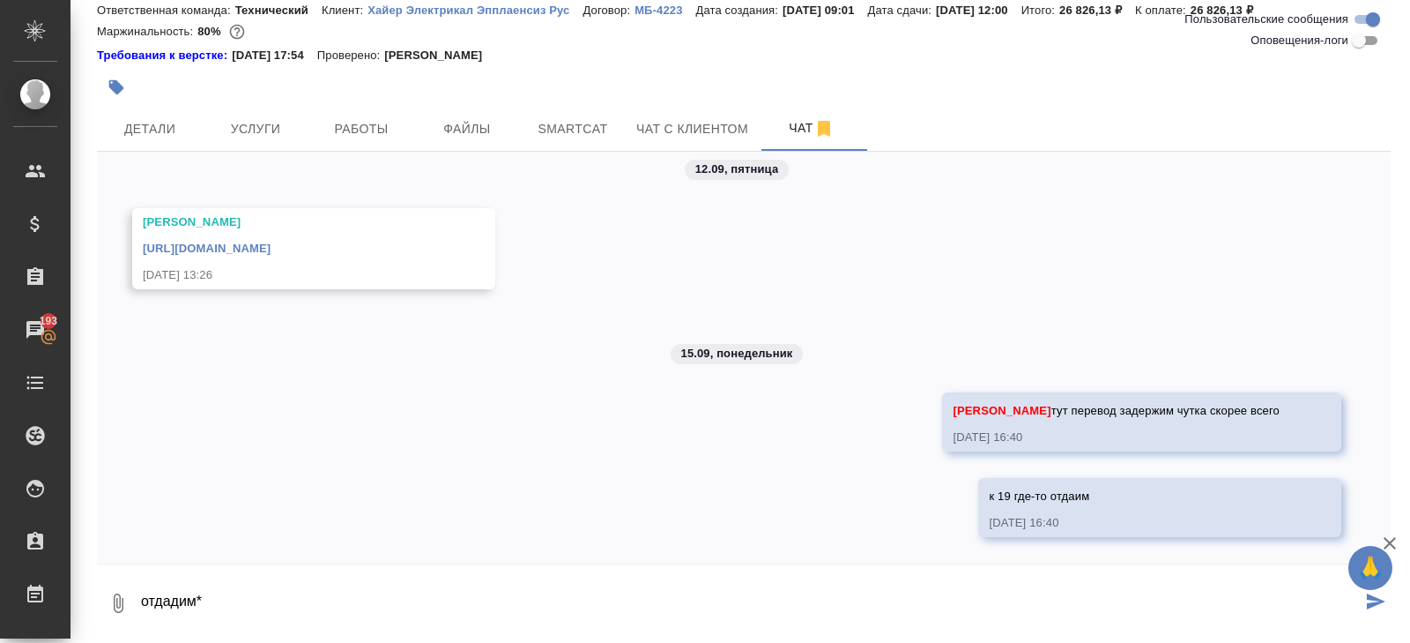
type textarea "отдадим*"
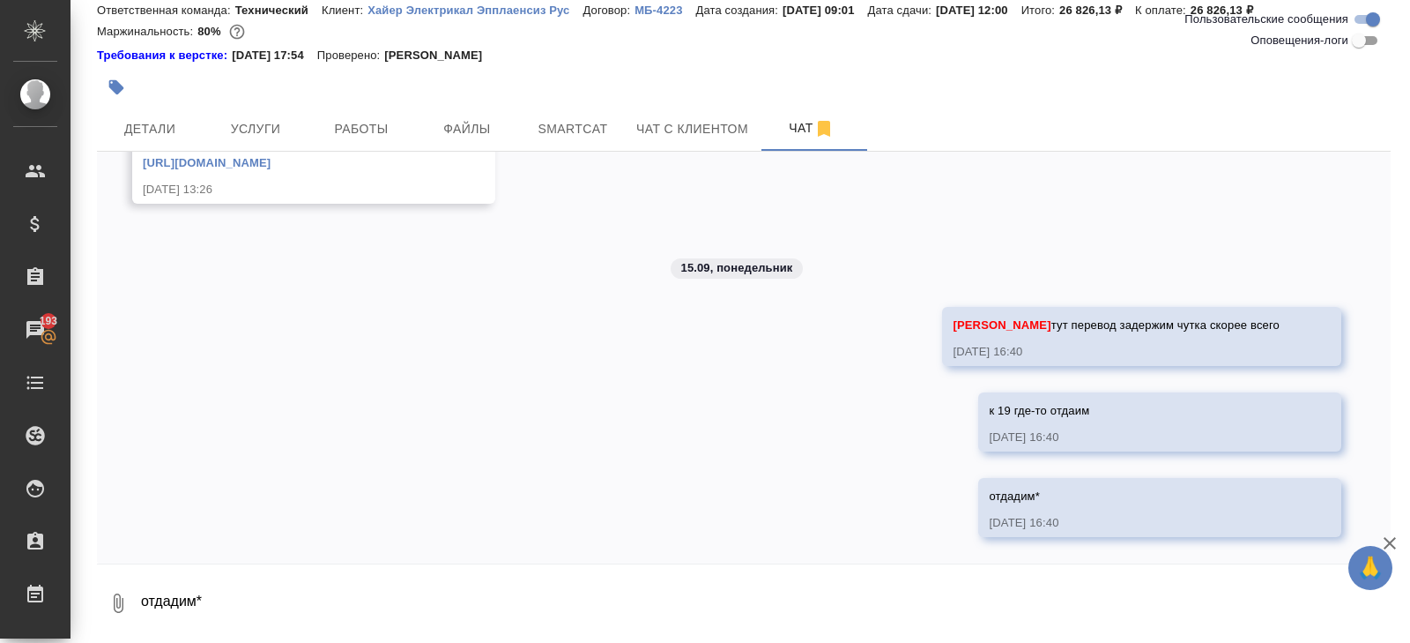
scroll to position [0, 0]
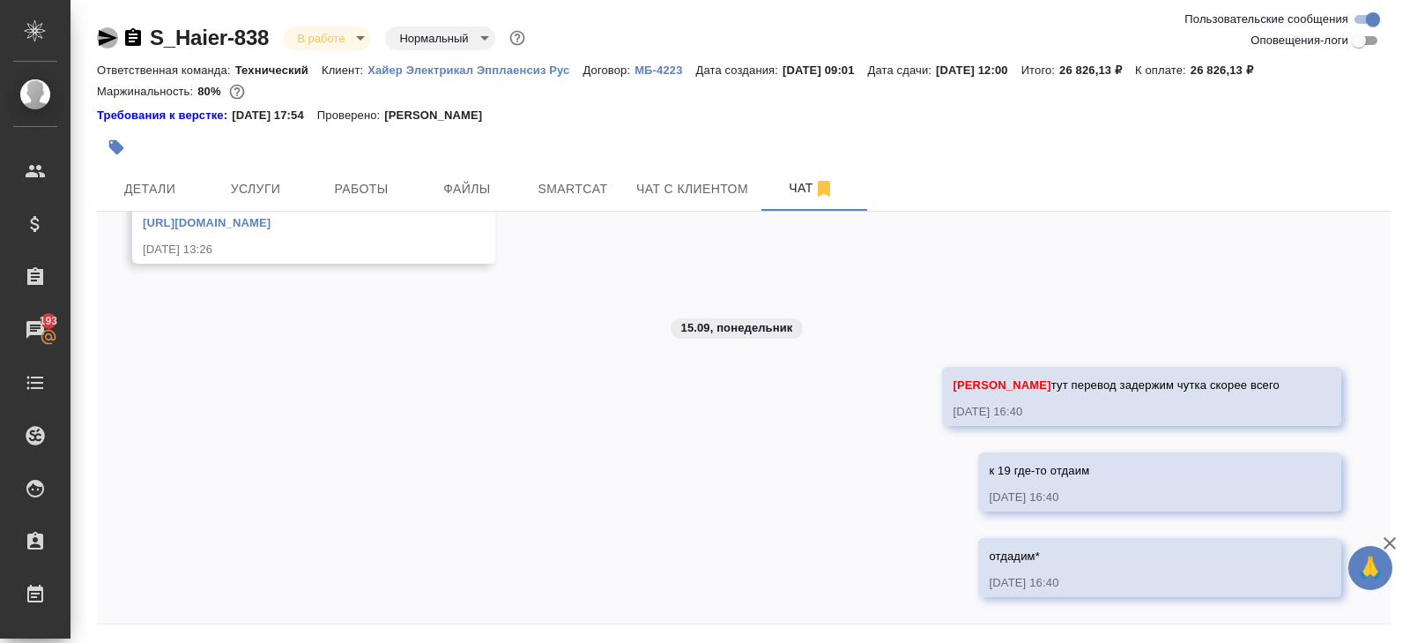
click at [100, 33] on icon "button" at bounding box center [108, 38] width 19 height 16
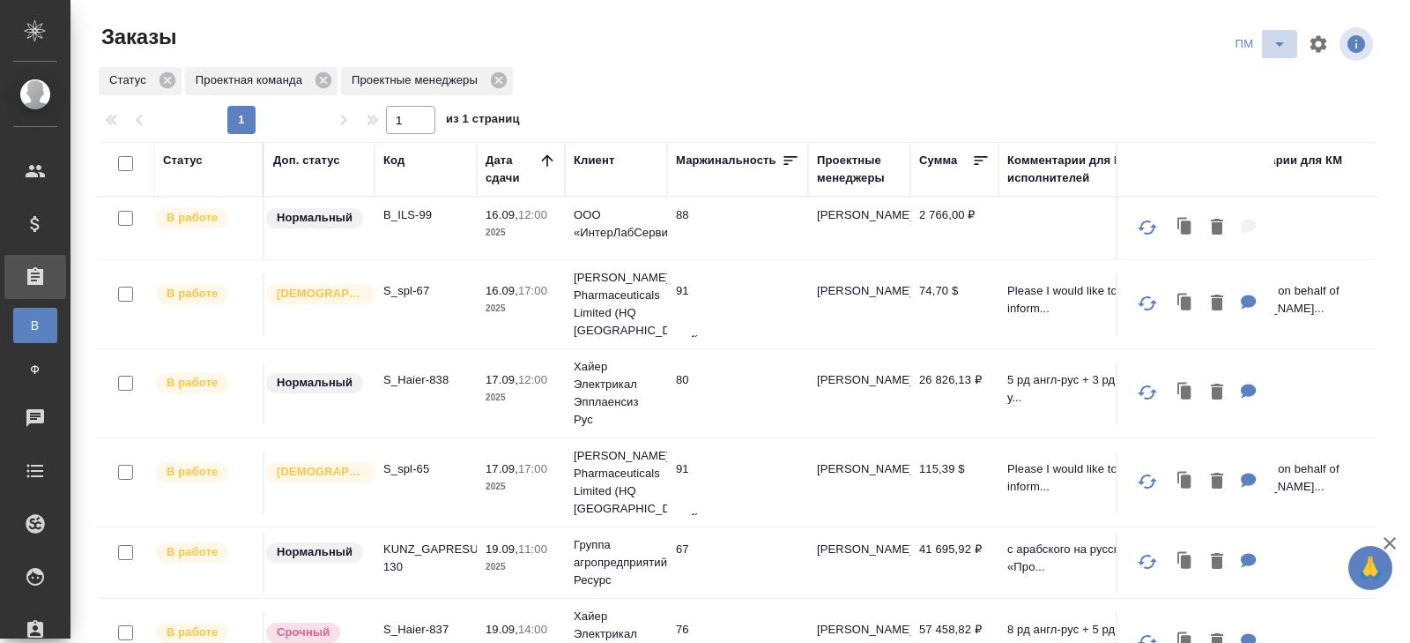
click at [1274, 45] on icon "split button" at bounding box center [1279, 43] width 21 height 21
click at [1274, 74] on li "В работу!" at bounding box center [1261, 79] width 89 height 28
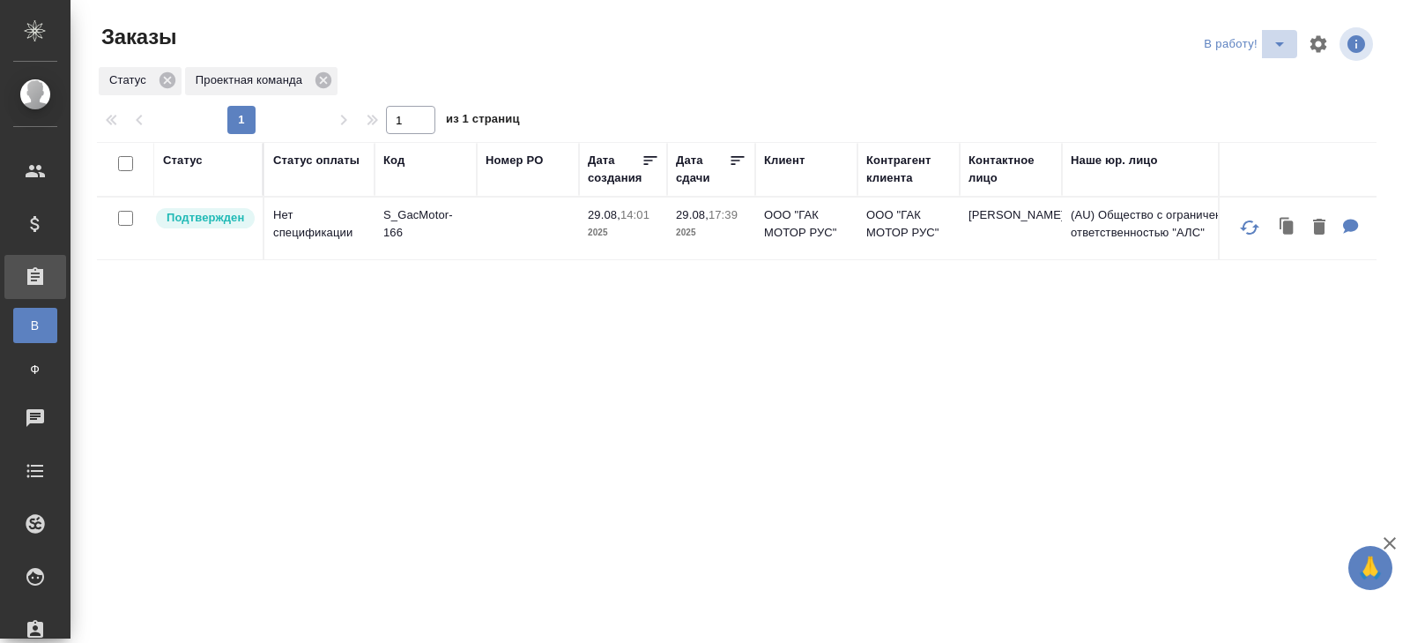
click at [1278, 48] on icon "split button" at bounding box center [1279, 43] width 21 height 21
click at [1239, 86] on li "ПМ" at bounding box center [1248, 79] width 98 height 28
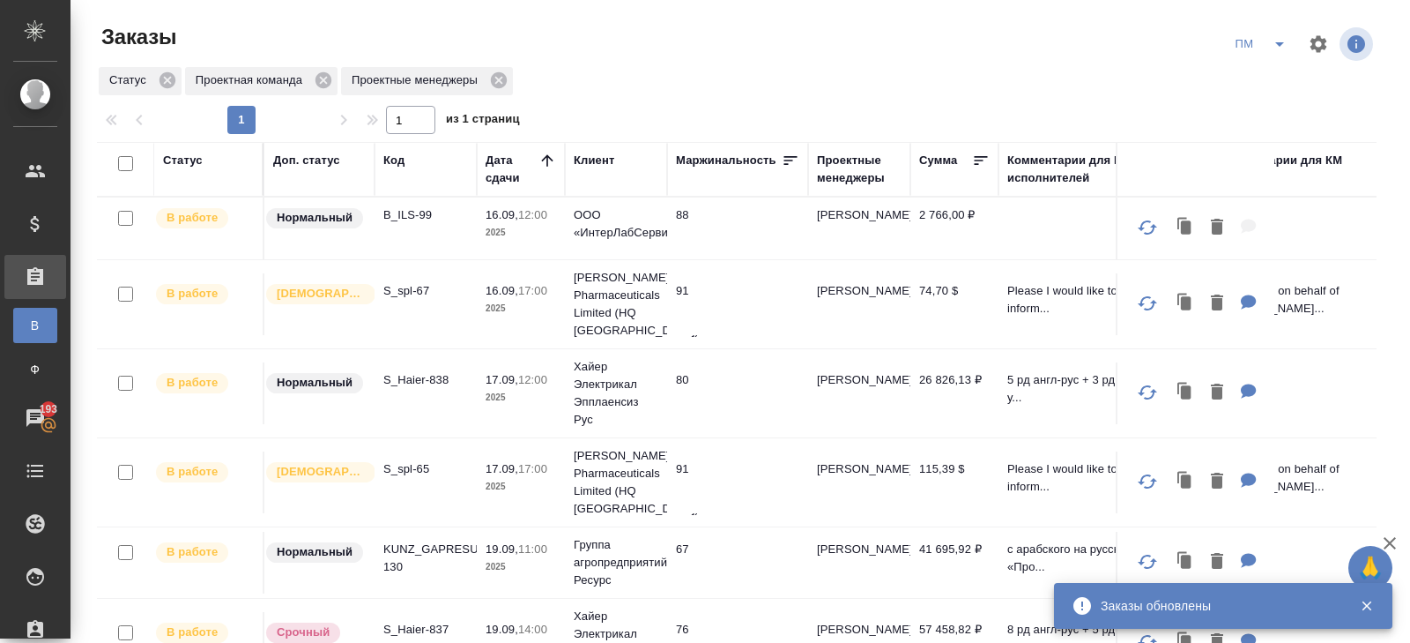
click at [1278, 39] on icon "split button" at bounding box center [1279, 43] width 21 height 21
click at [1274, 85] on li "В работу!" at bounding box center [1261, 79] width 89 height 28
